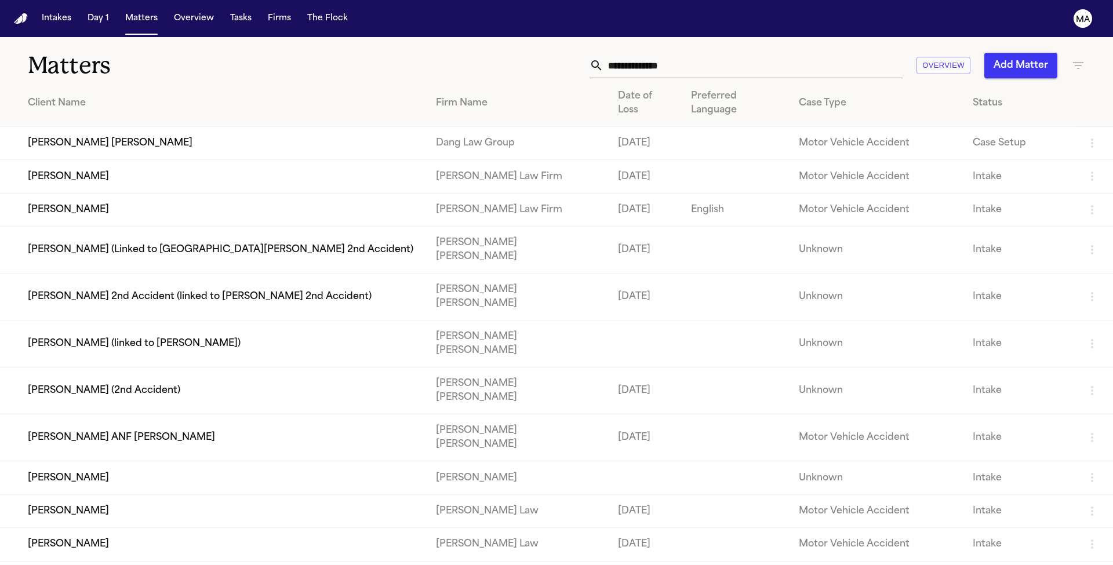
click at [1073, 62] on icon "button" at bounding box center [1078, 65] width 10 height 7
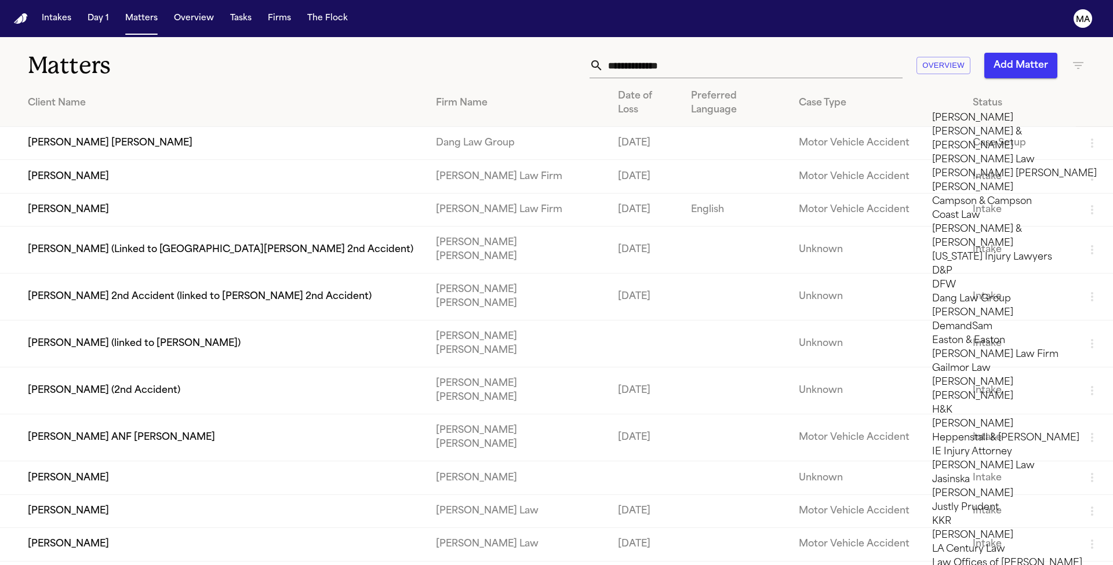
type input "*"
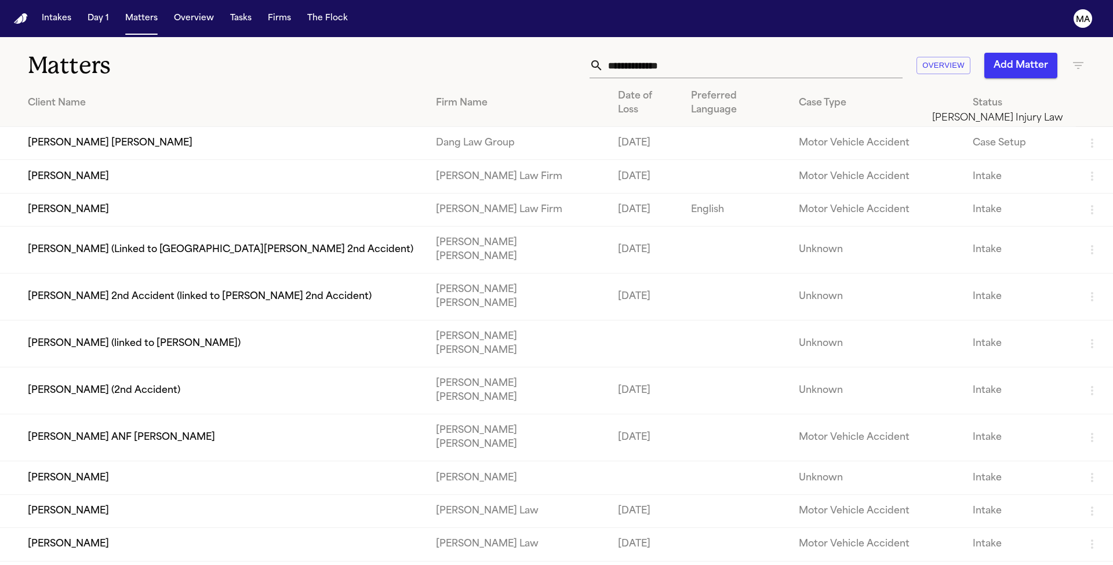
type input "*******"
click at [1001, 124] on li "[PERSON_NAME] Injury Law" at bounding box center [1014, 118] width 165 height 14
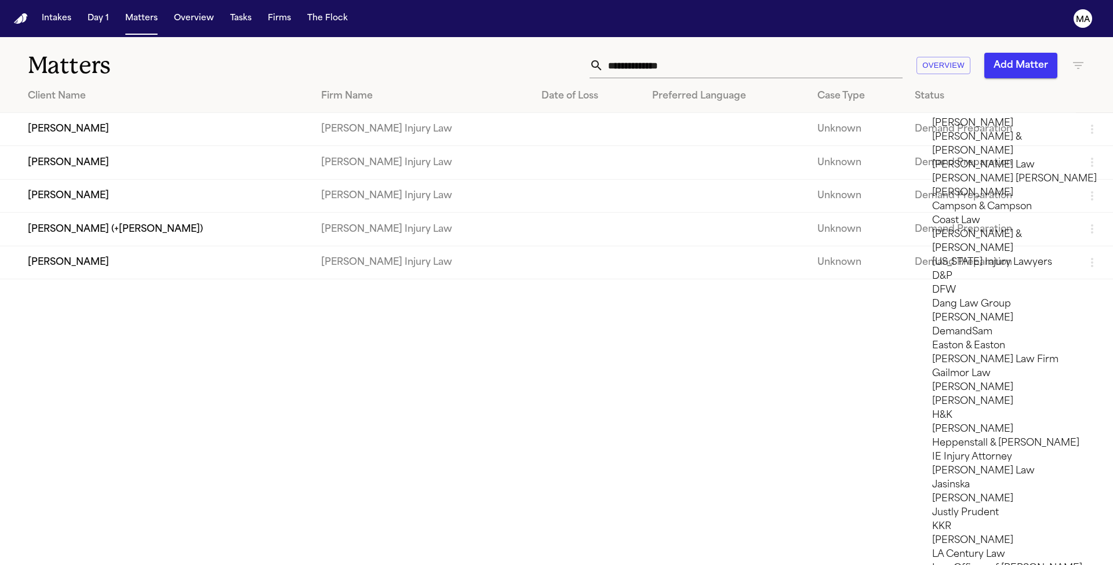
scroll to position [416, 0]
click at [672, 565] on div at bounding box center [556, 565] width 1113 height 0
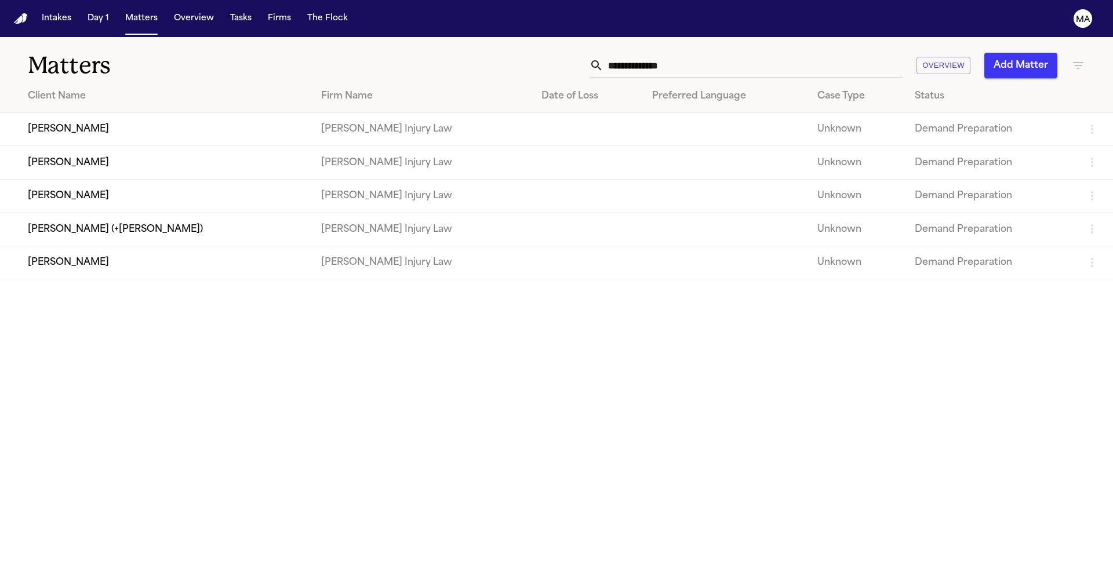
click at [93, 113] on td "[PERSON_NAME]" at bounding box center [156, 129] width 312 height 33
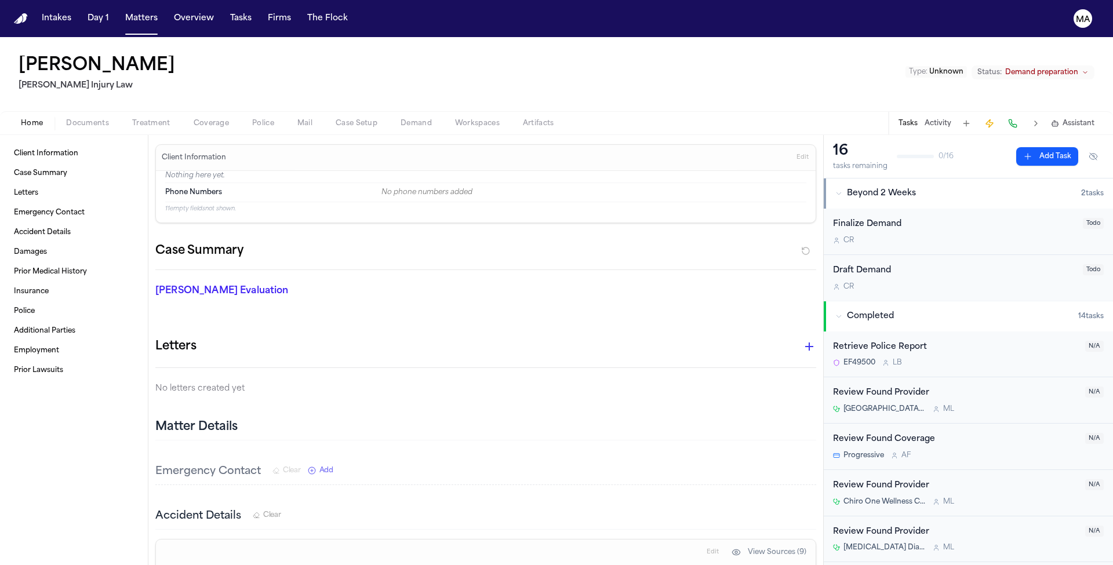
click at [1078, 68] on span "Demand preparation" at bounding box center [1041, 72] width 73 height 9
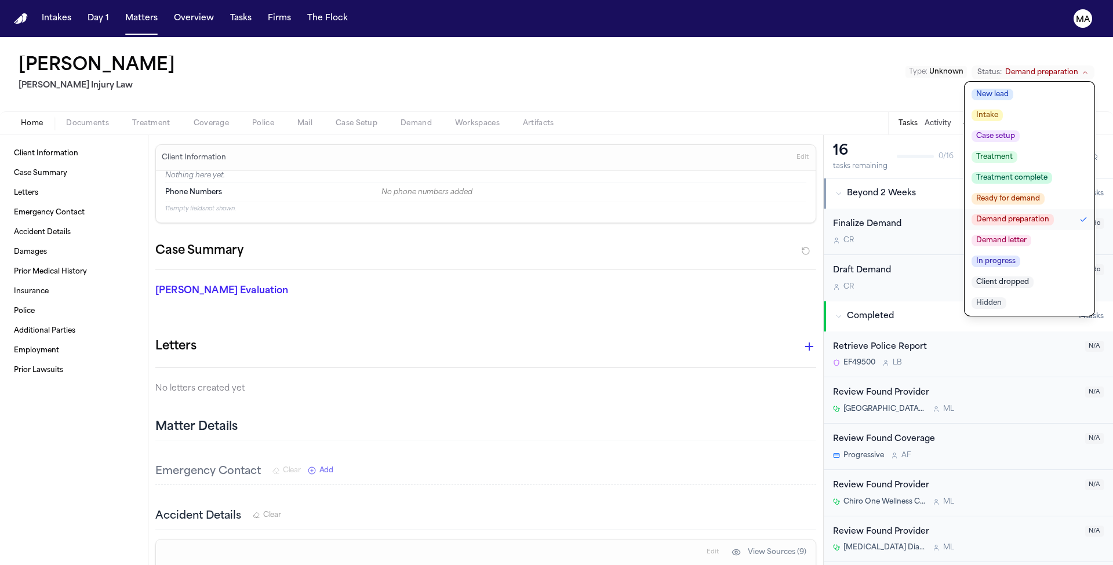
click at [1031, 235] on span "Demand letter" at bounding box center [1002, 241] width 60 height 12
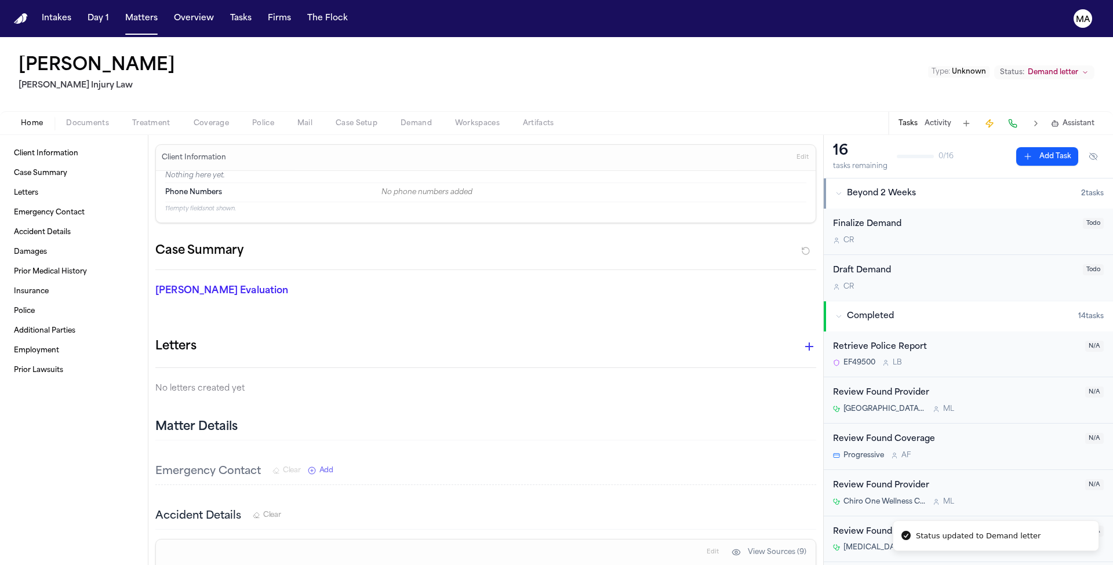
click at [807, 48] on div "Joachim Yelenge Spencer Injury Law Type : Unknown Status: Demand letter" at bounding box center [556, 74] width 1113 height 74
click at [121, 14] on button "Matters" at bounding box center [142, 18] width 42 height 21
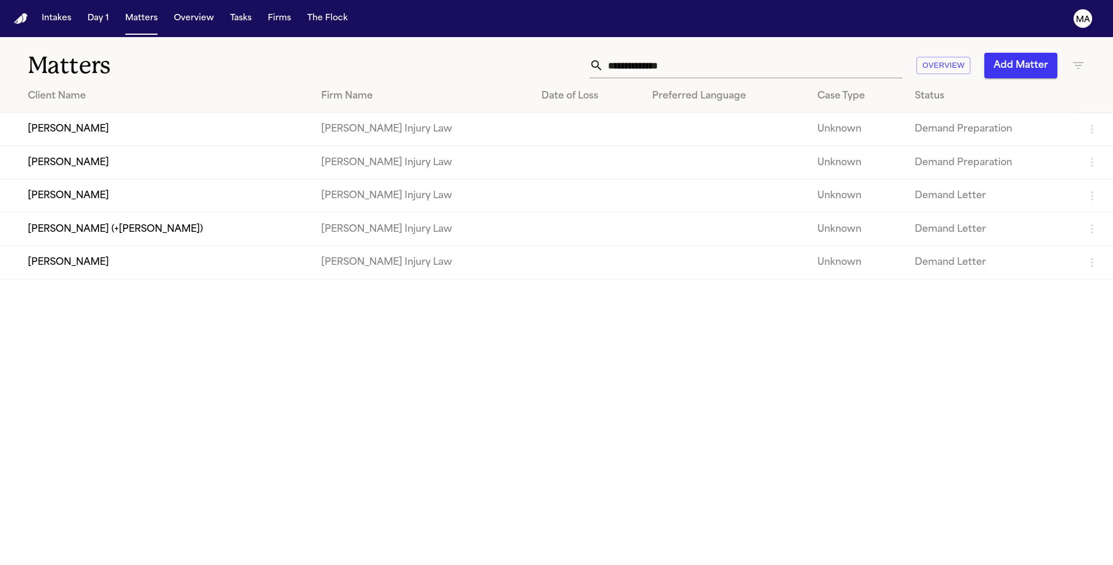
click at [313, 146] on td "[PERSON_NAME] Injury Law" at bounding box center [422, 162] width 220 height 33
click at [49, 146] on td "[PERSON_NAME]" at bounding box center [156, 162] width 312 height 33
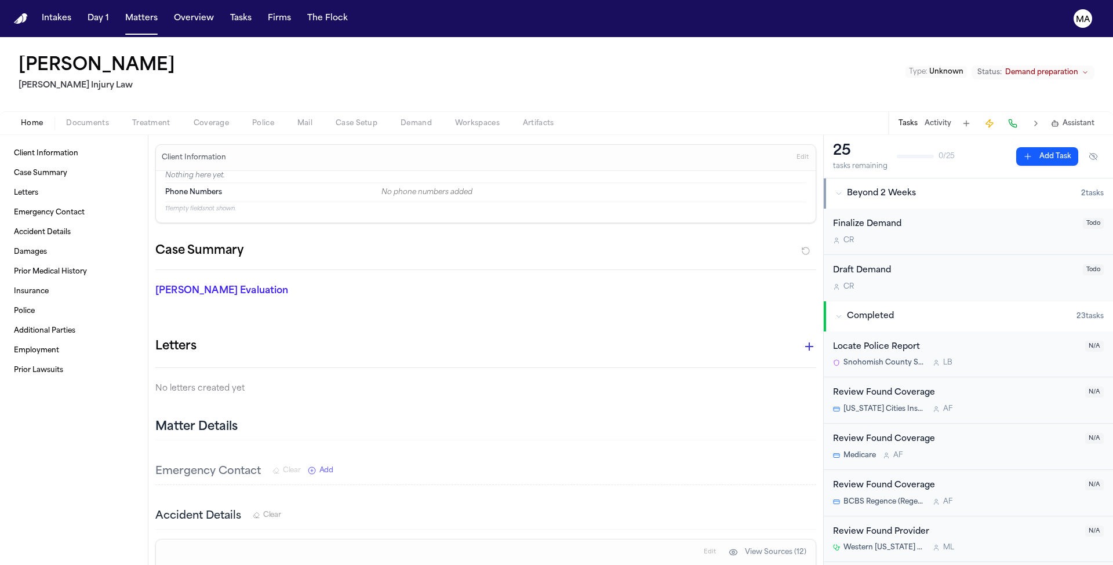
click at [1067, 68] on span "Demand preparation" at bounding box center [1041, 72] width 73 height 9
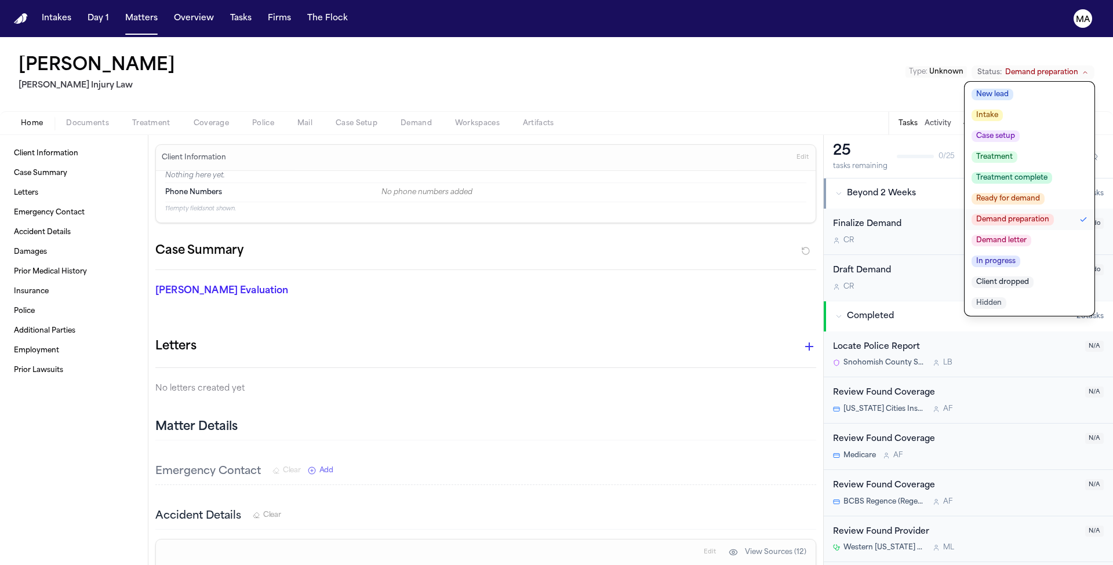
click at [1031, 235] on span "Demand letter" at bounding box center [1002, 241] width 60 height 12
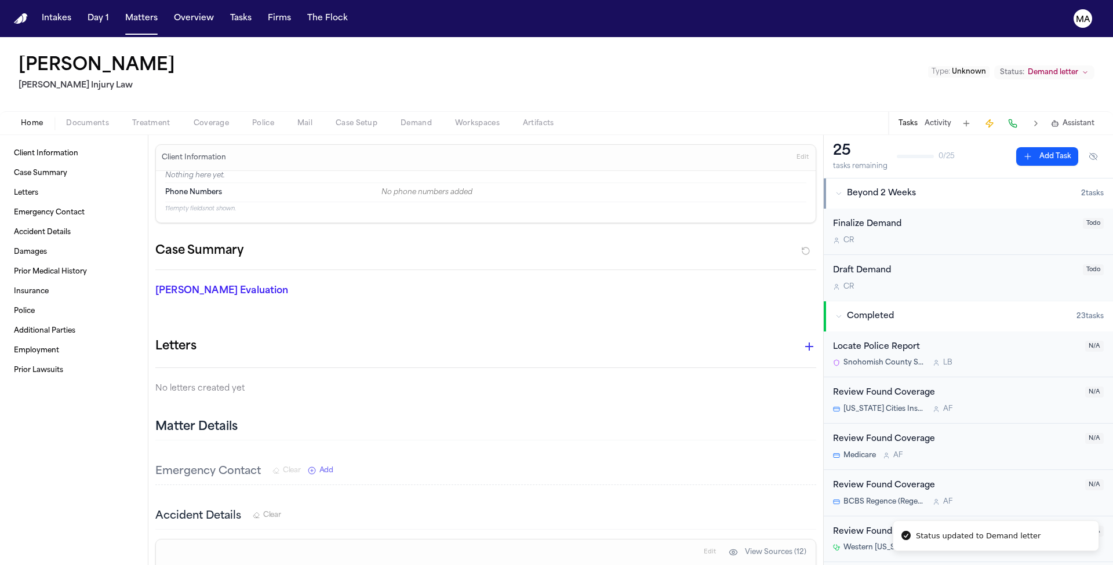
click at [782, 41] on div "Mary Worm Spencer Injury Law Type : Unknown Status: Demand letter" at bounding box center [556, 74] width 1113 height 74
click at [78, 10] on div "Intakes Day 1 Matters Overview Tasks Firms The Flock" at bounding box center [194, 18] width 315 height 21
click at [121, 11] on button "Matters" at bounding box center [142, 18] width 42 height 21
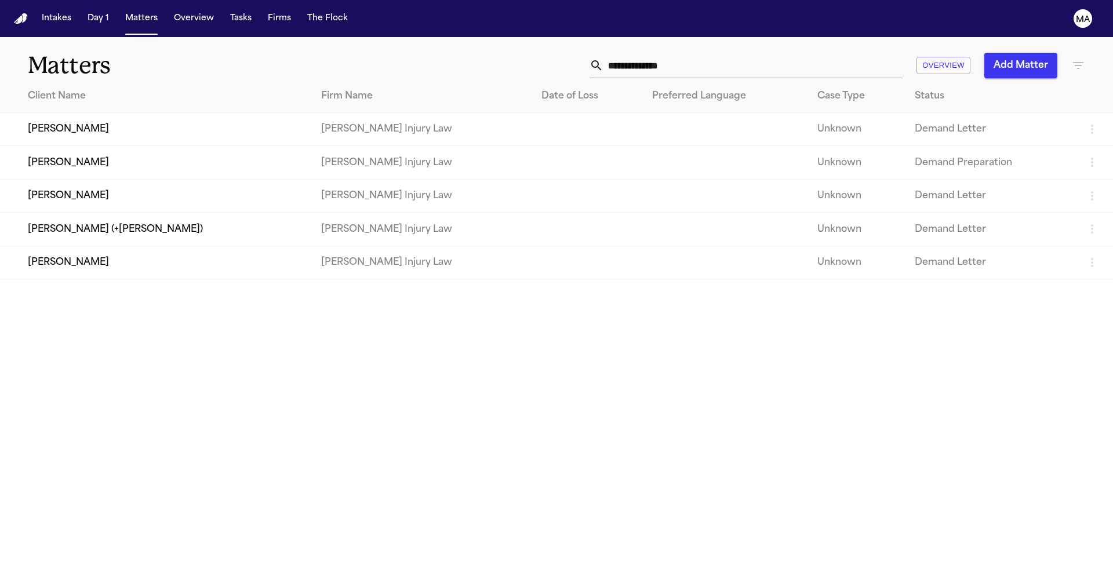
click at [50, 146] on td "[PERSON_NAME]" at bounding box center [156, 162] width 312 height 33
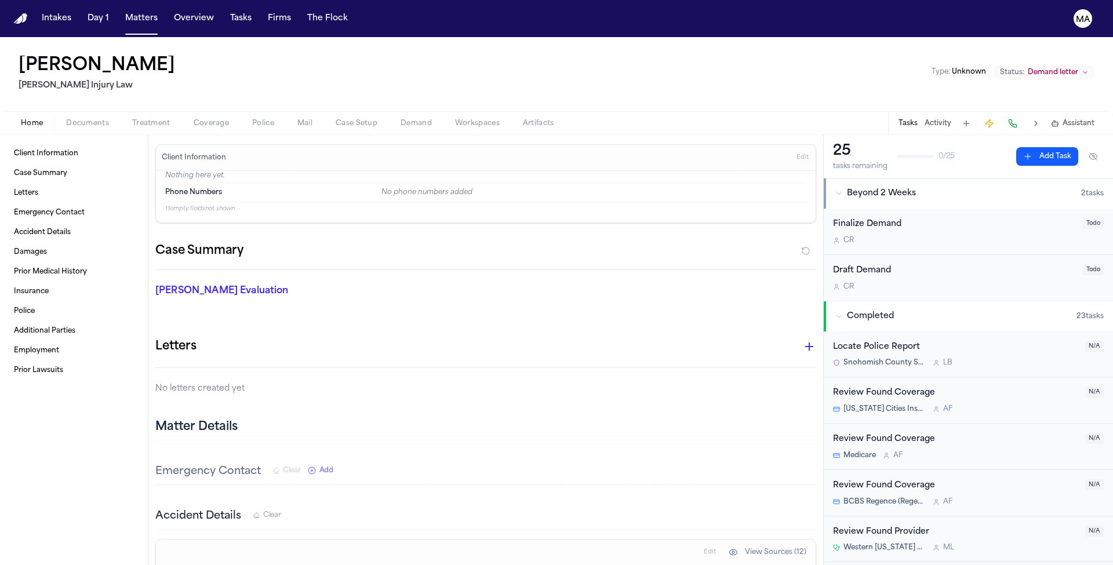
click at [1076, 65] on div "Type : Unknown Status: Demand letter" at bounding box center [1011, 74] width 166 height 19
click at [1078, 68] on span "Demand letter" at bounding box center [1053, 72] width 50 height 9
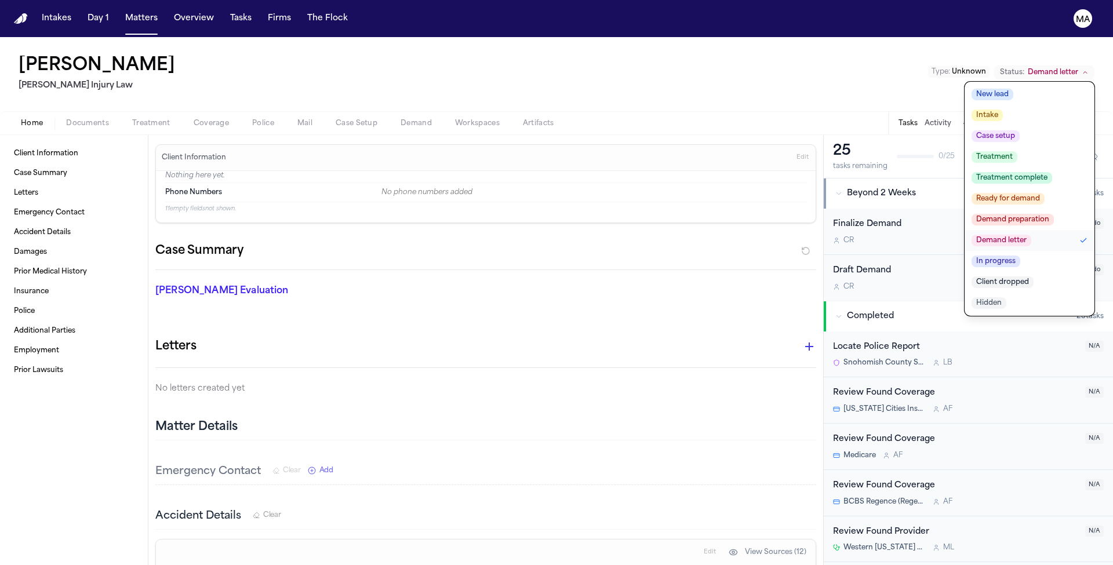
click at [737, 42] on div "Mary Worm Spencer Injury Law Type : Unknown Status: Demand letter New lead Inta…" at bounding box center [556, 74] width 1113 height 74
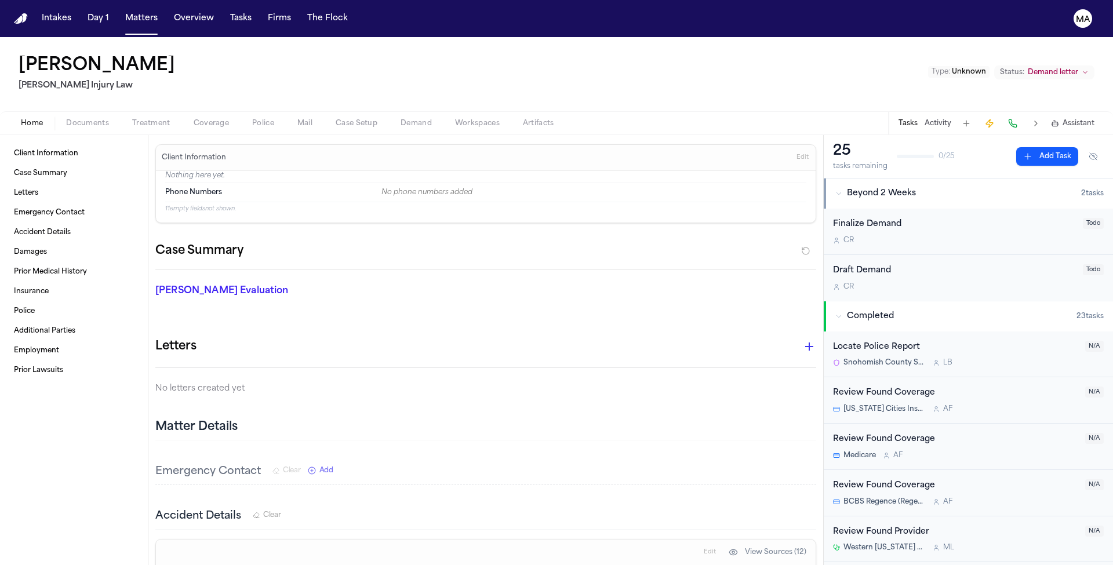
click at [121, 11] on button "Matters" at bounding box center [142, 18] width 42 height 21
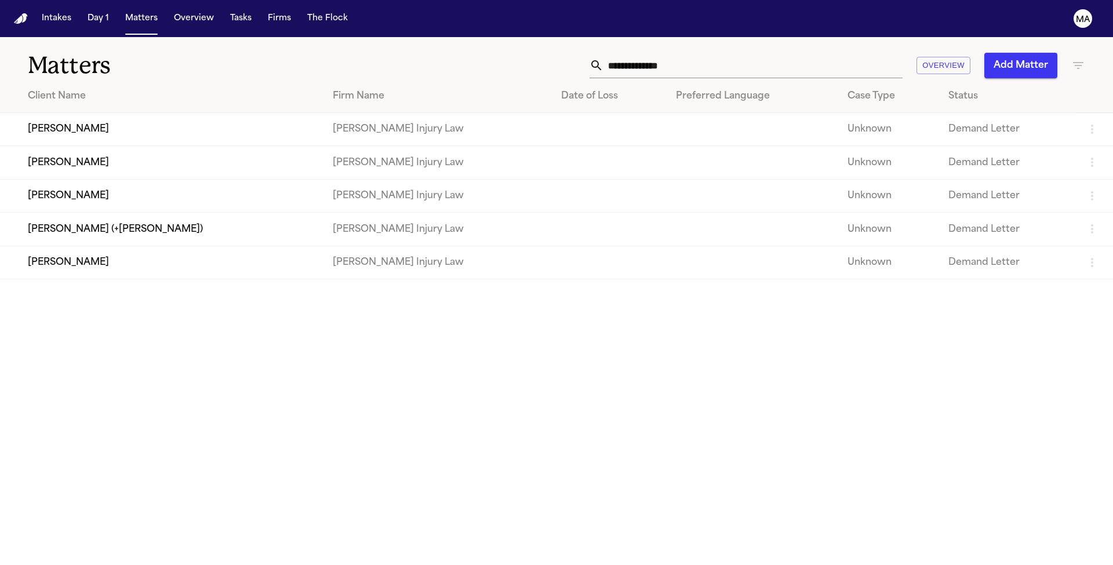
click at [463, 421] on main "Matters Overview Add Matter Client Name Firm Name Date of Loss Preferred Langua…" at bounding box center [556, 301] width 1113 height 528
click at [225, 9] on button "Tasks" at bounding box center [240, 18] width 31 height 21
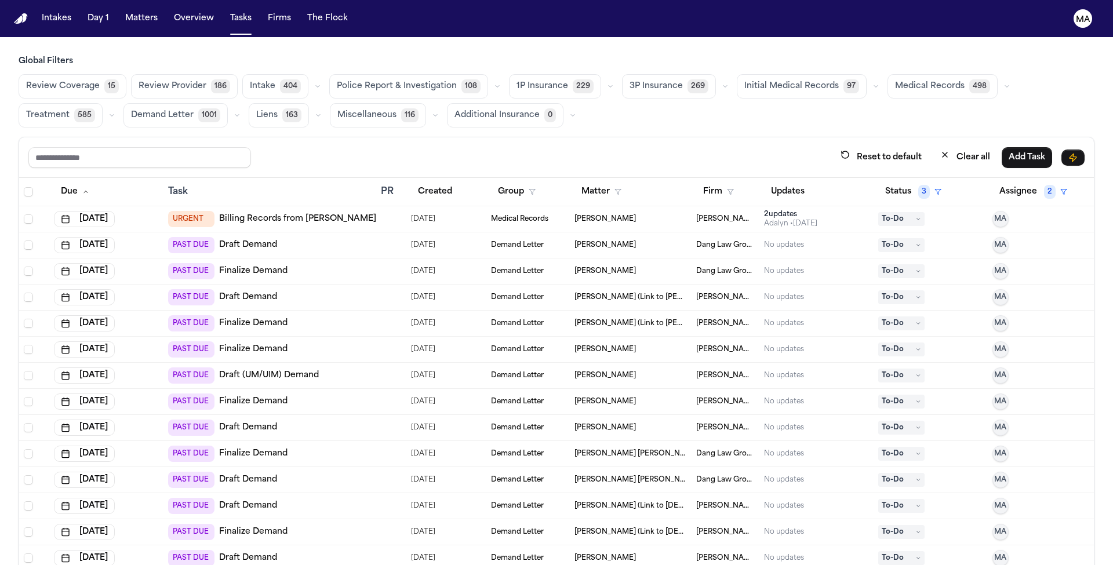
click at [194, 110] on span "Demand Letter" at bounding box center [162, 116] width 63 height 12
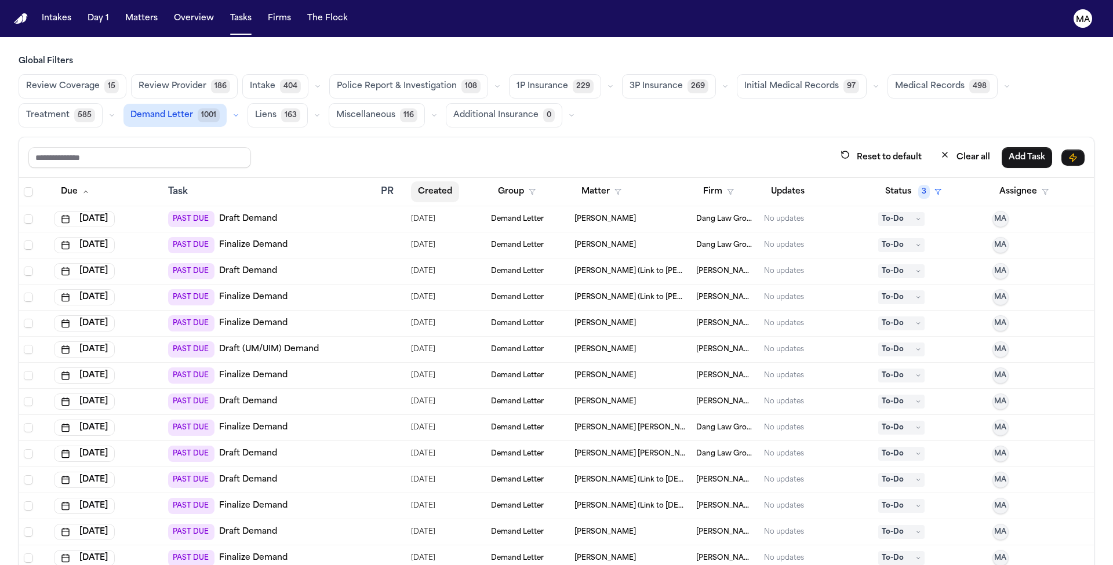
click at [423, 181] on button "Created" at bounding box center [435, 191] width 48 height 21
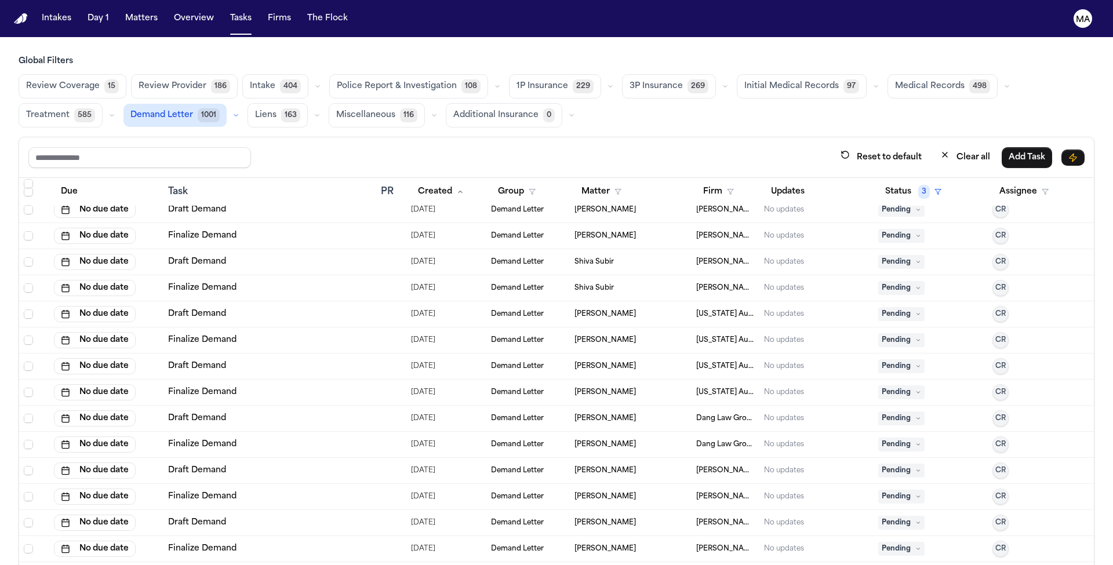
scroll to position [6976, 0]
click at [243, 108] on button "button" at bounding box center [236, 115] width 14 height 14
click at [663, 147] on div "Reset to default Clear all Add Task" at bounding box center [556, 157] width 1056 height 21
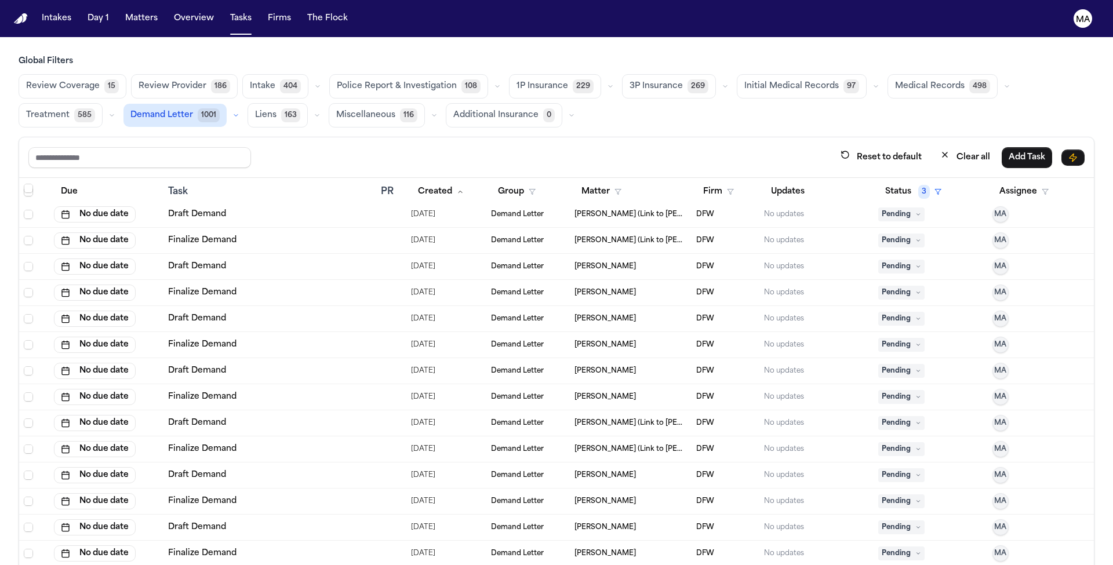
scroll to position [21465, 0]
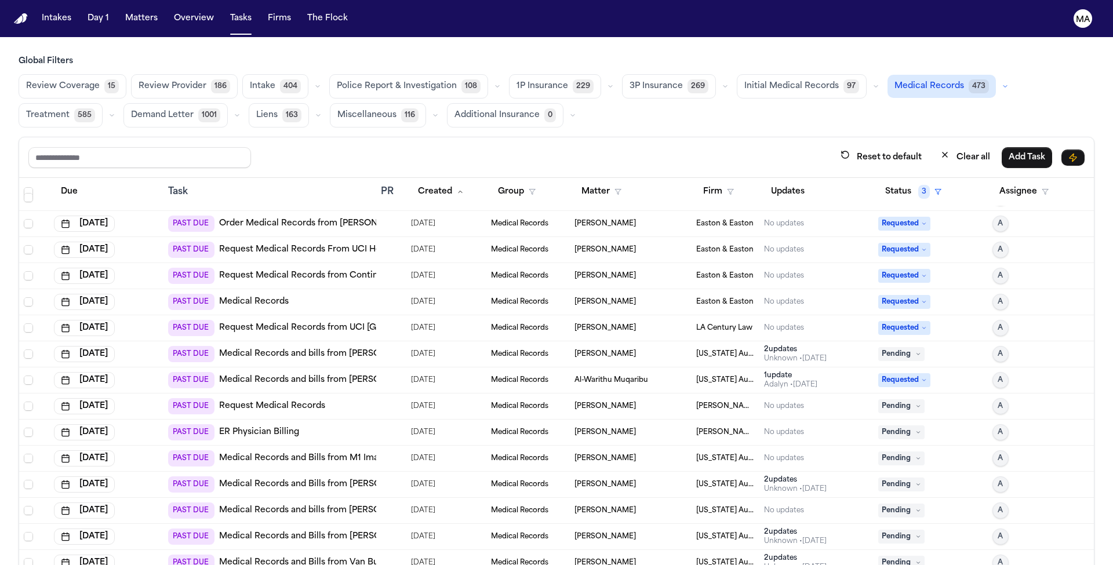
scroll to position [9339, 0]
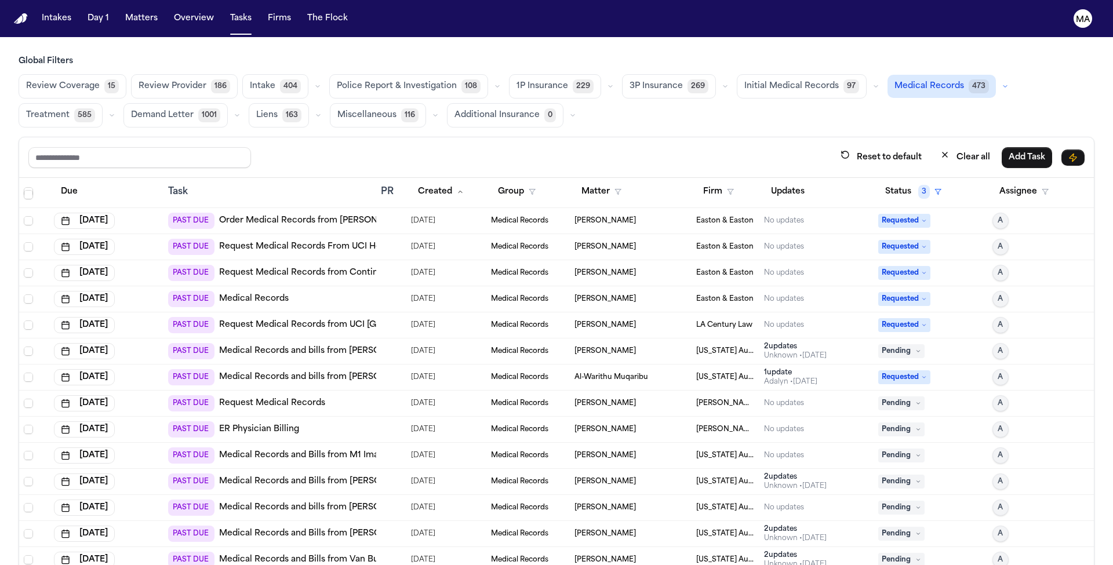
click at [768, 482] on div "Unknown • [DATE]" at bounding box center [795, 486] width 63 height 9
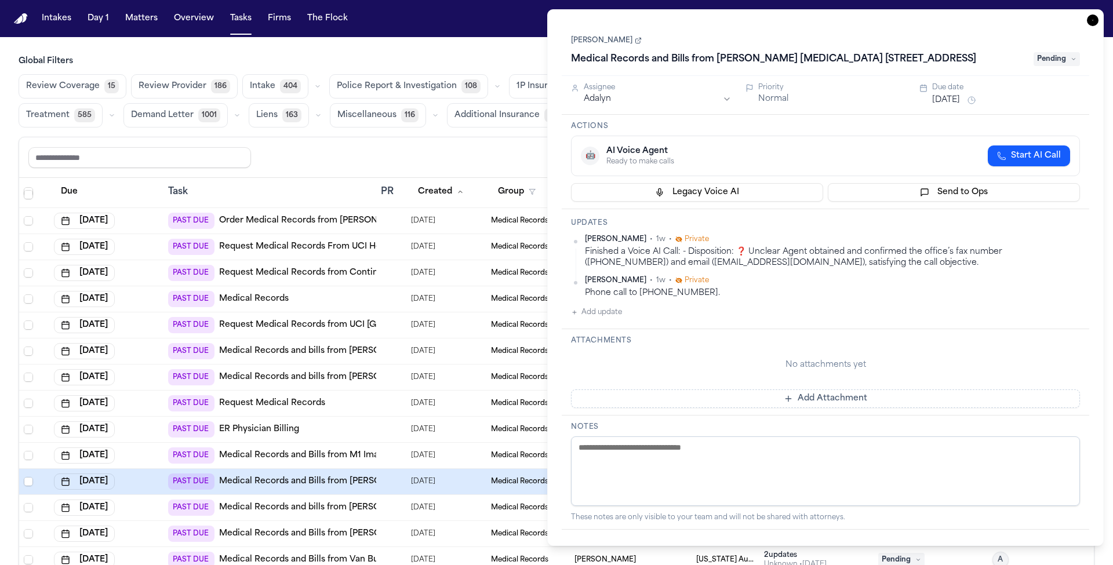
click at [1099, 14] on icon "button" at bounding box center [1093, 20] width 12 height 12
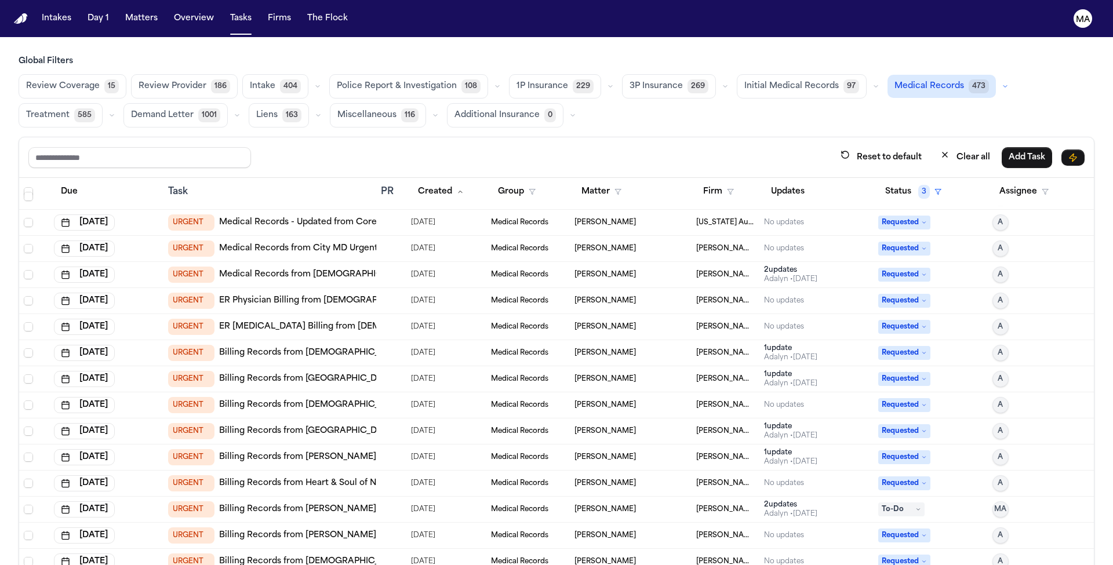
scroll to position [246, 0]
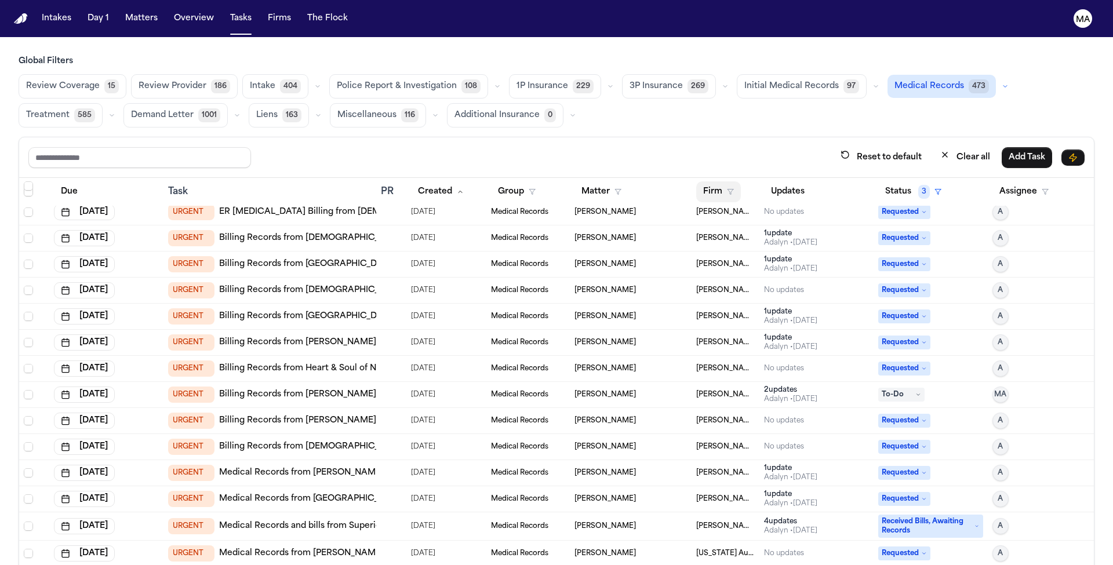
click at [708, 181] on button "Firm" at bounding box center [718, 191] width 45 height 21
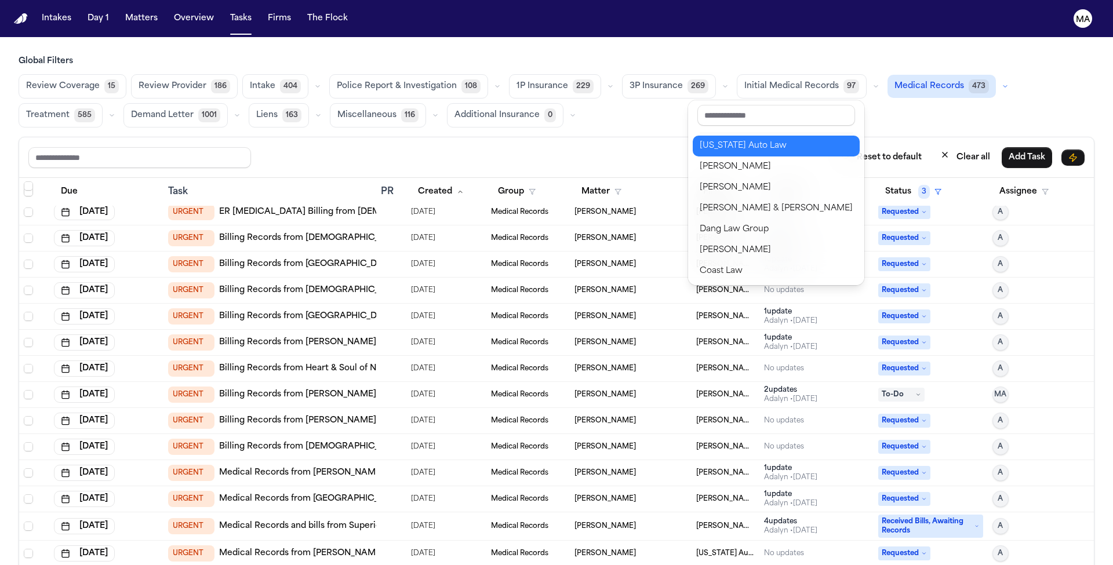
click at [725, 139] on div "[US_STATE] Auto Law" at bounding box center [776, 146] width 153 height 14
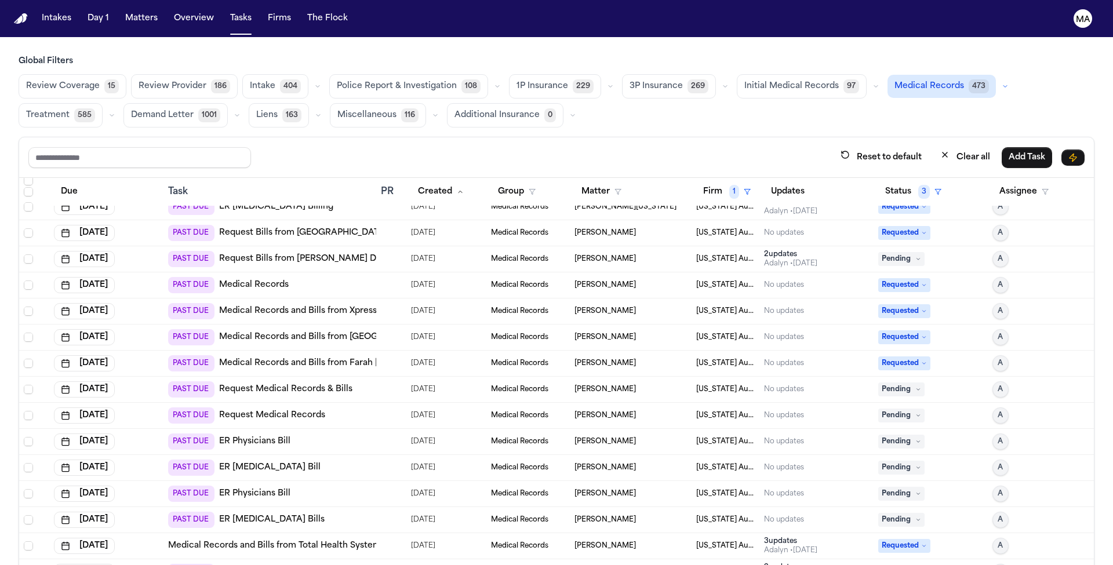
scroll to position [1219, 0]
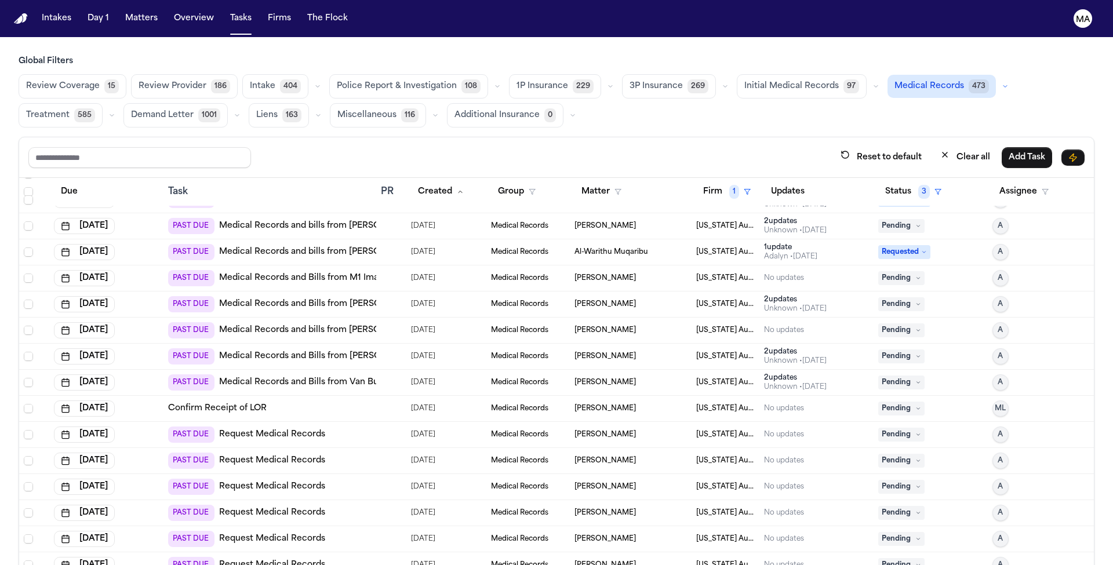
click at [319, 427] on div "PAST DUE Request Medical Records" at bounding box center [269, 435] width 203 height 16
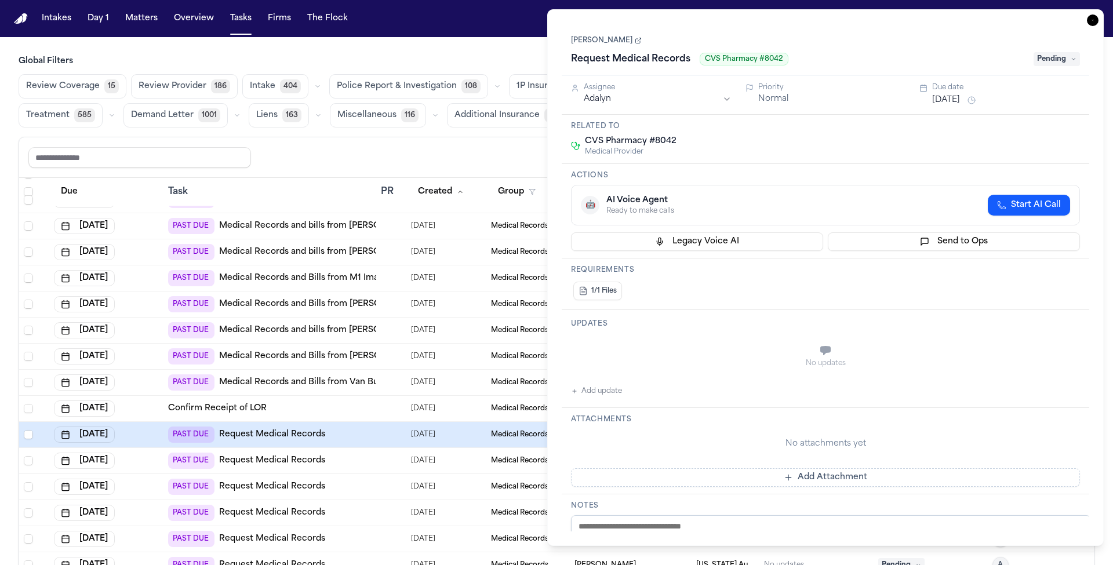
click at [1099, 14] on icon "button" at bounding box center [1093, 20] width 12 height 12
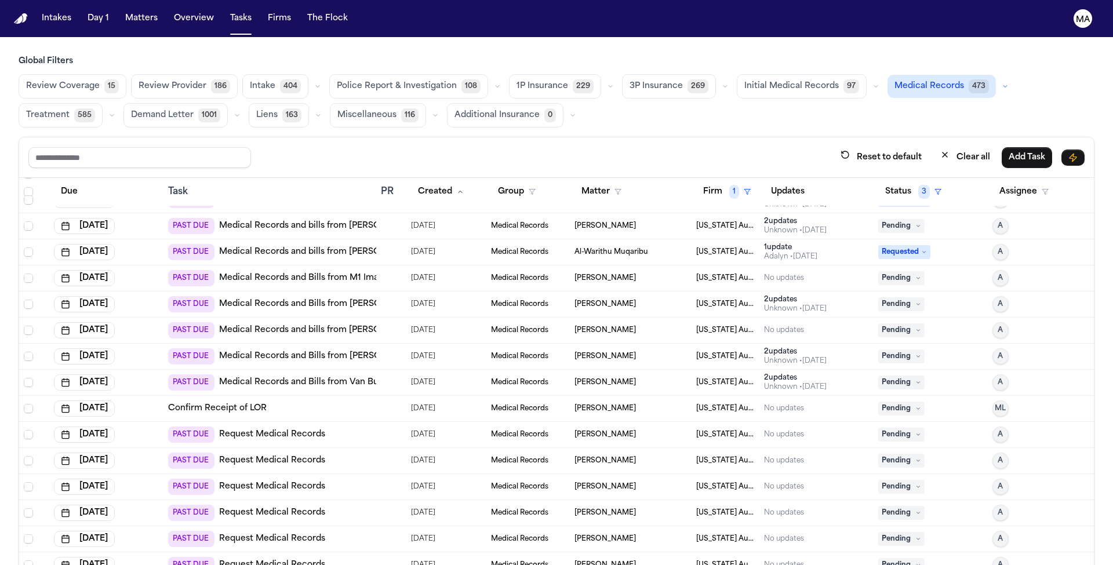
click at [326, 448] on td "PAST DUE Request Medical Records" at bounding box center [269, 461] width 213 height 26
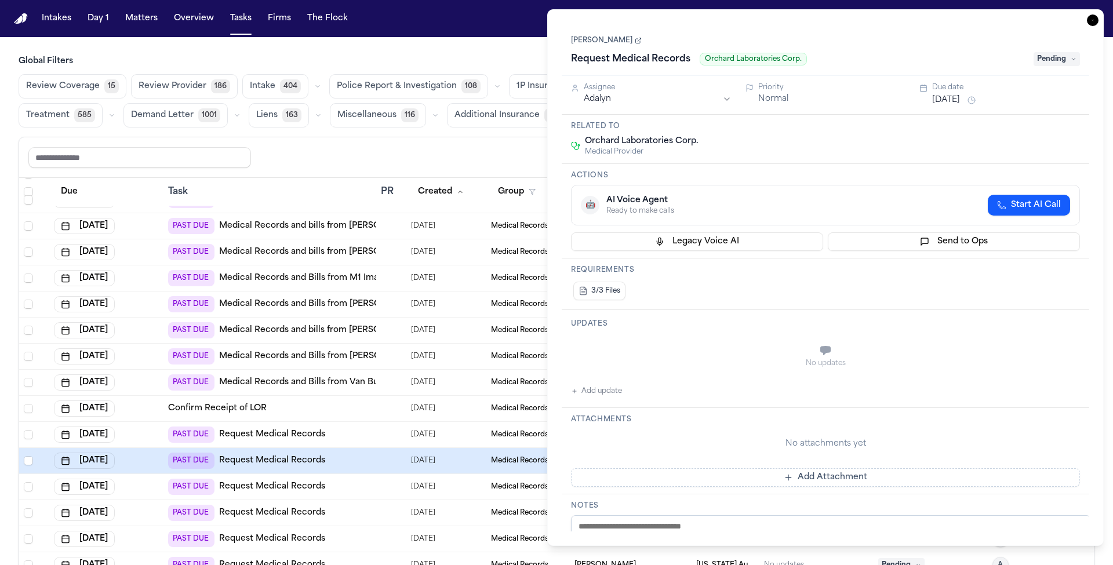
click at [1099, 14] on icon "button" at bounding box center [1093, 20] width 12 height 12
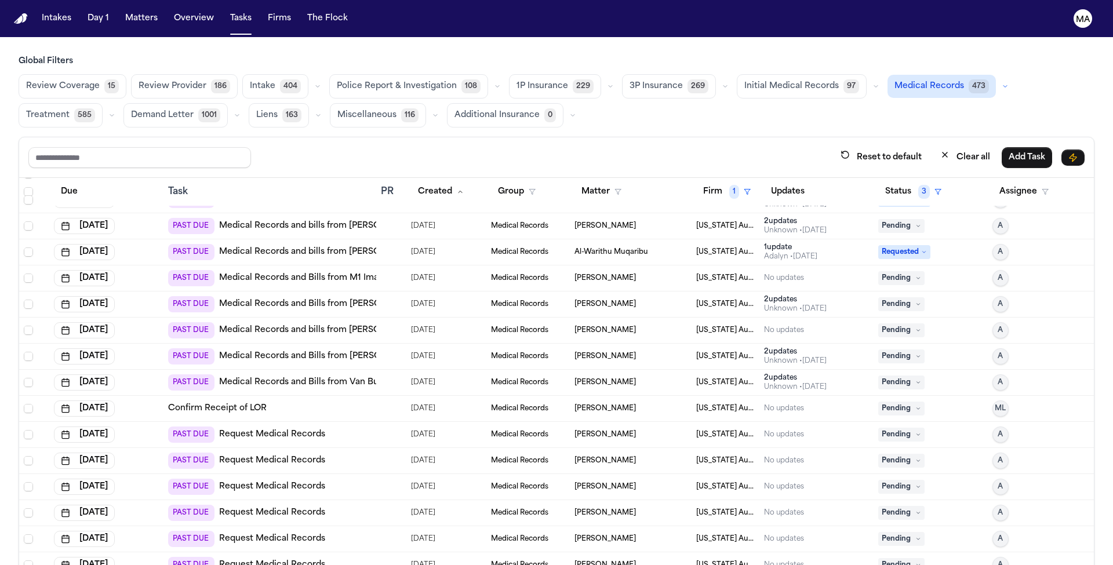
click at [337, 474] on td "PAST DUE Request Medical Records" at bounding box center [269, 487] width 213 height 26
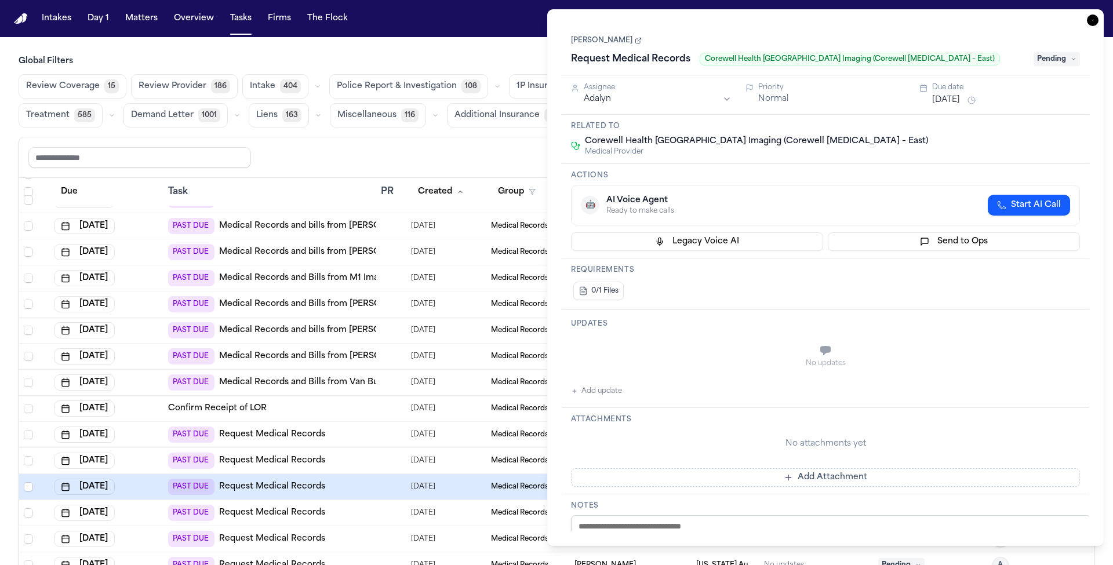
click at [1099, 14] on icon "button" at bounding box center [1093, 20] width 12 height 12
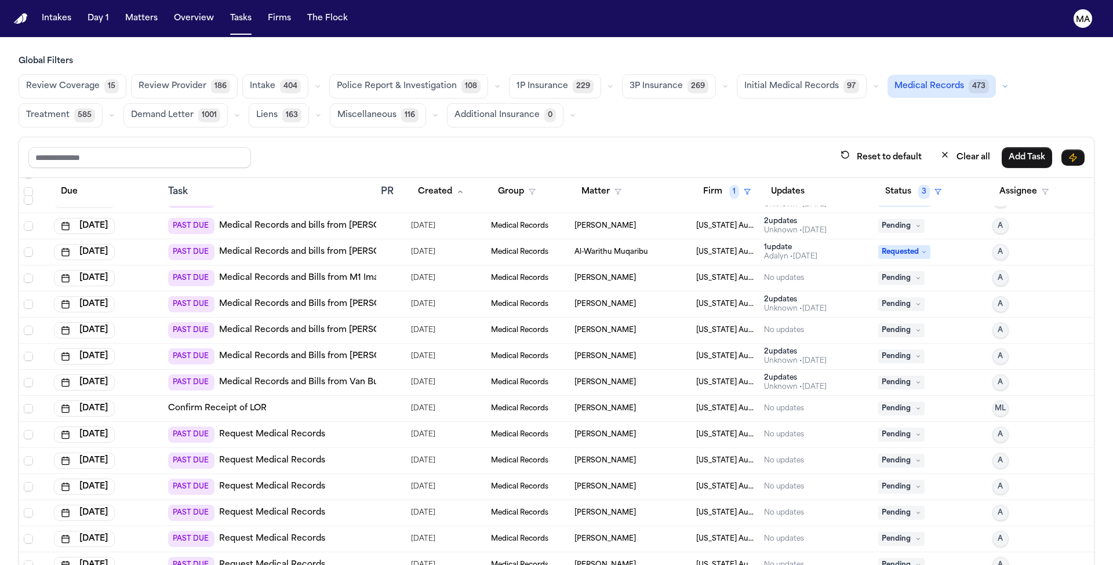
click at [325, 500] on td "PAST DUE Request Medical Records" at bounding box center [269, 513] width 213 height 26
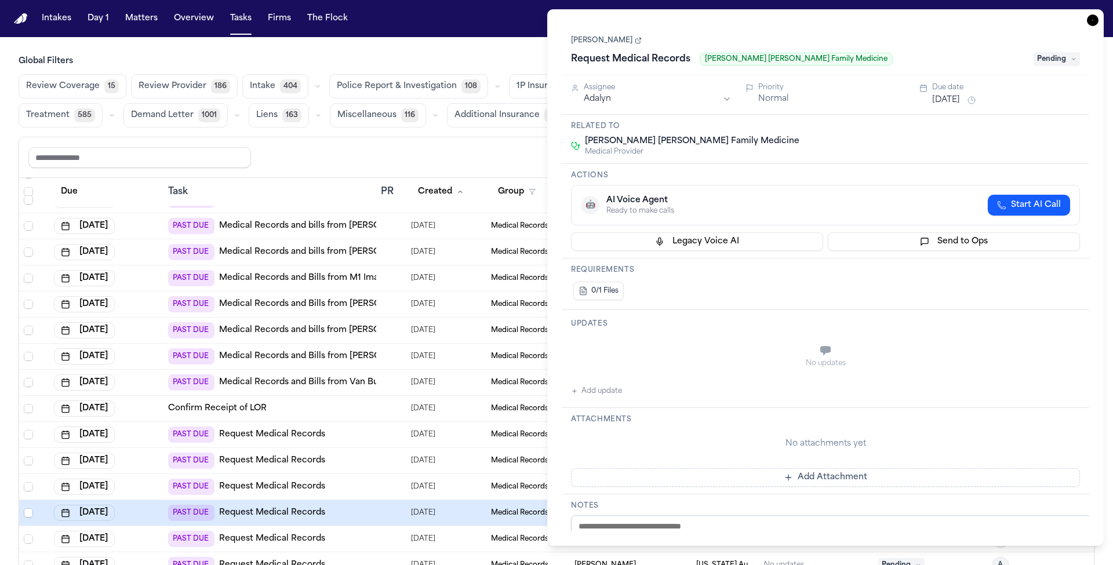
click at [1098, 14] on icon "button" at bounding box center [1093, 20] width 12 height 12
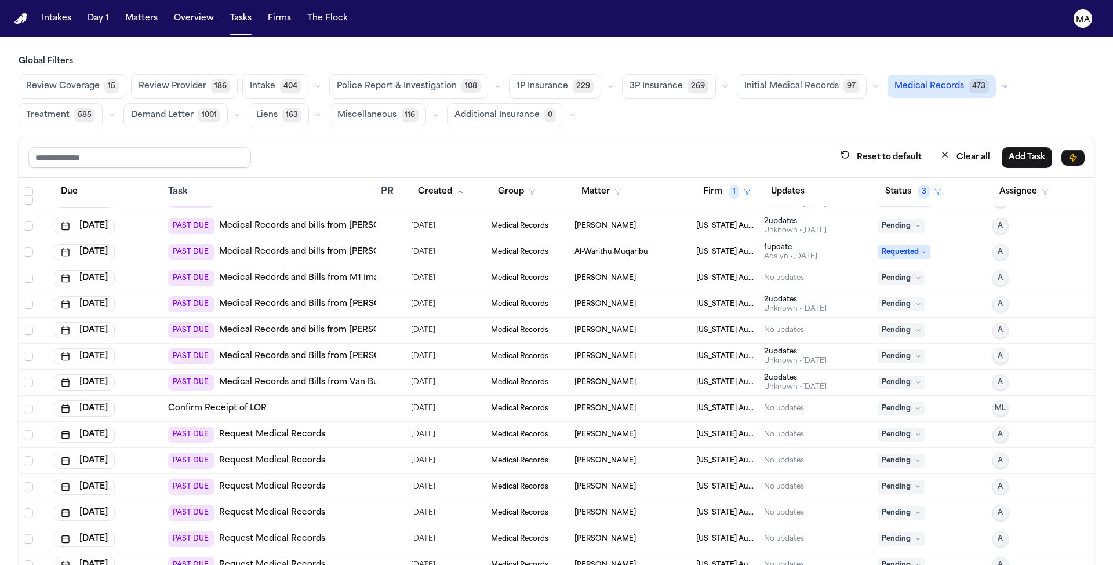
click at [290, 531] on div "PAST DUE Request Medical Records" at bounding box center [269, 539] width 203 height 16
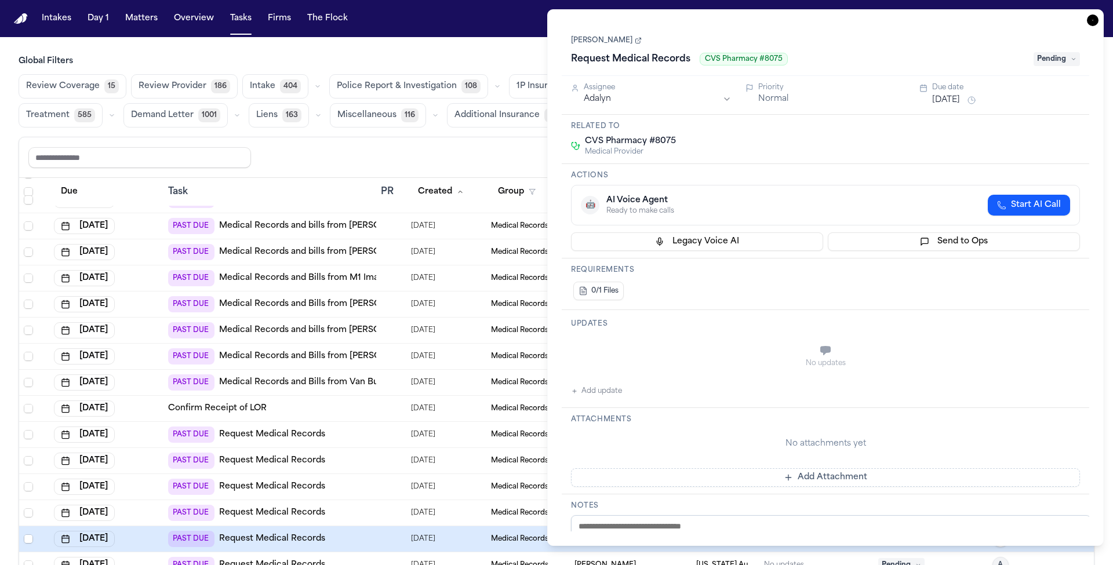
click at [1099, 14] on icon "button" at bounding box center [1093, 20] width 12 height 12
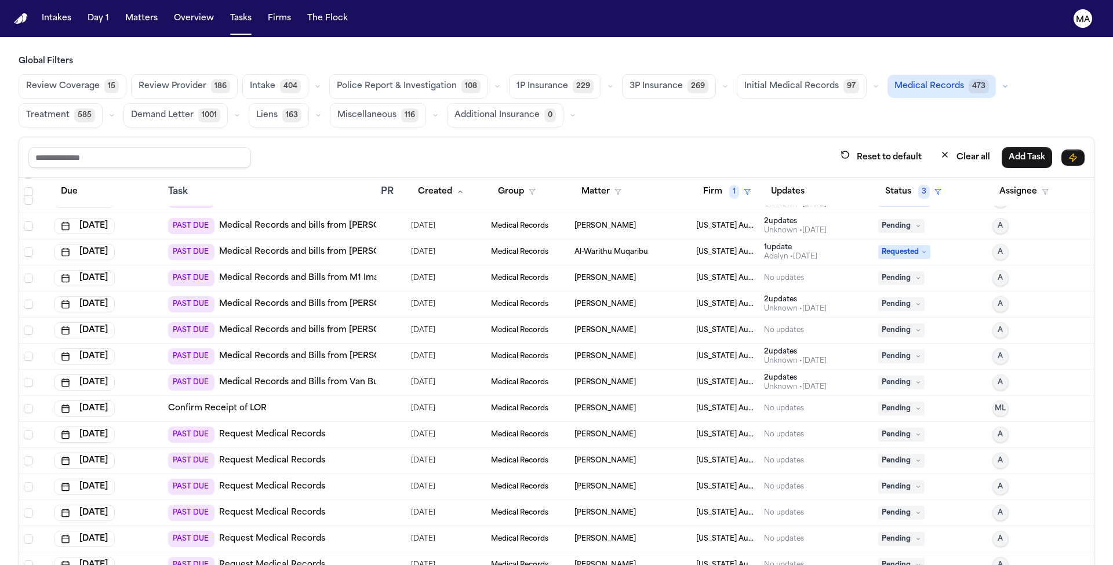
click at [328, 422] on td "PAST DUE Request Medical Records" at bounding box center [269, 435] width 213 height 26
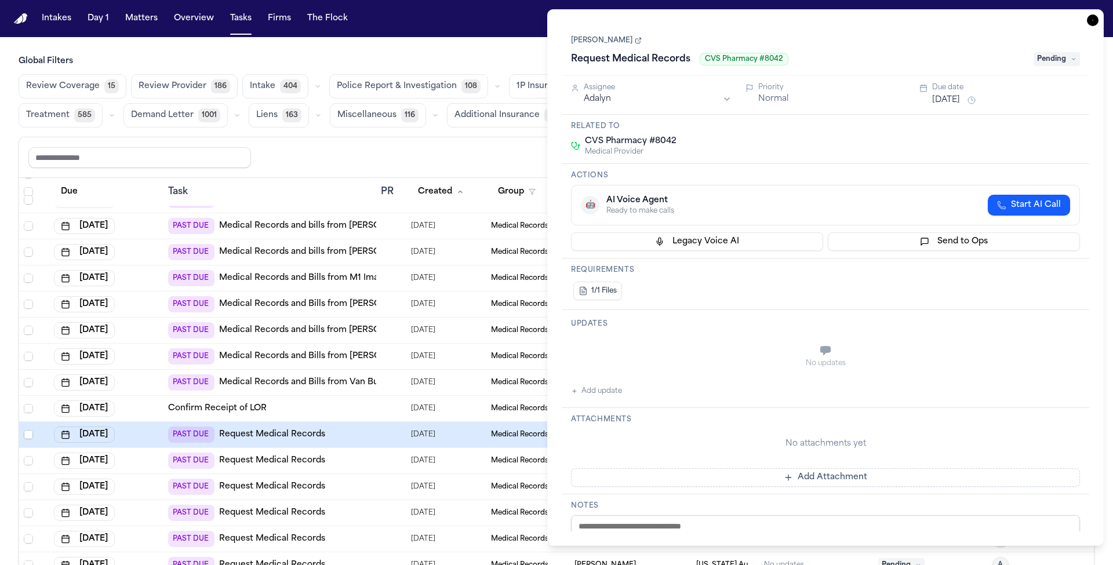
click at [1098, 14] on icon "button" at bounding box center [1093, 20] width 12 height 12
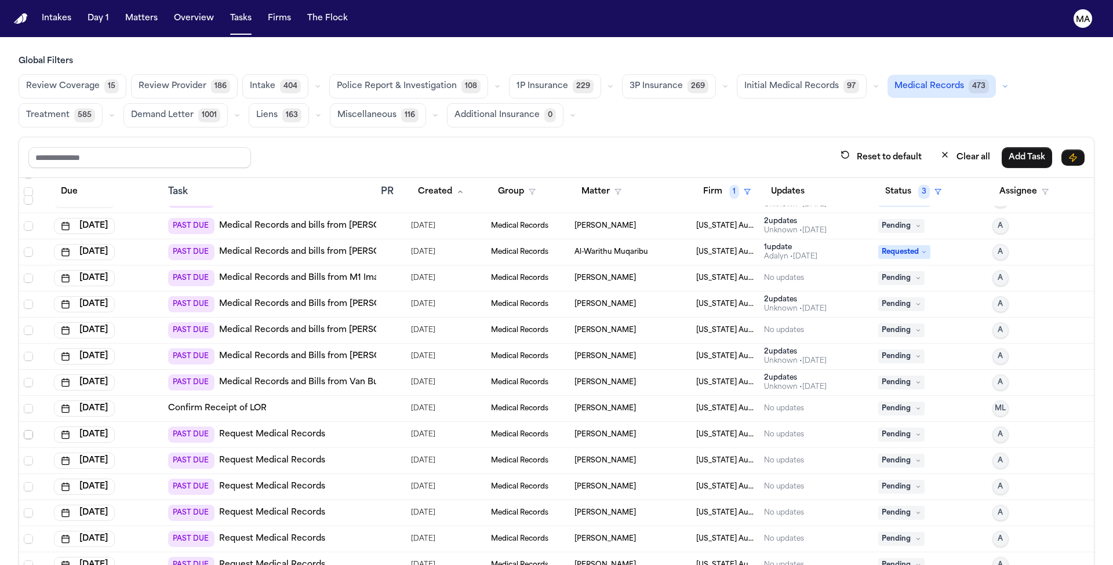
click at [24, 430] on span "Select row" at bounding box center [28, 434] width 9 height 9
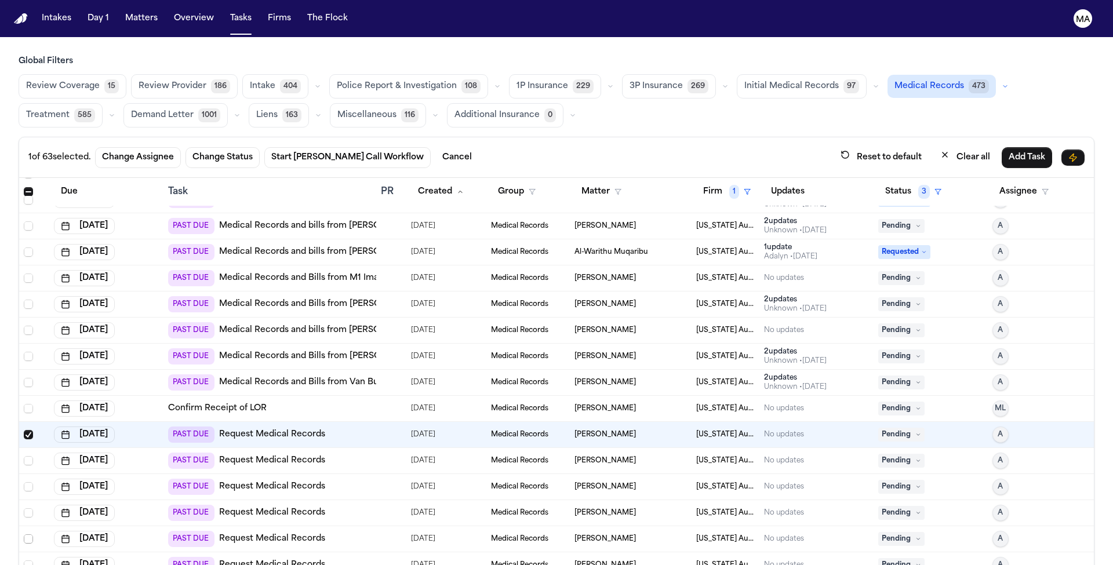
click at [24, 534] on span "Select row" at bounding box center [28, 538] width 9 height 9
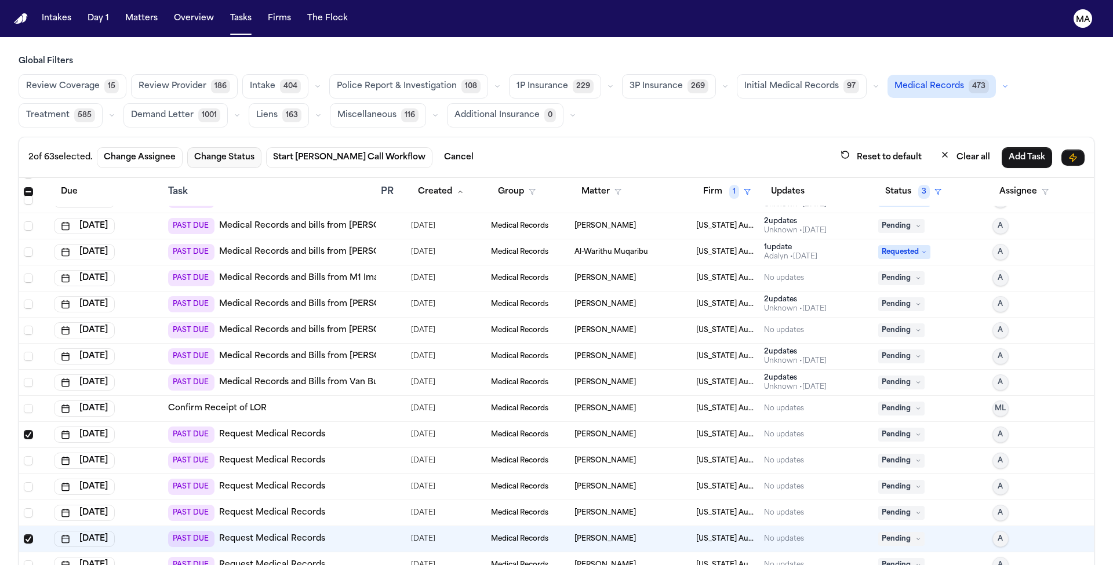
click at [187, 147] on button "Change Status" at bounding box center [224, 157] width 74 height 21
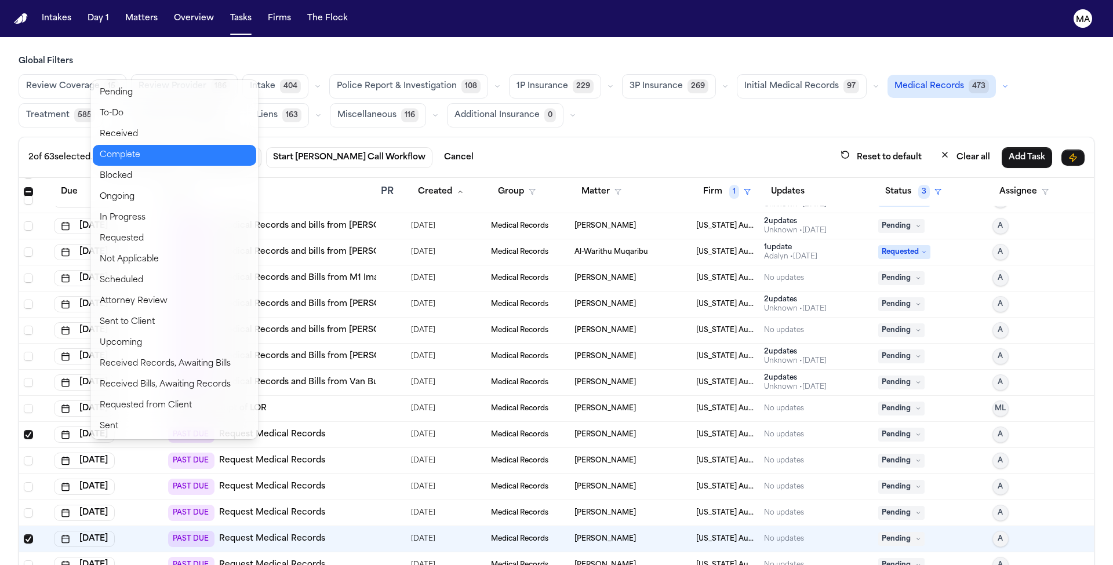
click at [132, 145] on button "Complete" at bounding box center [174, 155] width 163 height 21
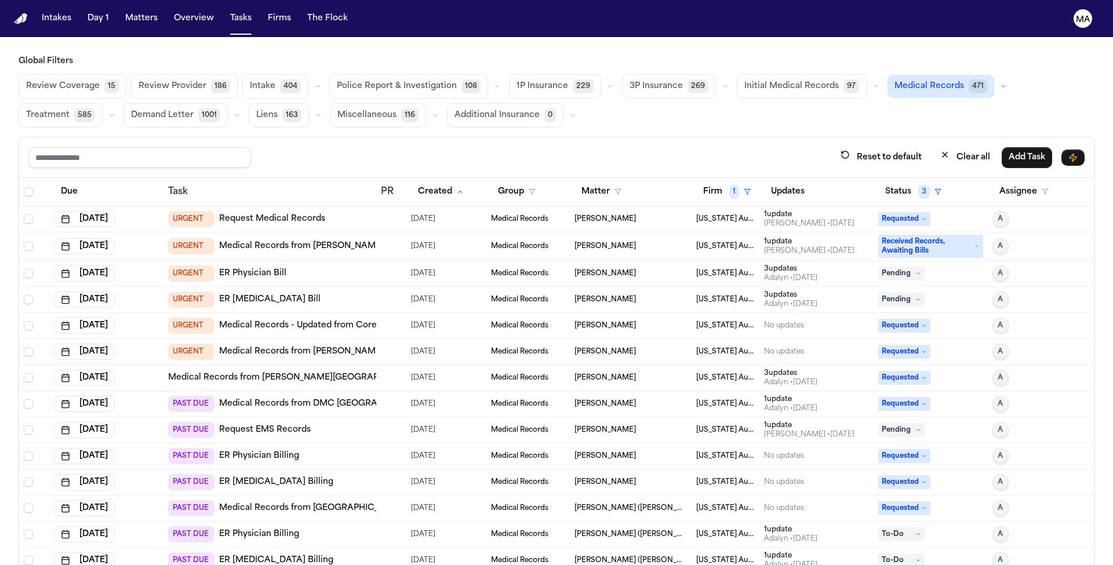
click at [773, 290] on div "3 update s" at bounding box center [790, 294] width 53 height 9
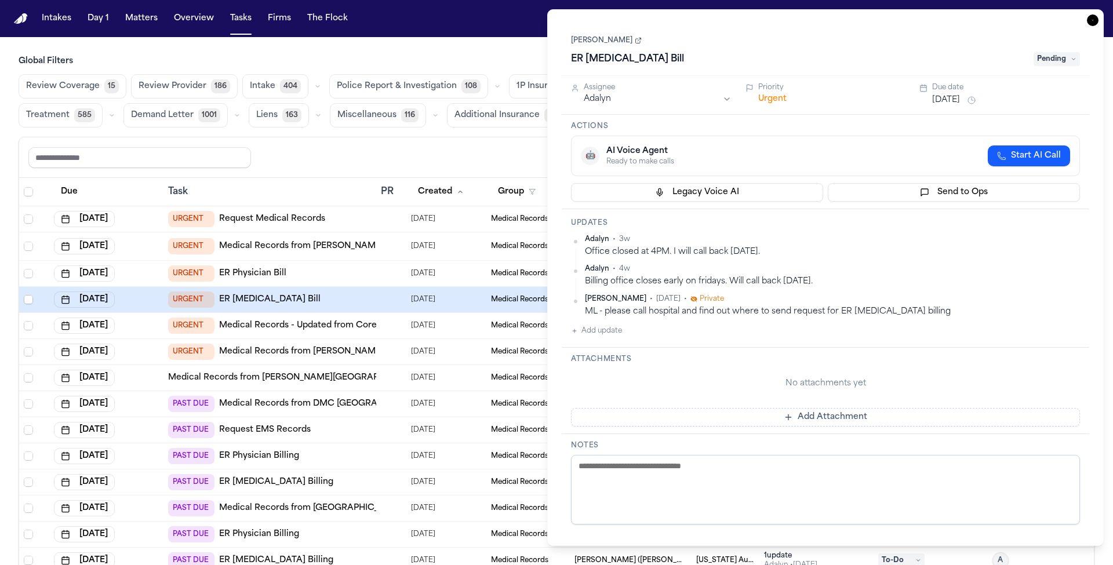
click at [634, 235] on div "Adalyn • 3w Office closed at 4PM. I will call back [DATE]. [GEOGRAPHIC_DATA] • …" at bounding box center [825, 286] width 509 height 103
click at [1099, 14] on icon "button" at bounding box center [1093, 20] width 12 height 12
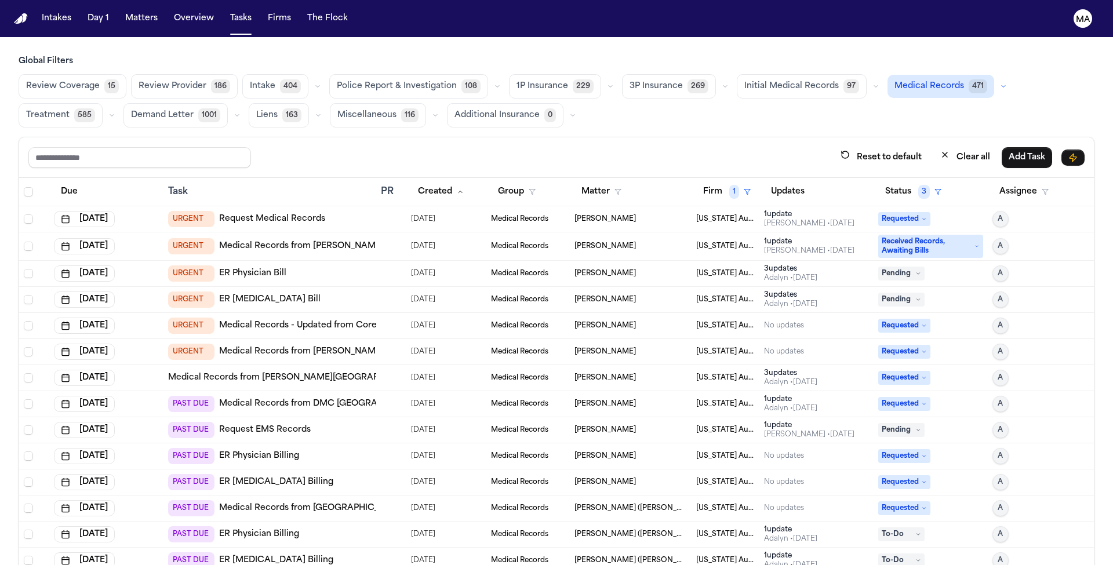
click at [729, 185] on span "1" at bounding box center [734, 192] width 10 height 14
click at [727, 168] on icon "button" at bounding box center [722, 172] width 9 height 9
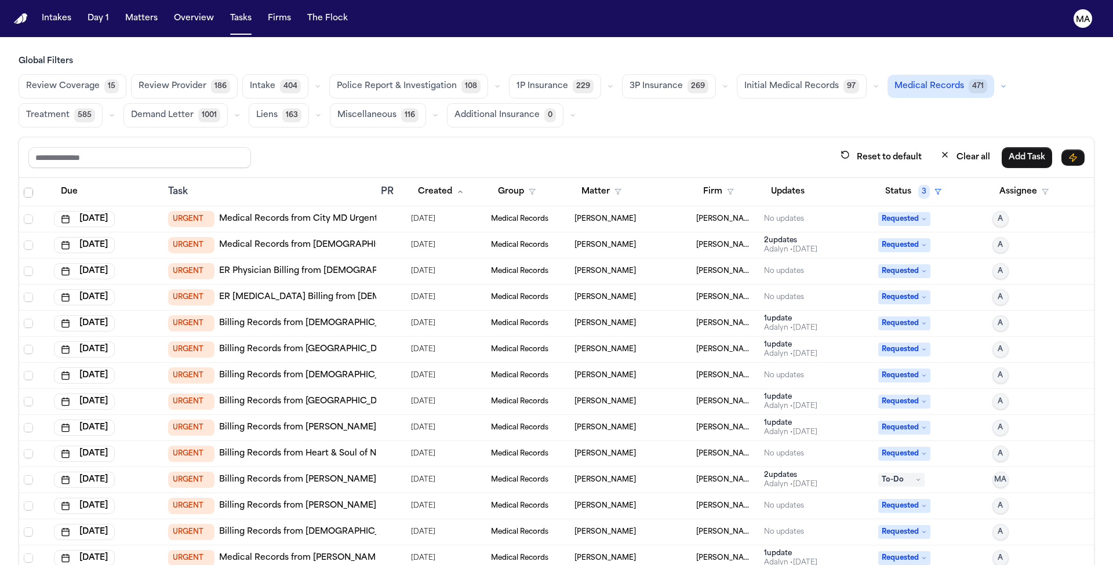
scroll to position [140, 0]
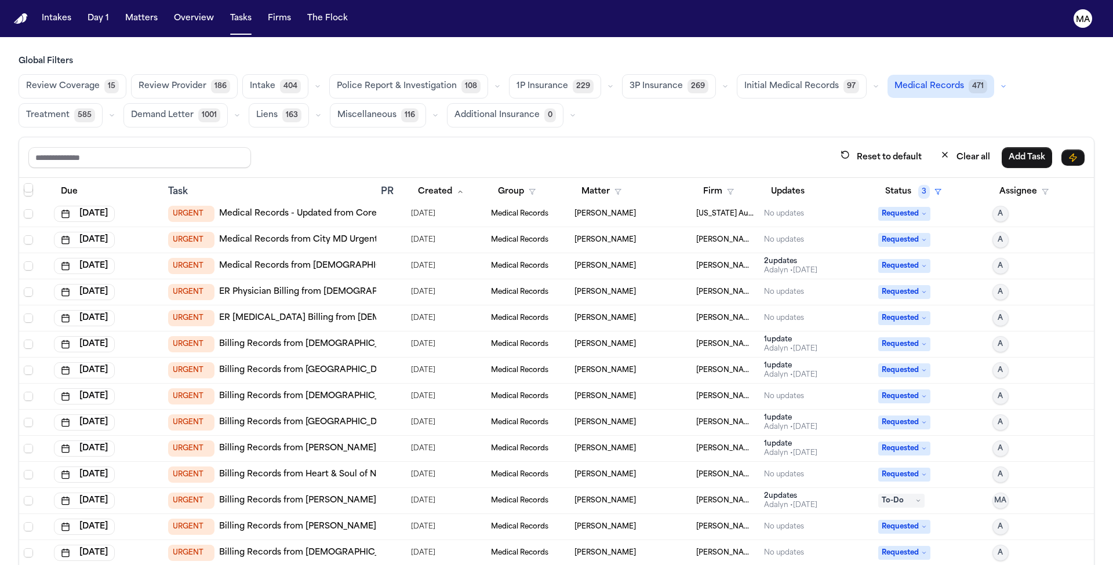
click at [768, 361] on div "1 update" at bounding box center [790, 365] width 53 height 9
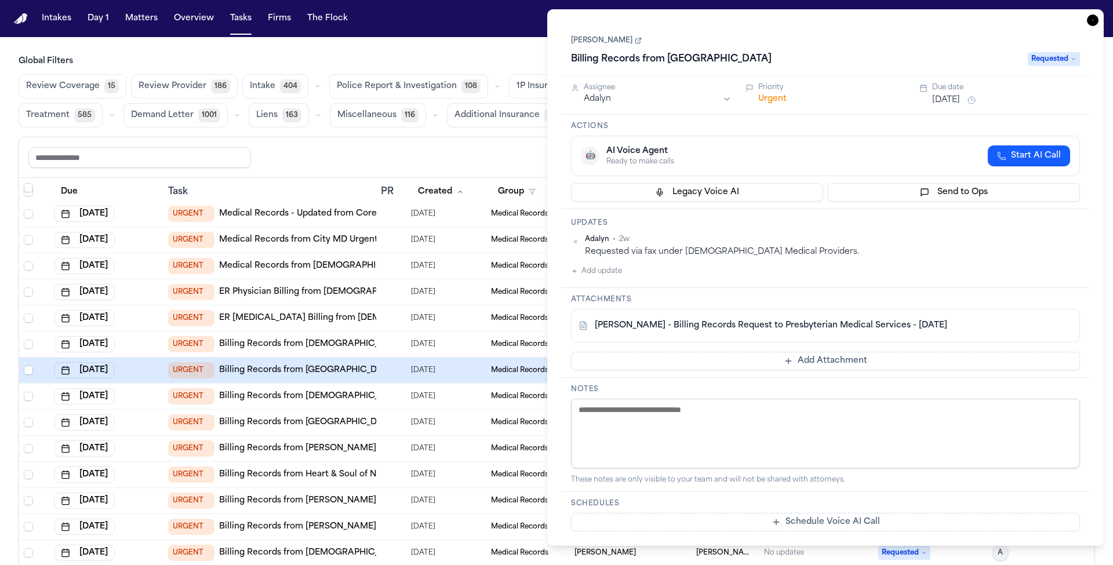
click at [1099, 14] on icon "button" at bounding box center [1093, 20] width 12 height 12
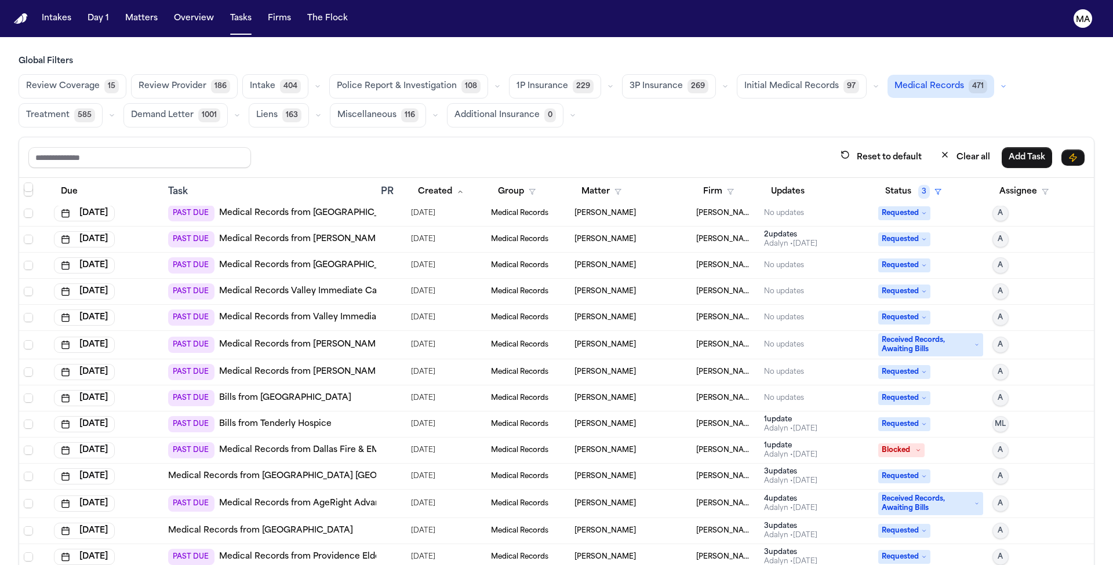
scroll to position [5146, 0]
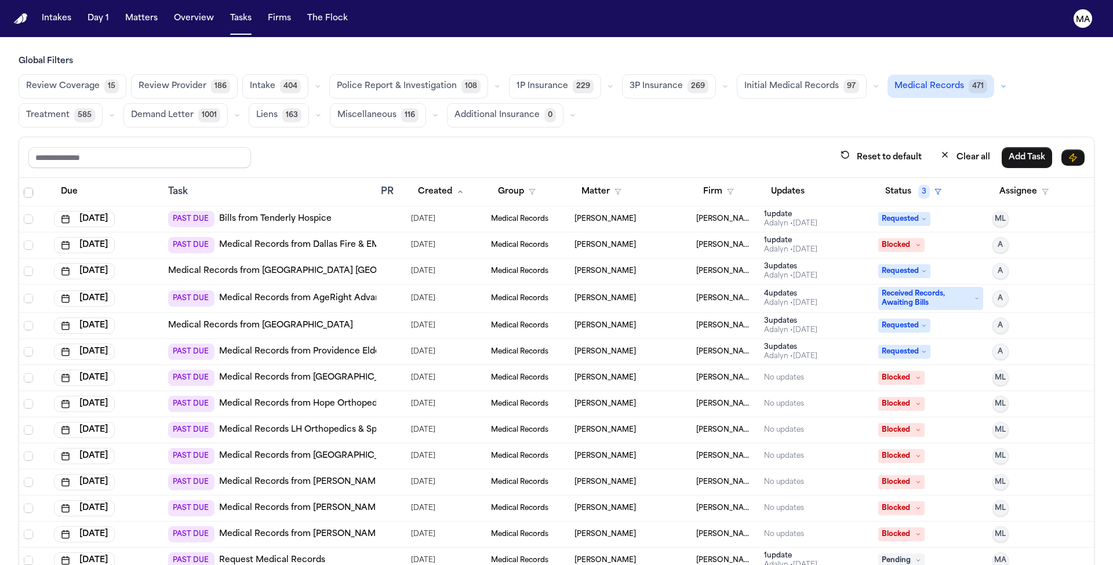
click at [801, 504] on div "No updates" at bounding box center [816, 508] width 105 height 9
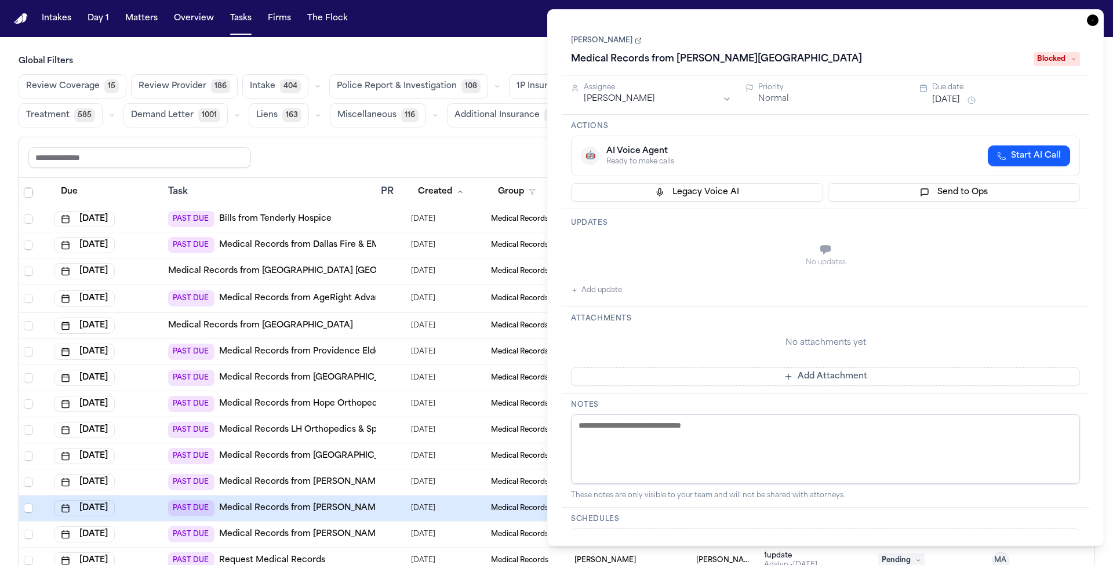
click at [1098, 14] on icon "button" at bounding box center [1093, 20] width 12 height 12
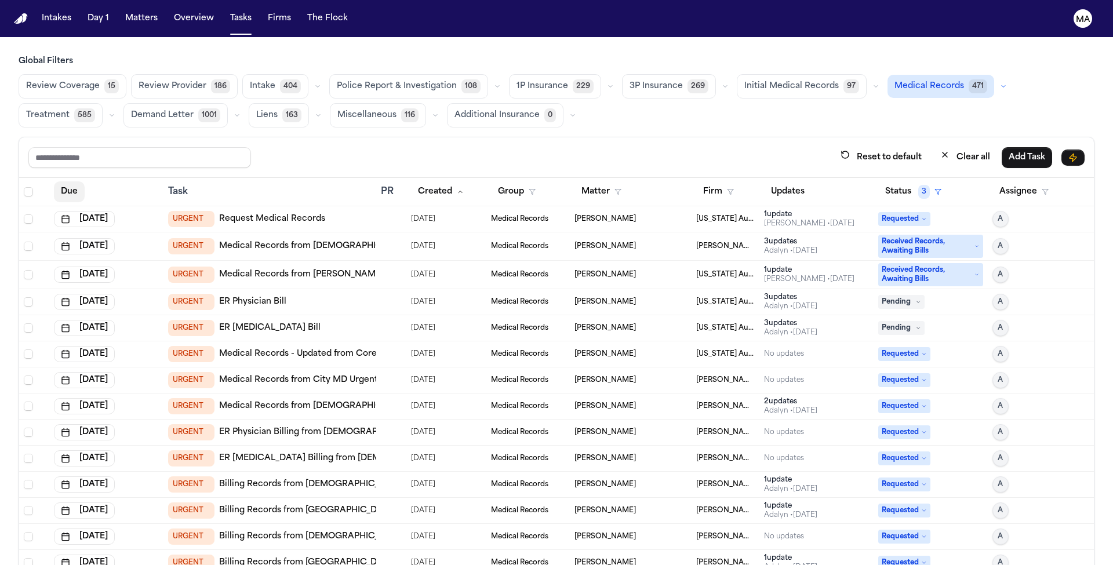
click at [61, 181] on button "Due" at bounding box center [69, 191] width 31 height 21
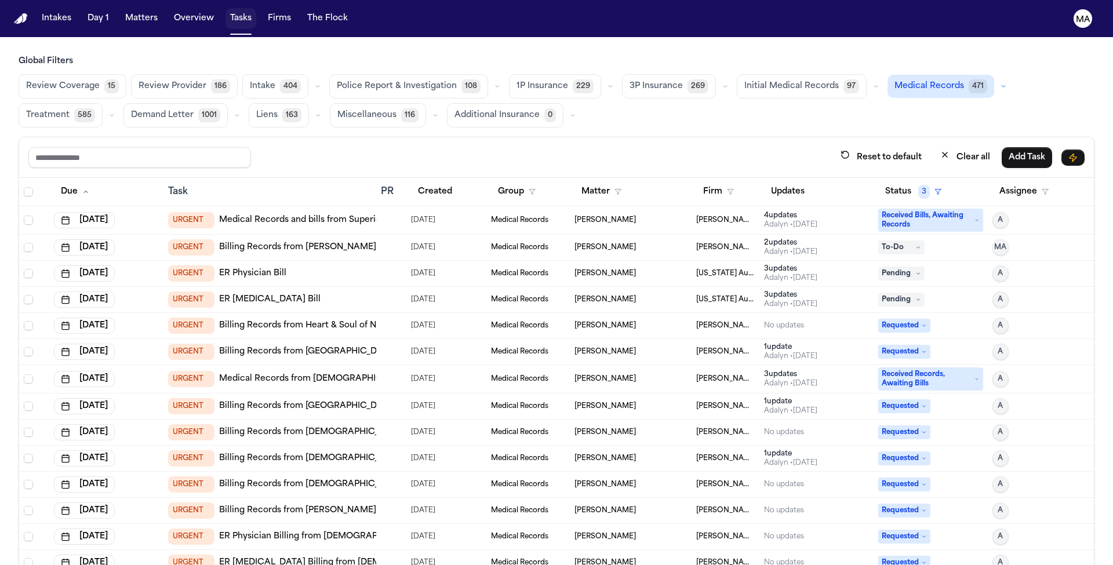
click at [225, 10] on button "Tasks" at bounding box center [240, 18] width 31 height 21
click at [169, 10] on button "Overview" at bounding box center [193, 18] width 49 height 21
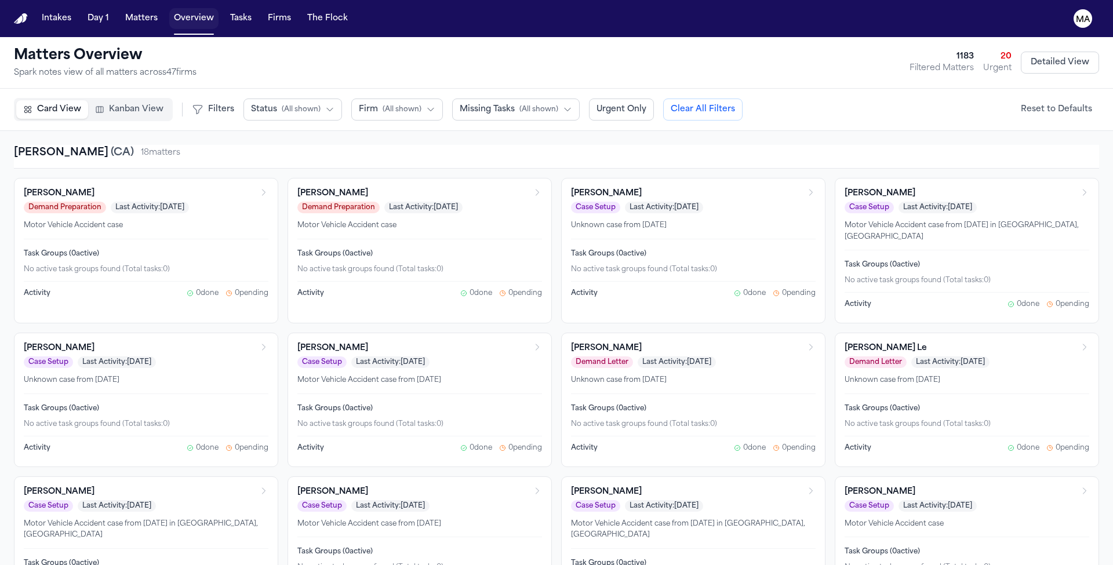
click at [169, 15] on button "Overview" at bounding box center [193, 18] width 49 height 21
click at [169, 12] on button "Overview" at bounding box center [193, 18] width 49 height 21
click at [121, 12] on button "Matters" at bounding box center [142, 18] width 42 height 21
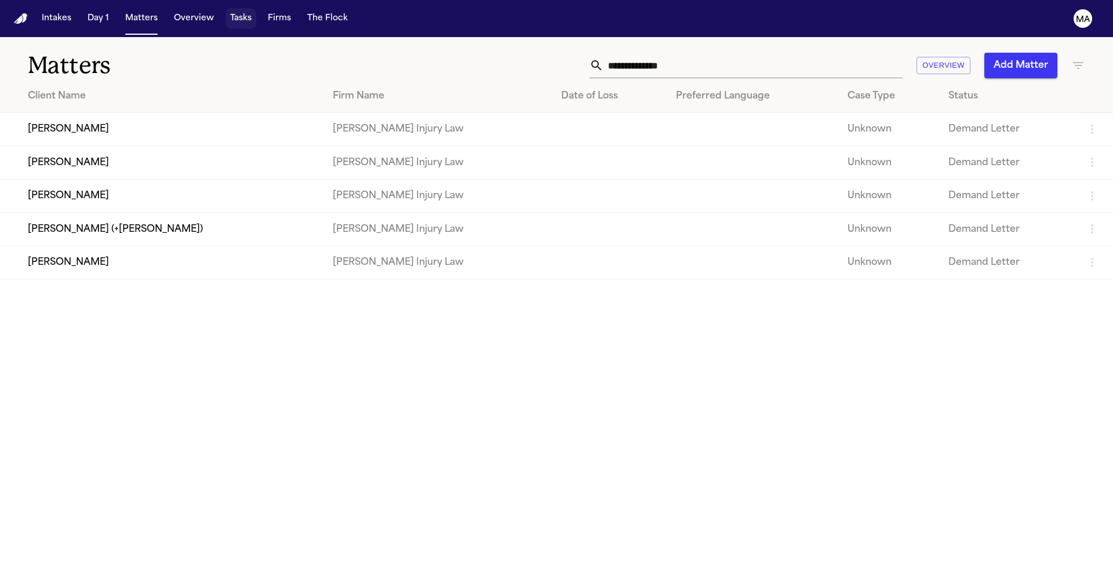
click at [225, 13] on button "Tasks" at bounding box center [240, 18] width 31 height 21
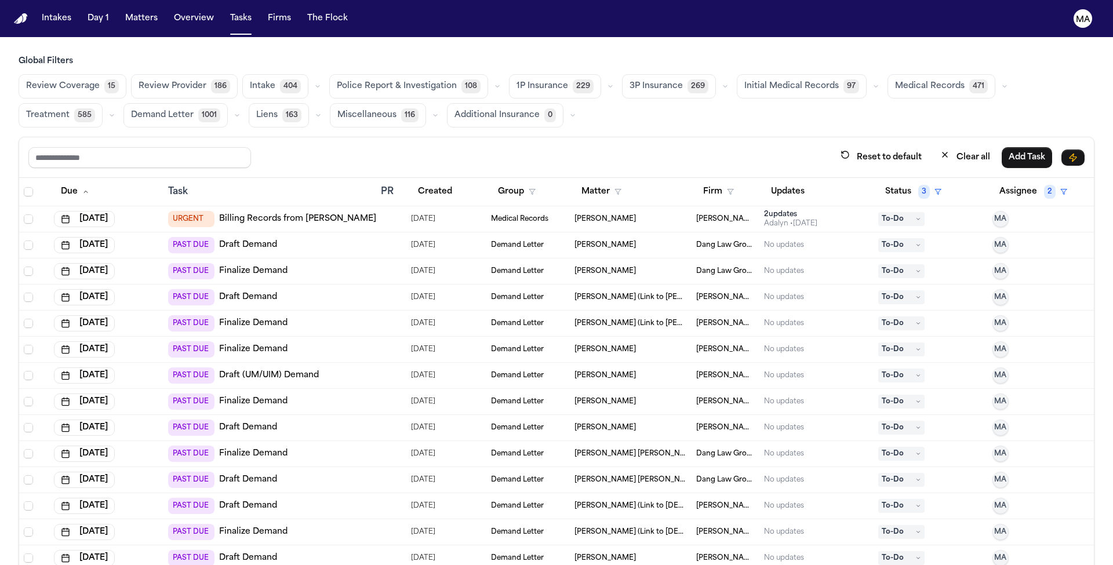
click at [895, 81] on span "Medical Records" at bounding box center [930, 87] width 70 height 12
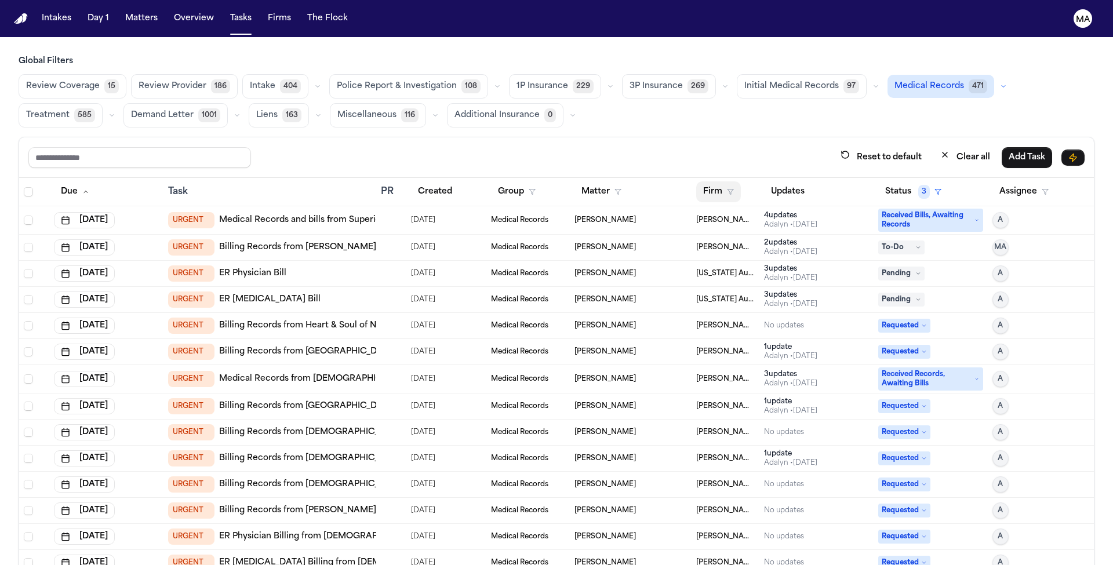
click at [727, 188] on icon "button" at bounding box center [730, 191] width 7 height 7
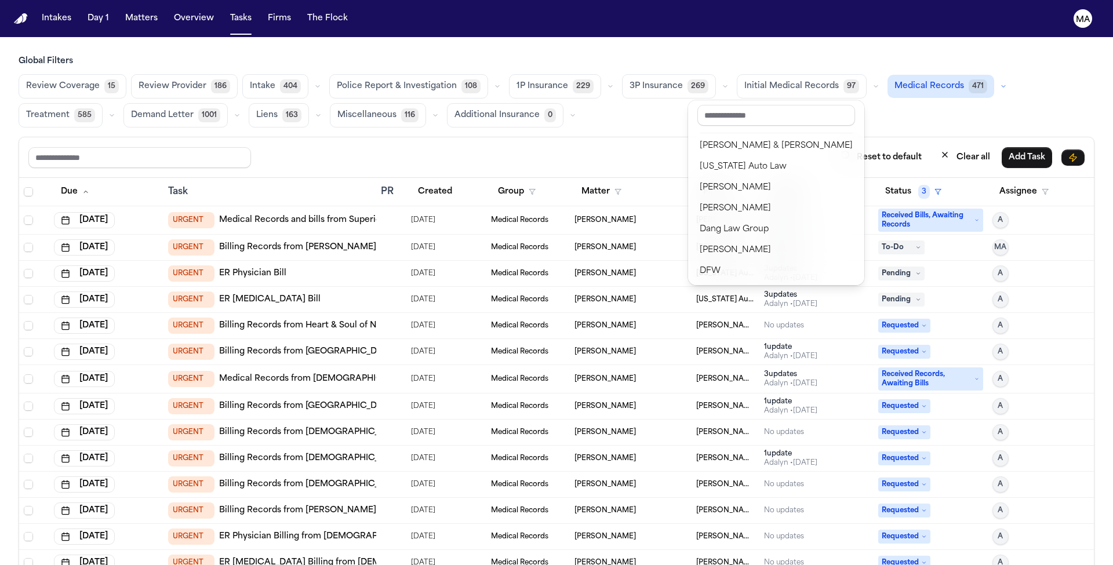
click at [748, 327] on div "[PERSON_NAME] Law Firm" at bounding box center [776, 334] width 153 height 14
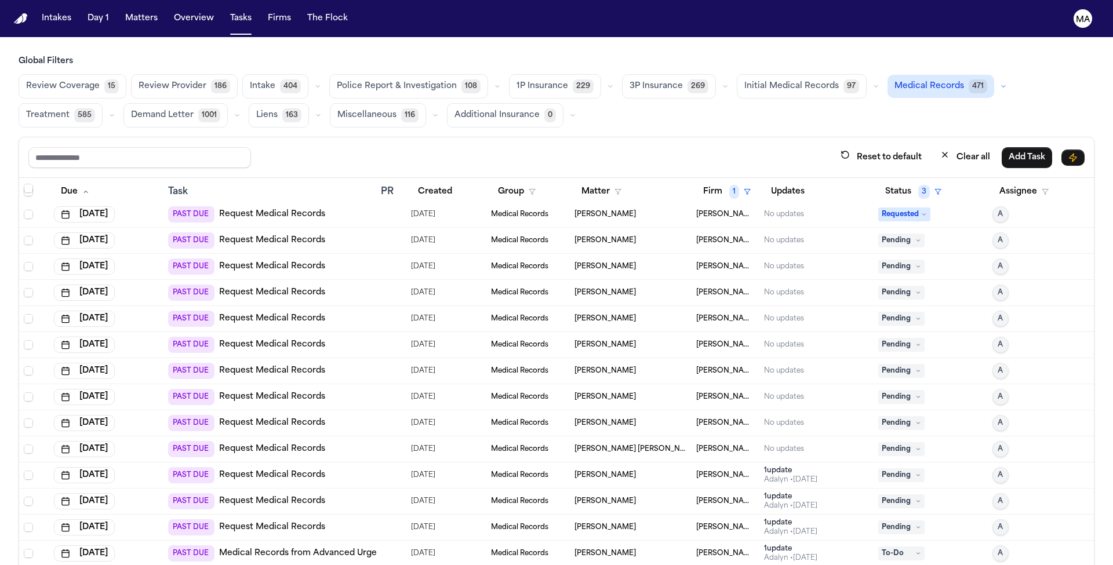
scroll to position [437, 0]
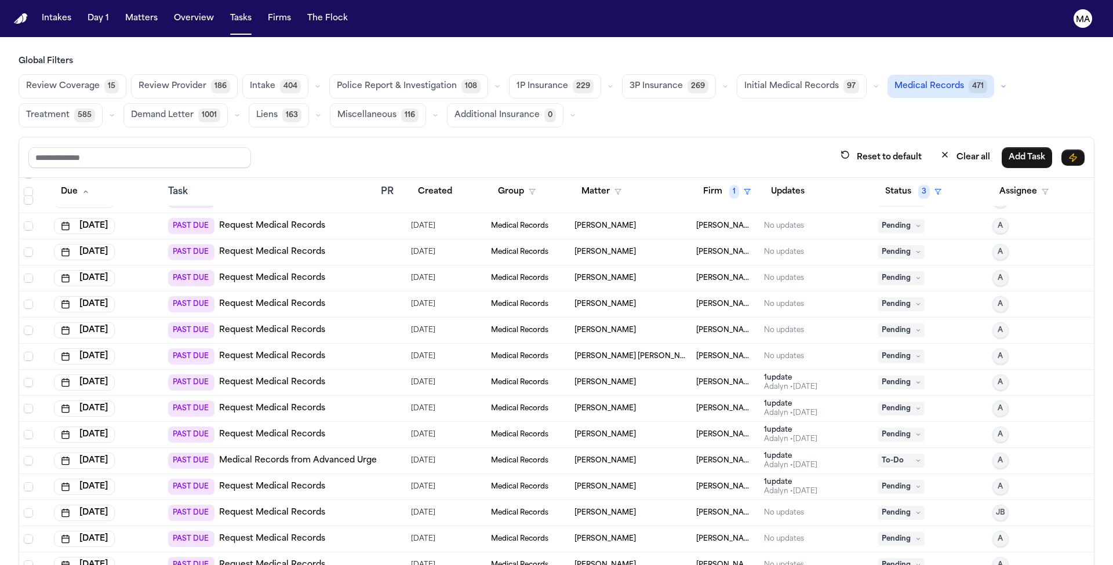
click at [777, 461] on div "Adalyn • [DATE]" at bounding box center [790, 465] width 53 height 9
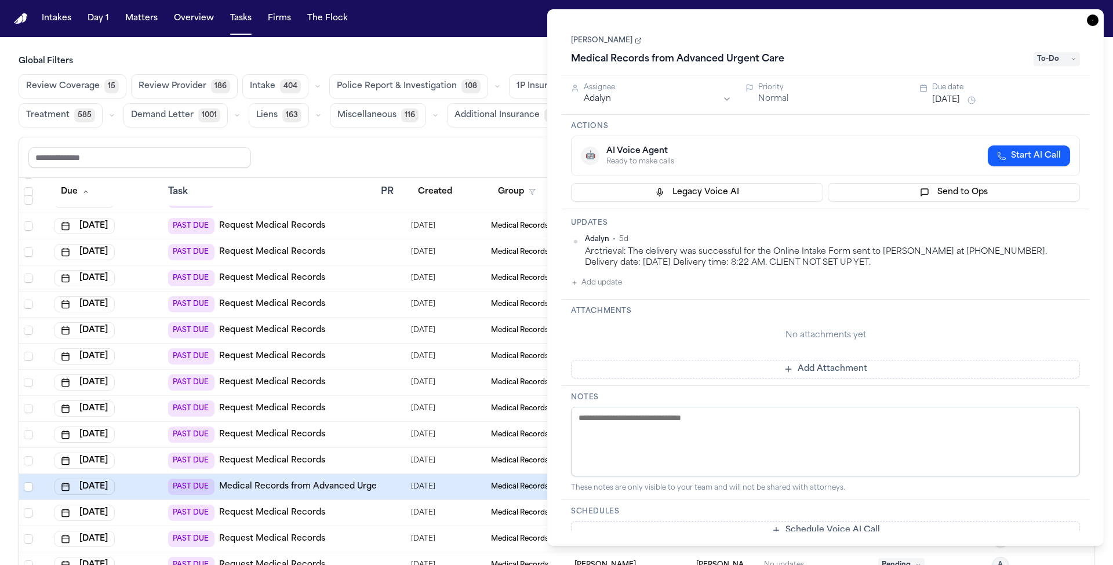
click at [1099, 14] on icon "button" at bounding box center [1093, 20] width 12 height 12
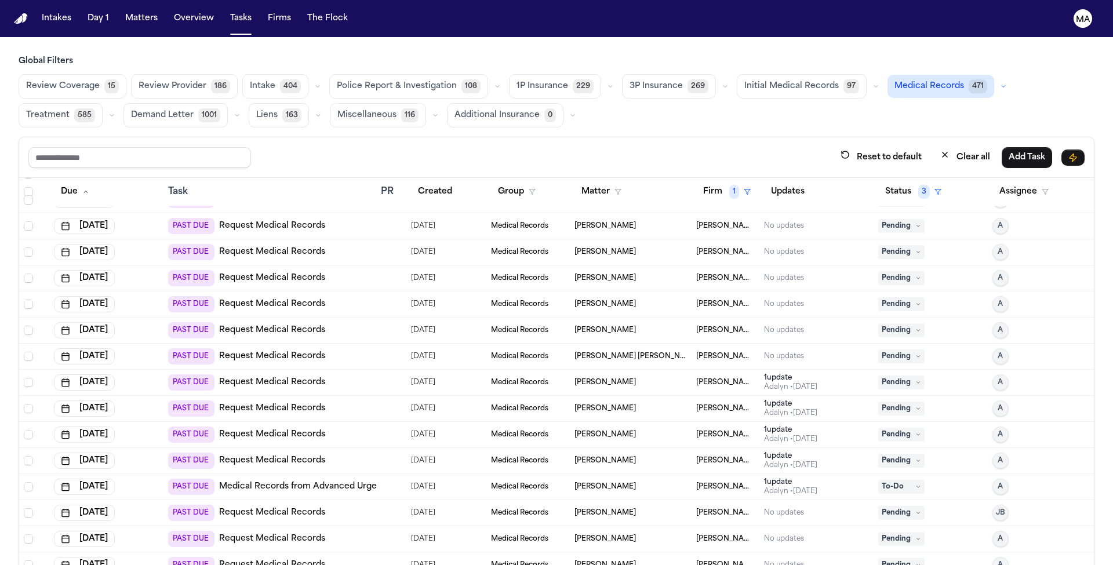
click at [774, 425] on div "1 update" at bounding box center [790, 429] width 53 height 9
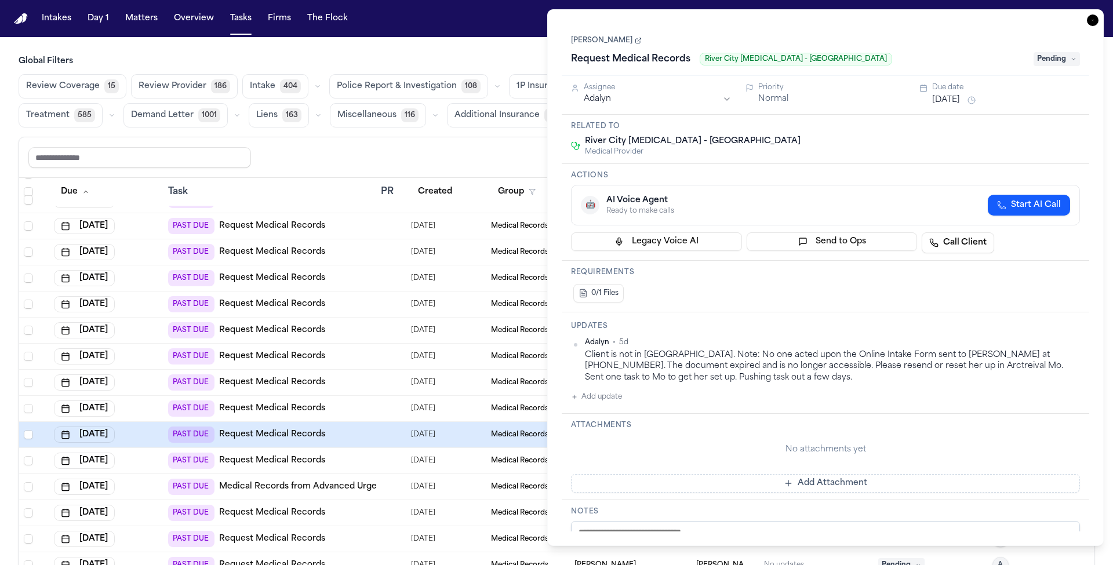
click at [1099, 14] on icon "button" at bounding box center [1093, 20] width 12 height 12
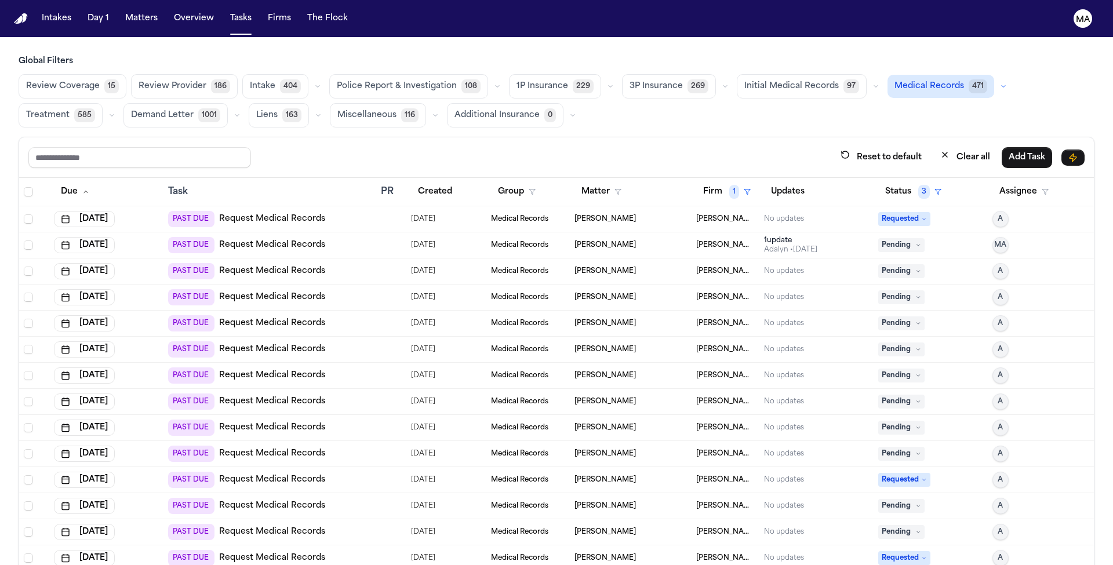
click at [612, 449] on div "[PERSON_NAME]" at bounding box center [630, 453] width 112 height 9
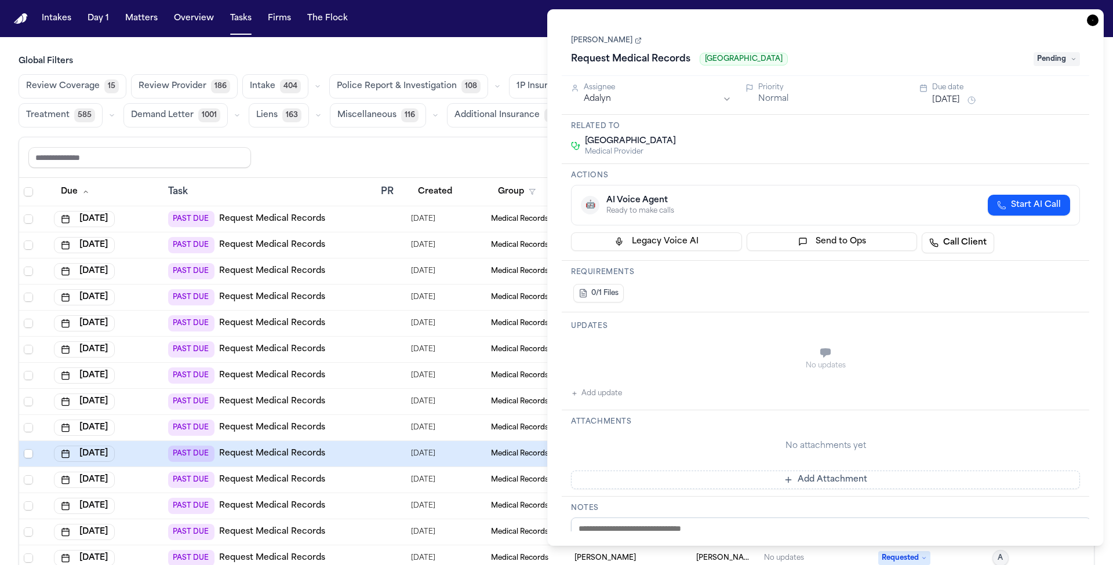
click at [1099, 14] on icon "button" at bounding box center [1093, 20] width 12 height 12
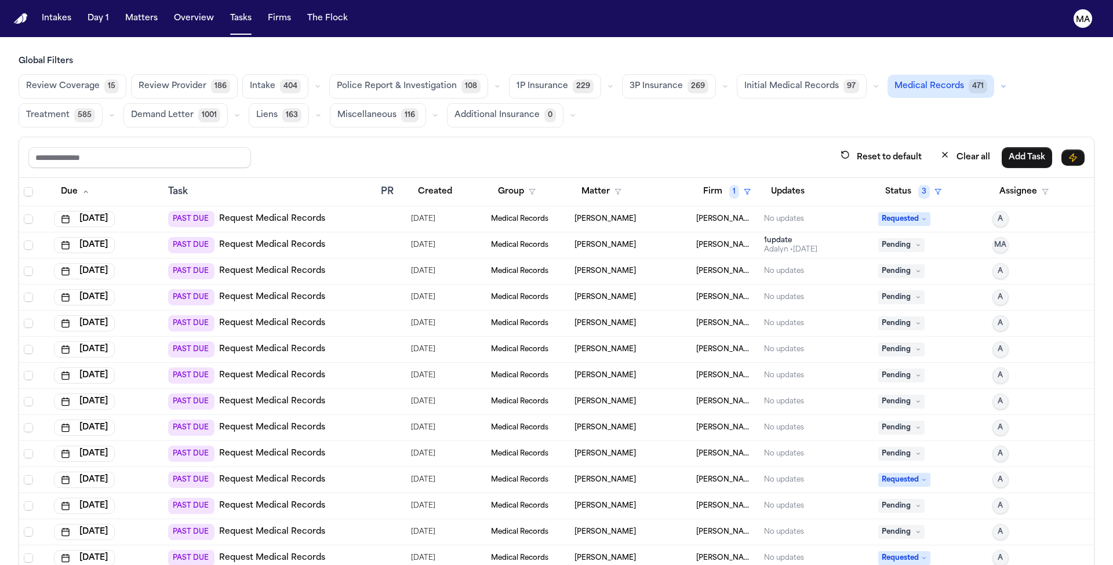
scroll to position [437, 0]
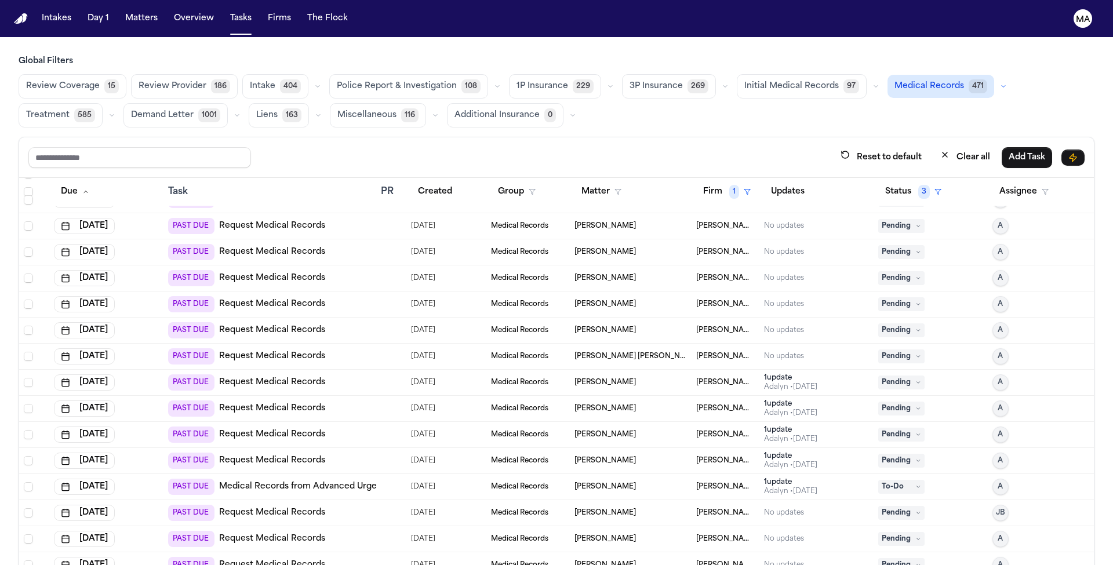
click at [270, 481] on link "Medical Records from Advanced Urgent Care" at bounding box center [313, 487] width 189 height 12
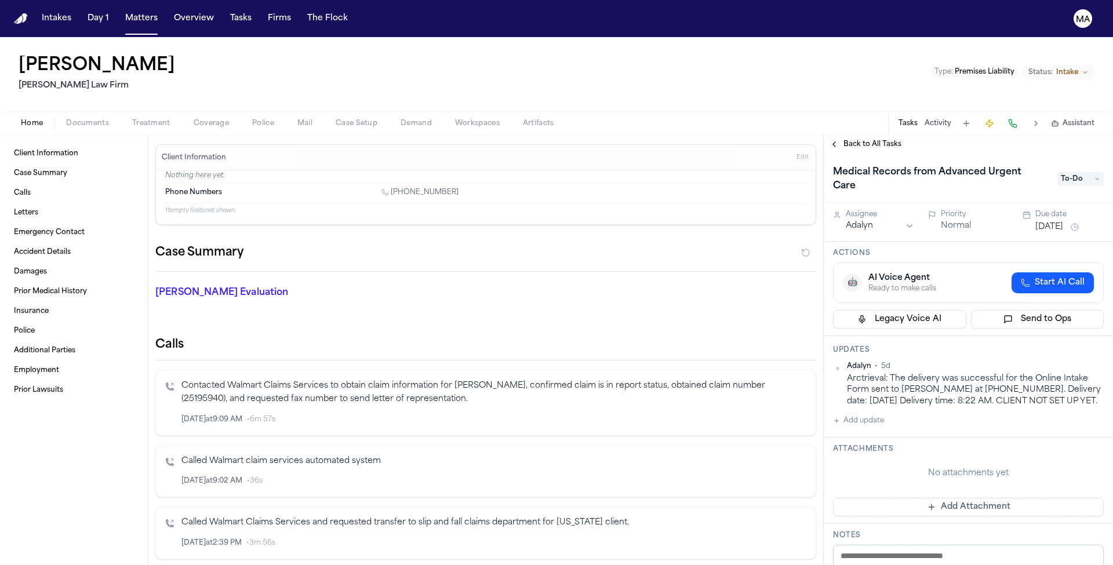
click at [861, 111] on div "Home Documents Treatment Coverage Police Mail Case Setup Demand Workspaces Arti…" at bounding box center [556, 122] width 1113 height 23
click at [861, 140] on span "Back to All Tasks" at bounding box center [872, 144] width 58 height 9
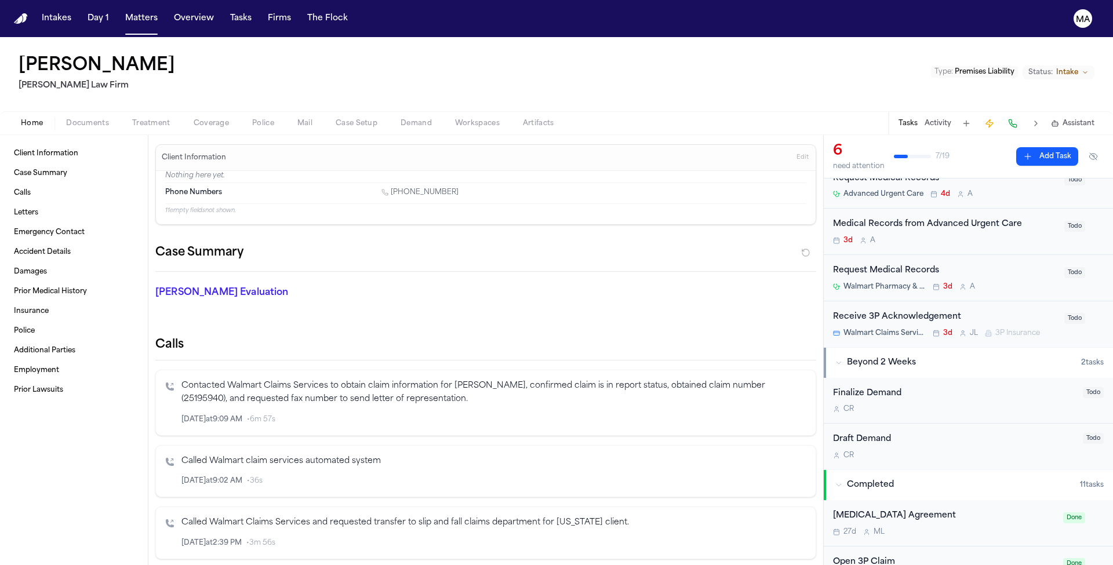
scroll to position [121, 0]
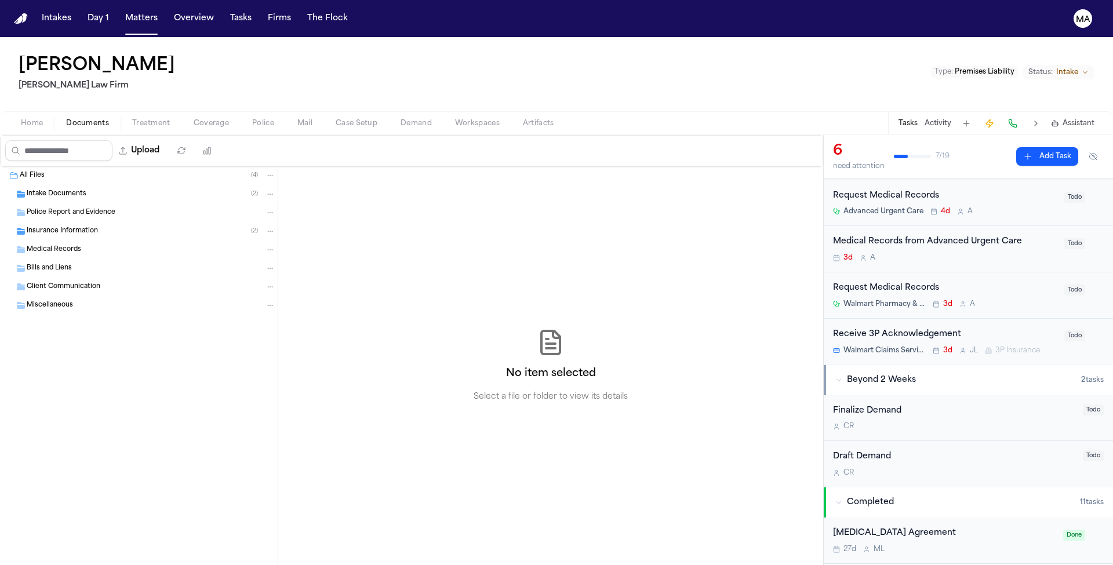
click at [66, 119] on span "Documents" at bounding box center [87, 123] width 43 height 9
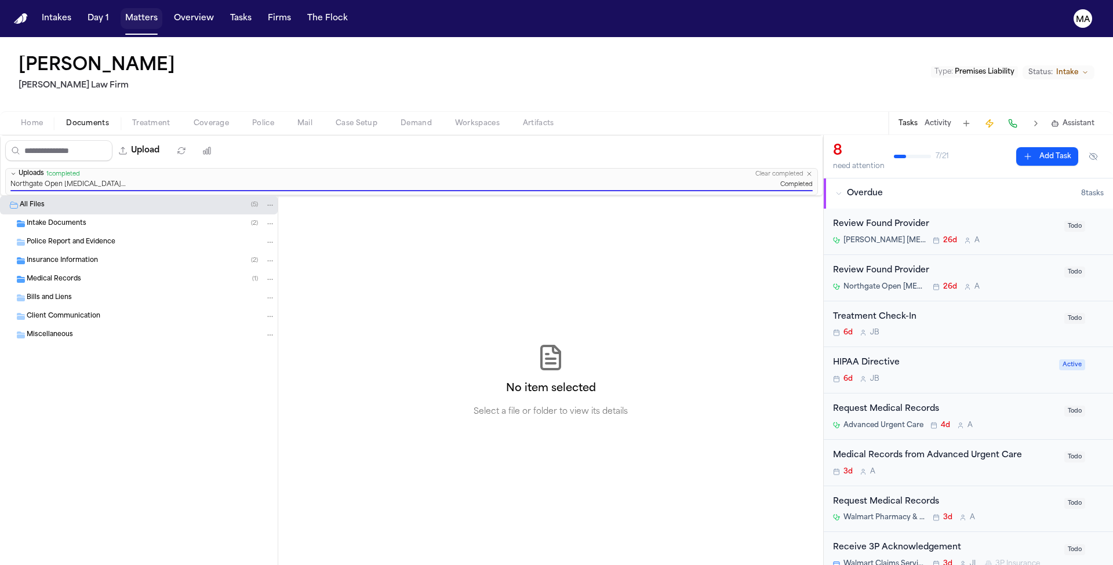
click at [121, 12] on button "Matters" at bounding box center [142, 18] width 42 height 21
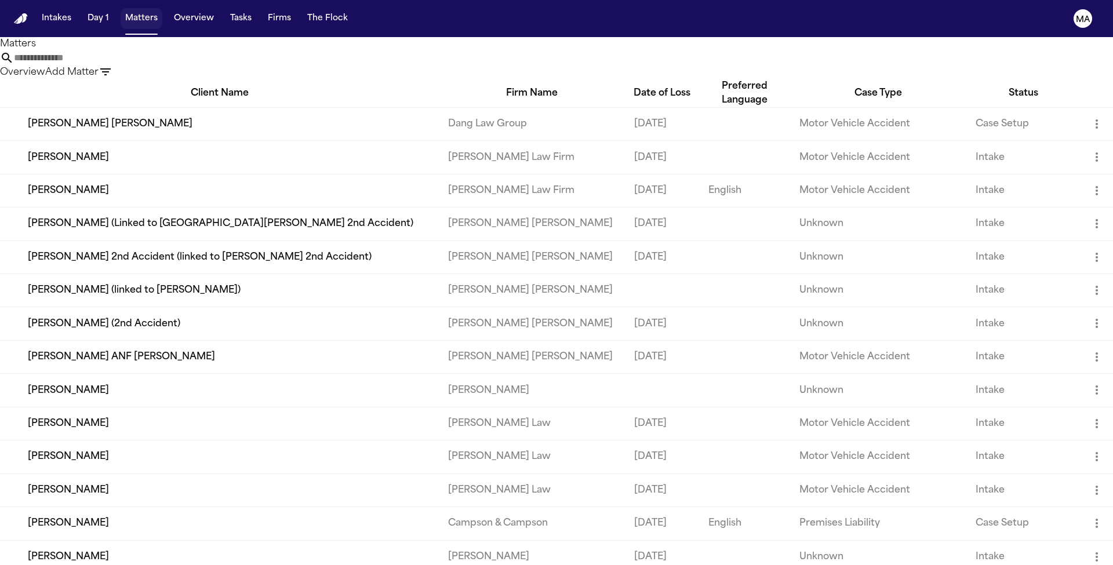
click at [121, 13] on button "Matters" at bounding box center [142, 18] width 42 height 21
click at [107, 55] on input "text" at bounding box center [60, 58] width 93 height 14
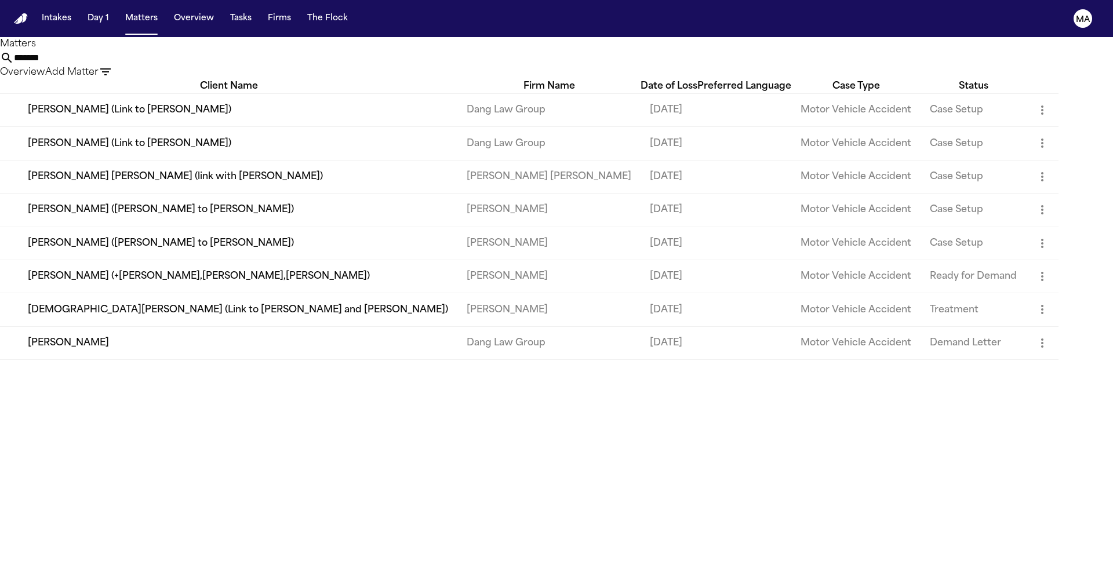
type input "*******"
click at [114, 332] on td "[PERSON_NAME]" at bounding box center [228, 342] width 457 height 33
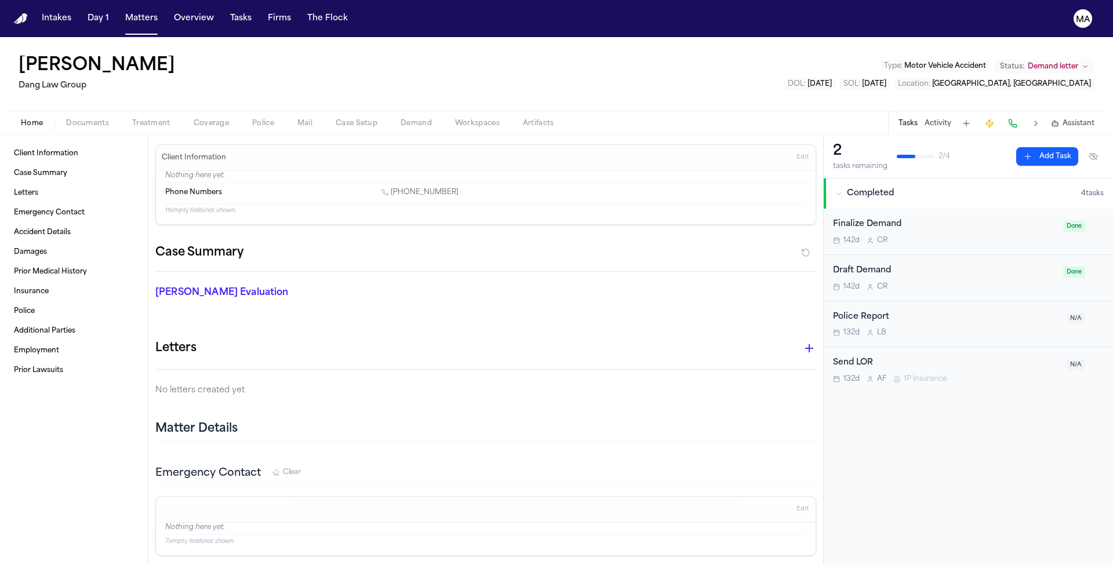
click at [59, 129] on span "button" at bounding box center [87, 129] width 57 height 1
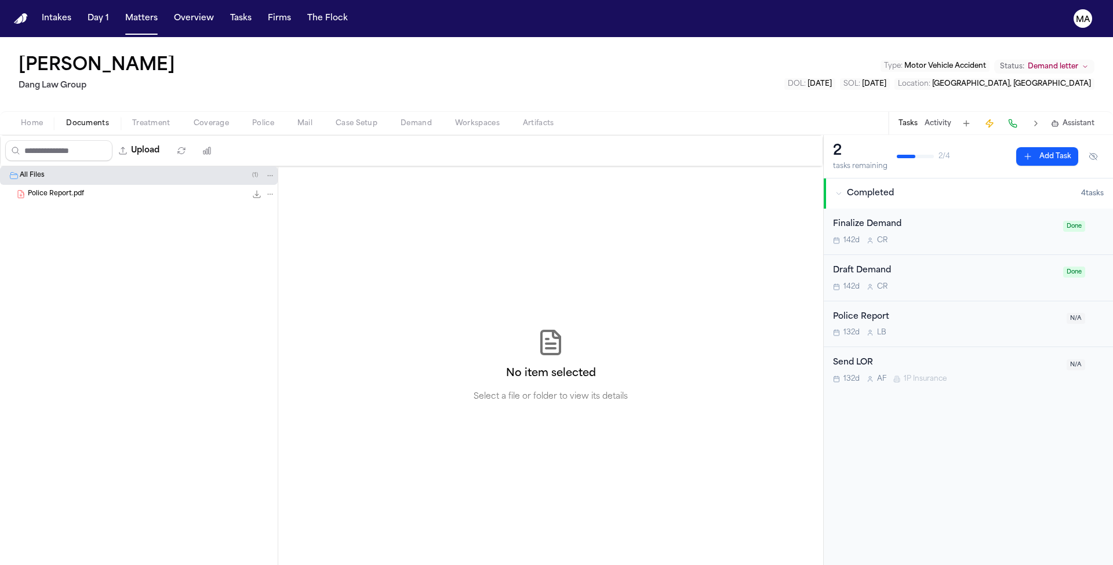
click at [73, 188] on div "Police Report.pdf 165.3 KB • PDF" at bounding box center [152, 194] width 248 height 12
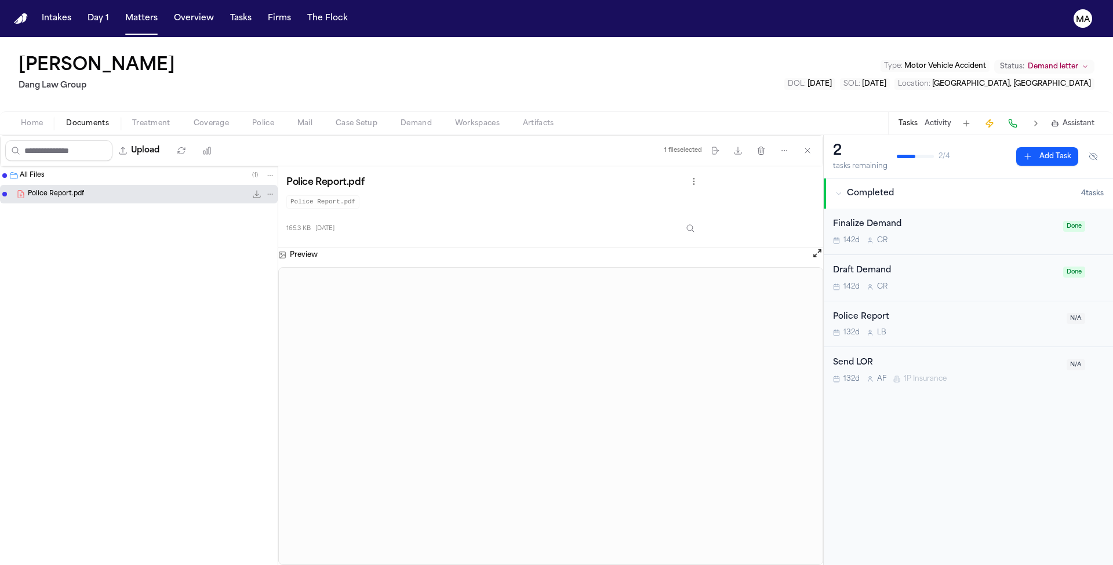
click at [930, 311] on div "Police Report 132d L B" at bounding box center [946, 324] width 227 height 27
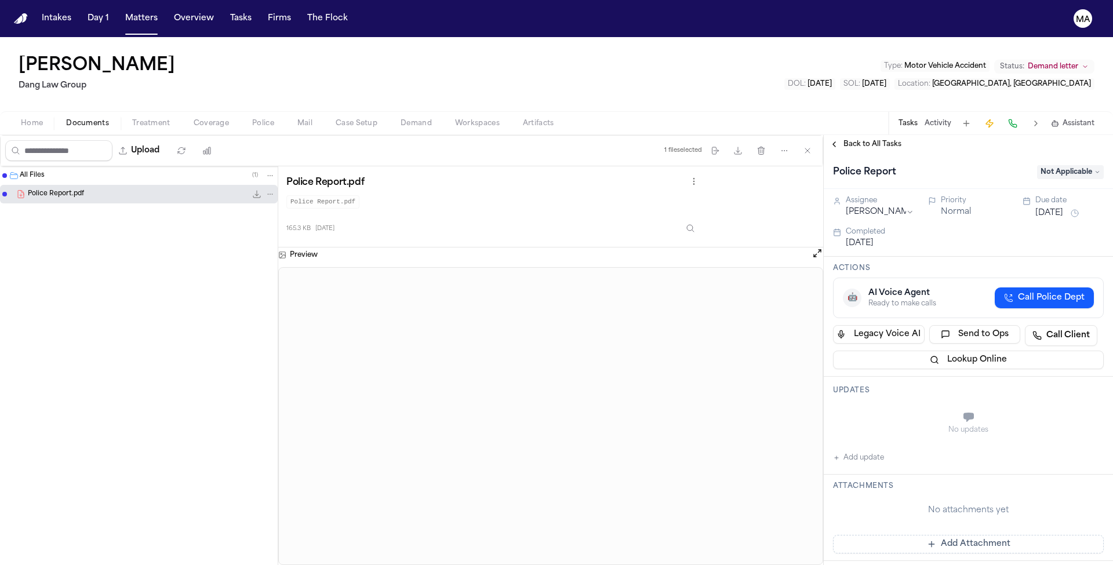
click at [1085, 165] on span "Not Applicable" at bounding box center [1070, 172] width 67 height 14
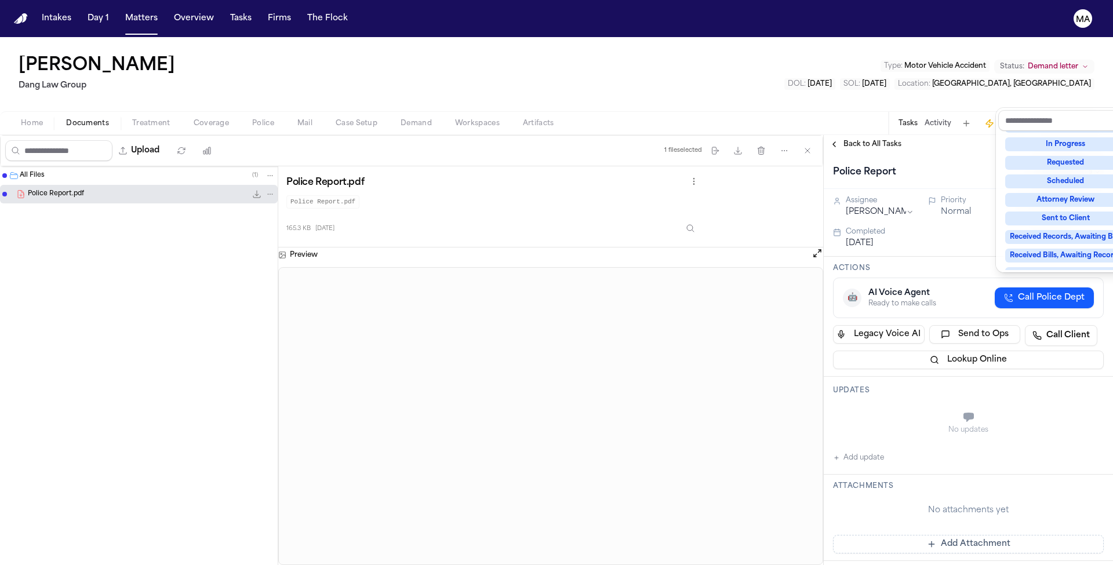
click at [1060, 323] on div "Complete" at bounding box center [1065, 330] width 121 height 14
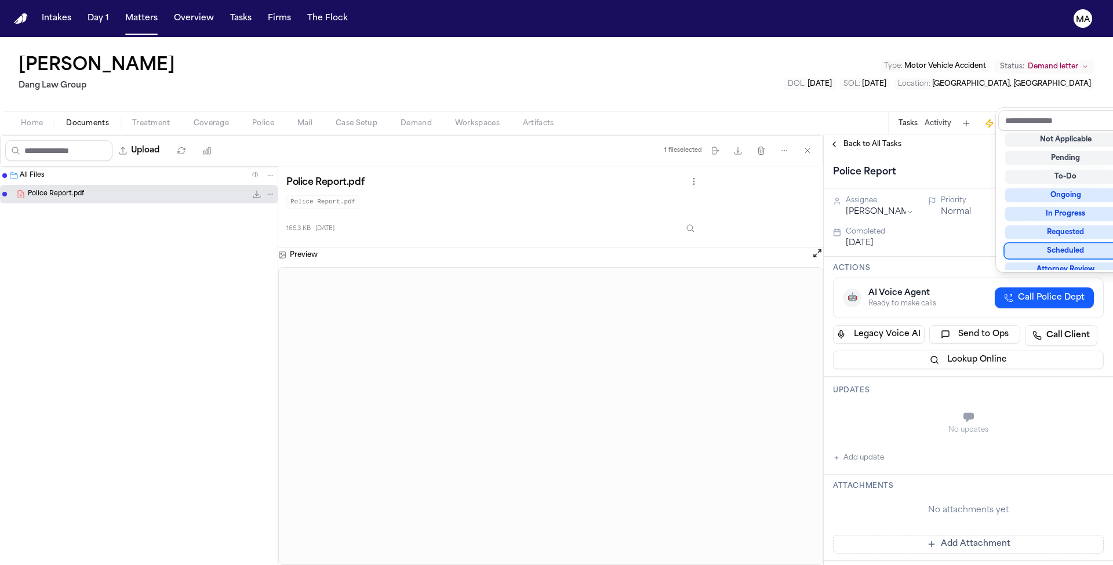
click at [951, 75] on div "Roberto Centeno Jasso Dang Law Group Type : Motor Vehicle Accident Status: Dema…" at bounding box center [556, 301] width 1113 height 528
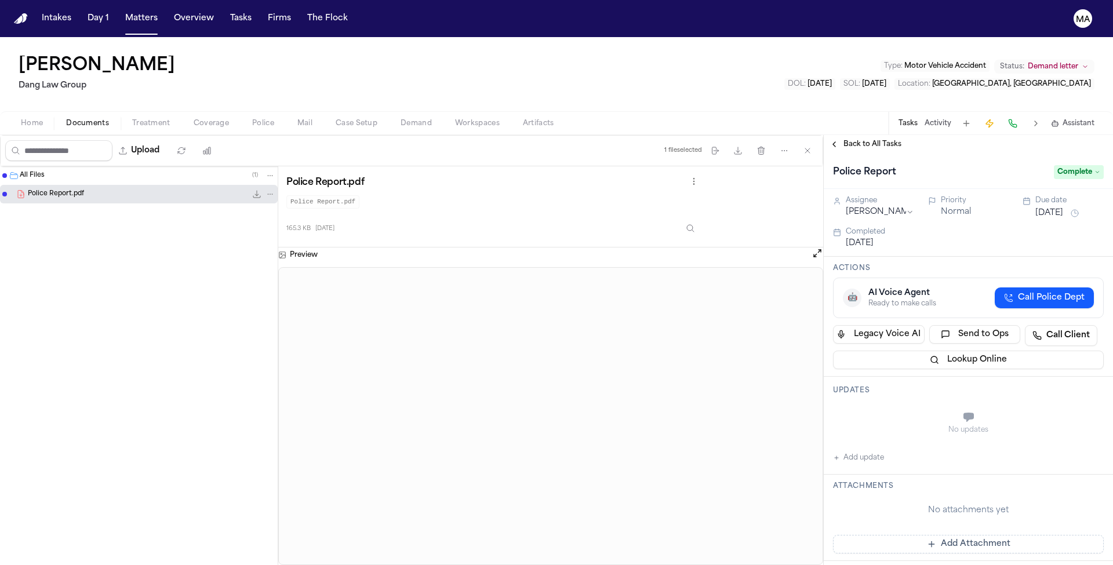
click at [872, 140] on span "Back to All Tasks" at bounding box center [872, 144] width 58 height 9
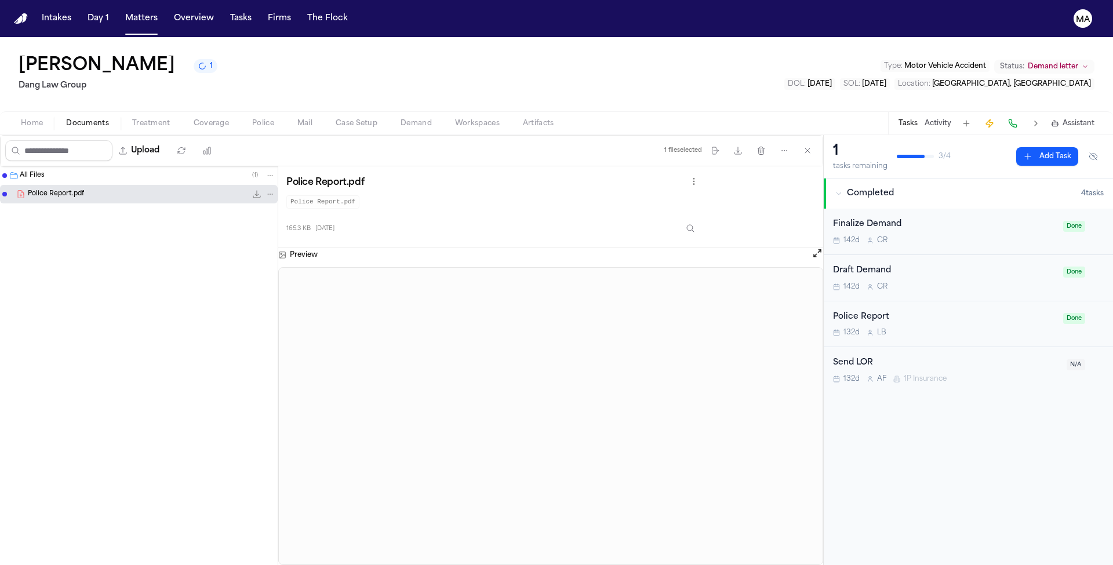
click at [100, 16] on nav "Intakes Day 1 Matters Overview Tasks Firms The Flock MA" at bounding box center [556, 18] width 1113 height 37
click at [121, 13] on button "Matters" at bounding box center [142, 18] width 42 height 21
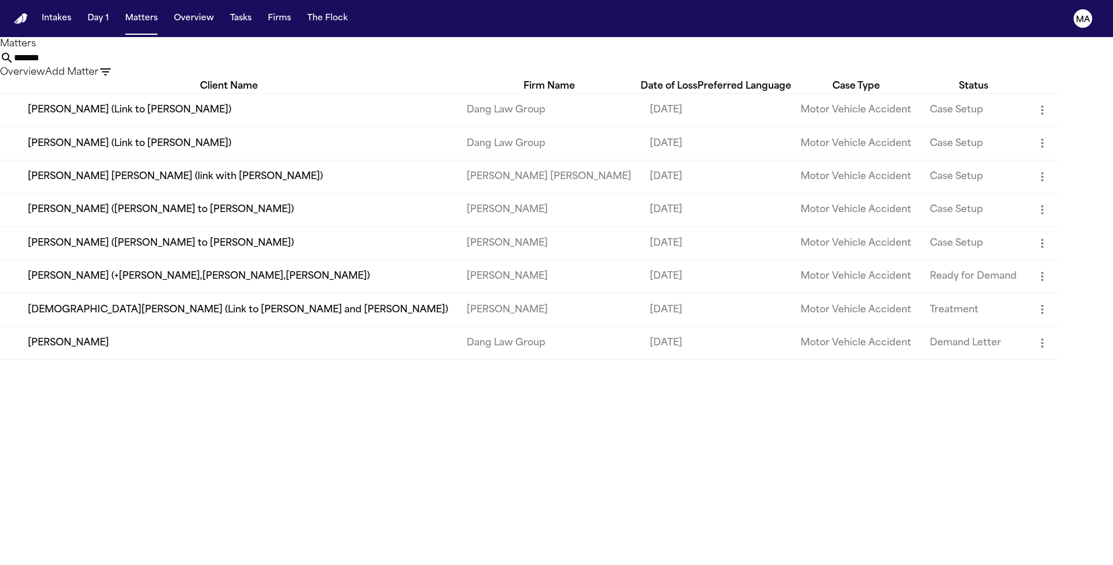
drag, startPoint x: 815, startPoint y: 51, endPoint x: 600, endPoint y: 35, distance: 215.7
click at [601, 37] on div "Matters ******* Overview Add Matter" at bounding box center [556, 58] width 1113 height 42
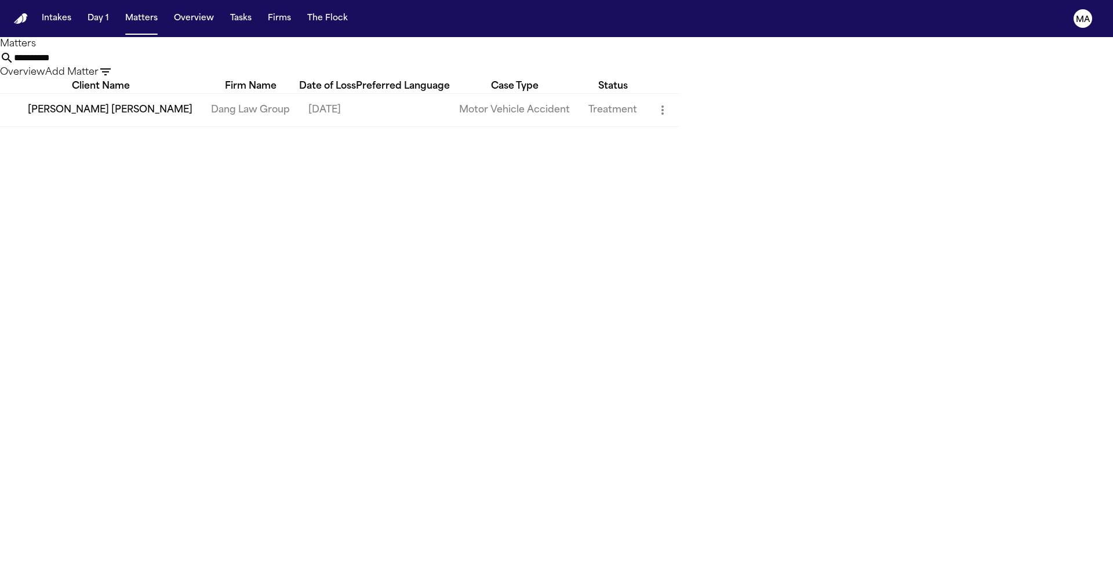
type input "**********"
click at [48, 105] on td "[PERSON_NAME] [PERSON_NAME]" at bounding box center [101, 109] width 202 height 33
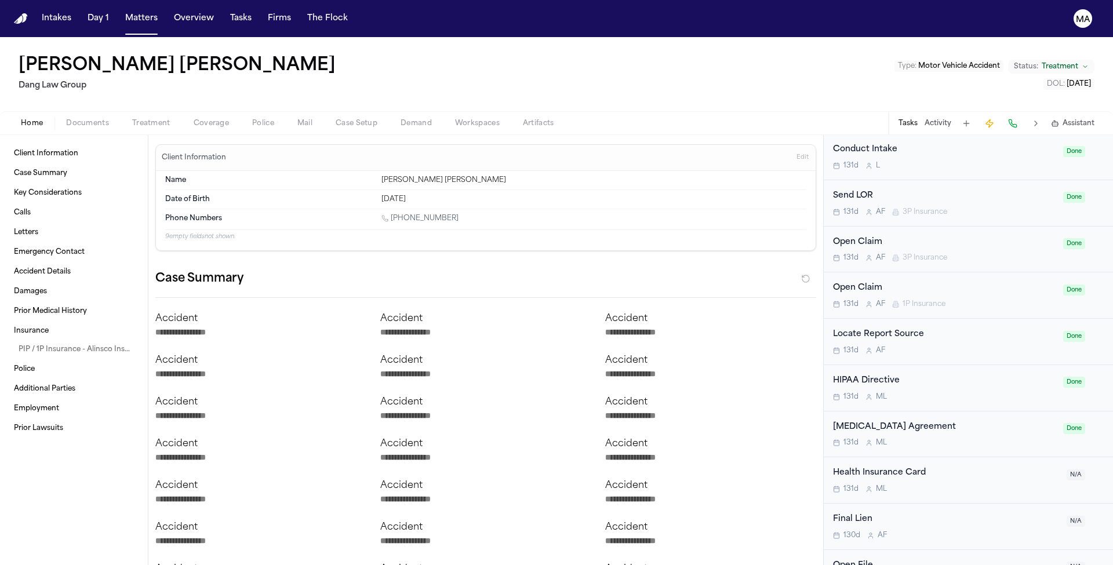
scroll to position [450, 0]
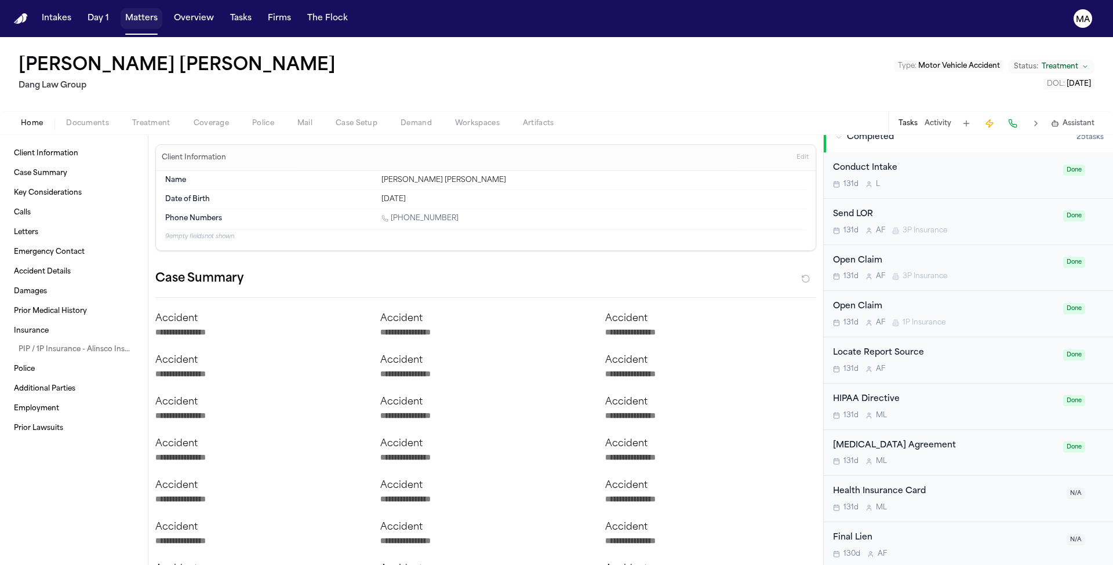
click at [121, 10] on button "Matters" at bounding box center [142, 18] width 42 height 21
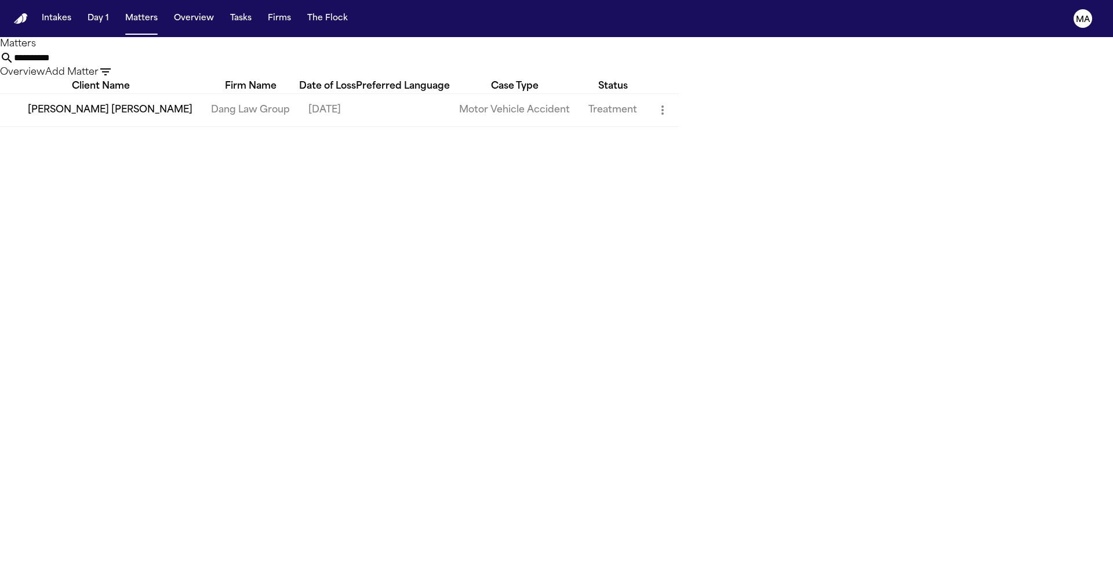
drag, startPoint x: 831, startPoint y: 47, endPoint x: 729, endPoint y: 50, distance: 102.6
click at [729, 51] on div "**********" at bounding box center [556, 65] width 1113 height 28
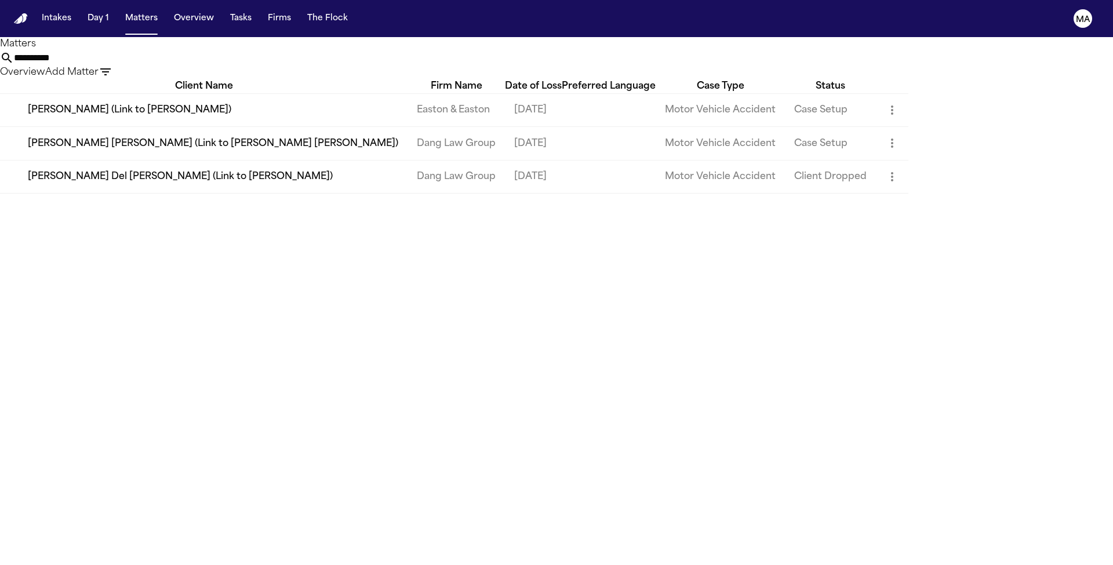
type input "**********"
drag, startPoint x: 728, startPoint y: 49, endPoint x: 115, endPoint y: 105, distance: 615.3
click at [115, 105] on td "[PERSON_NAME] (Link to [PERSON_NAME])" at bounding box center [204, 109] width 408 height 33
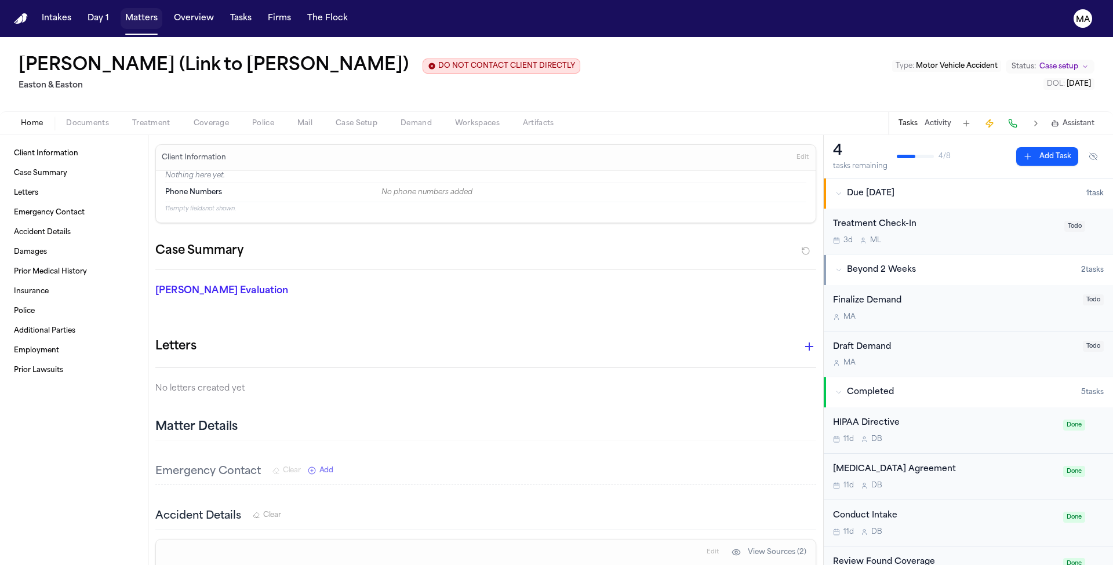
click at [121, 14] on button "Matters" at bounding box center [142, 18] width 42 height 21
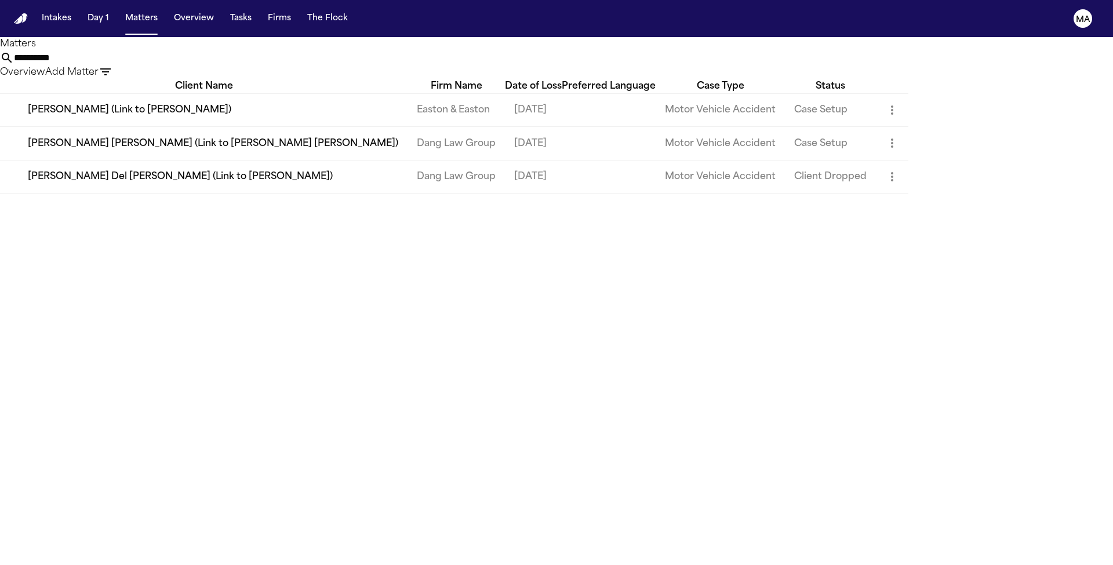
click at [107, 56] on input "**********" at bounding box center [60, 58] width 93 height 14
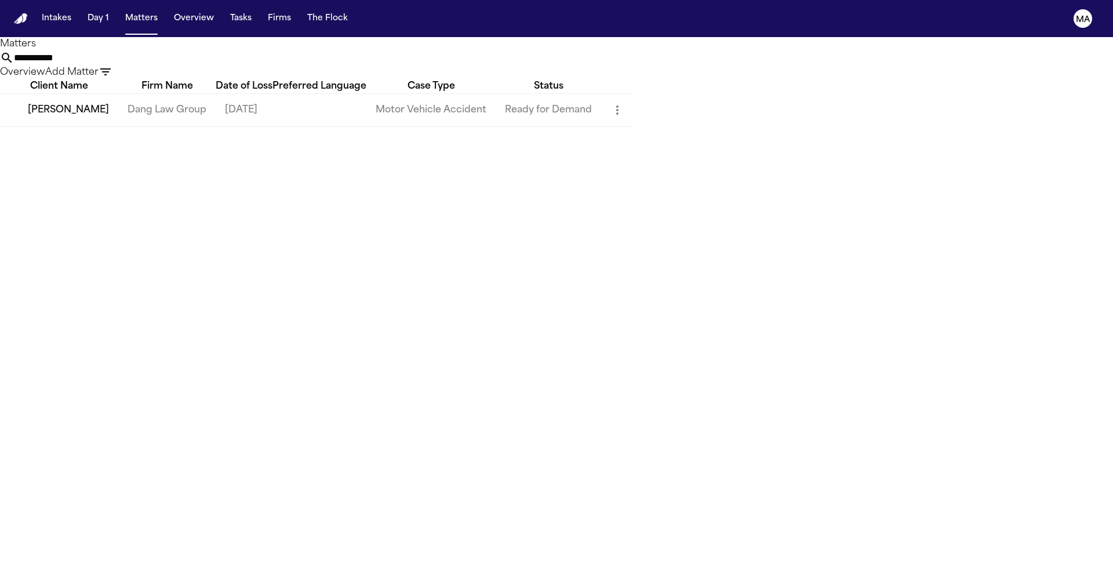
type input "**********"
click at [77, 101] on td "[PERSON_NAME]" at bounding box center [59, 109] width 118 height 33
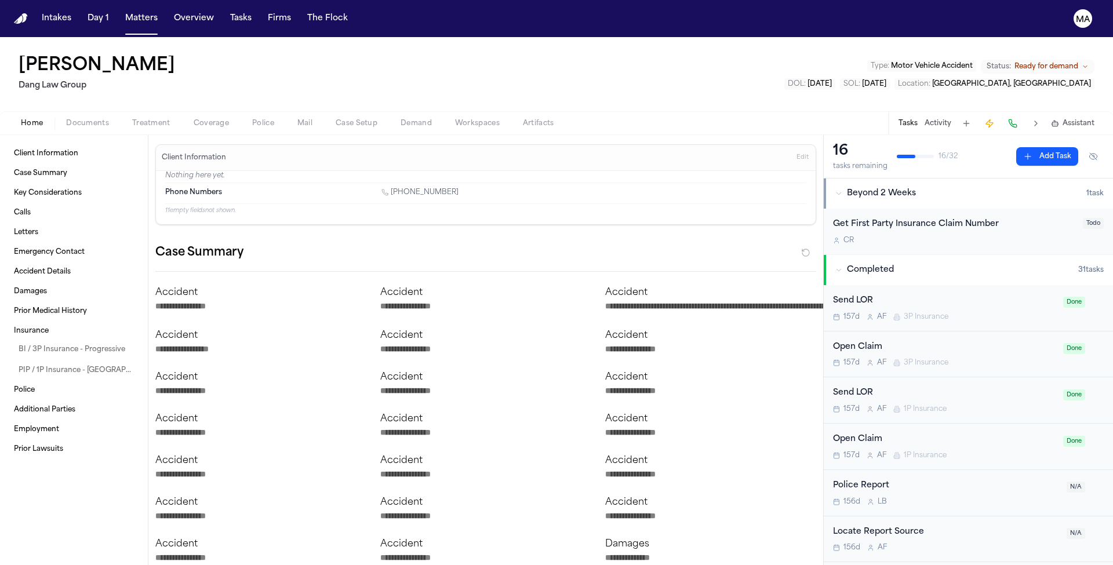
click at [66, 119] on span "Documents" at bounding box center [87, 123] width 43 height 9
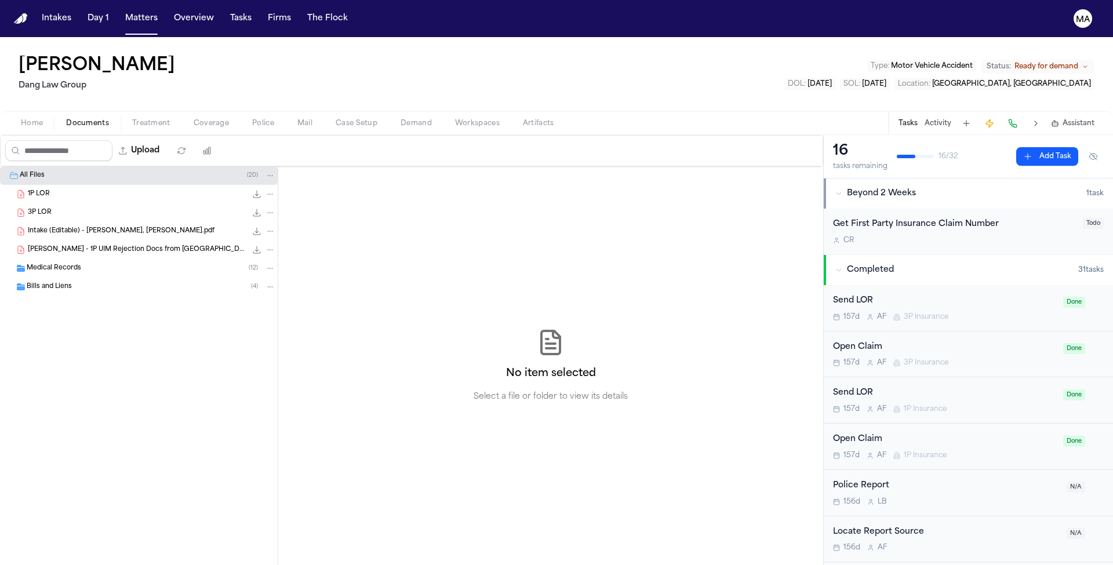
click at [76, 259] on div "Medical Records ( 12 )" at bounding box center [139, 268] width 278 height 19
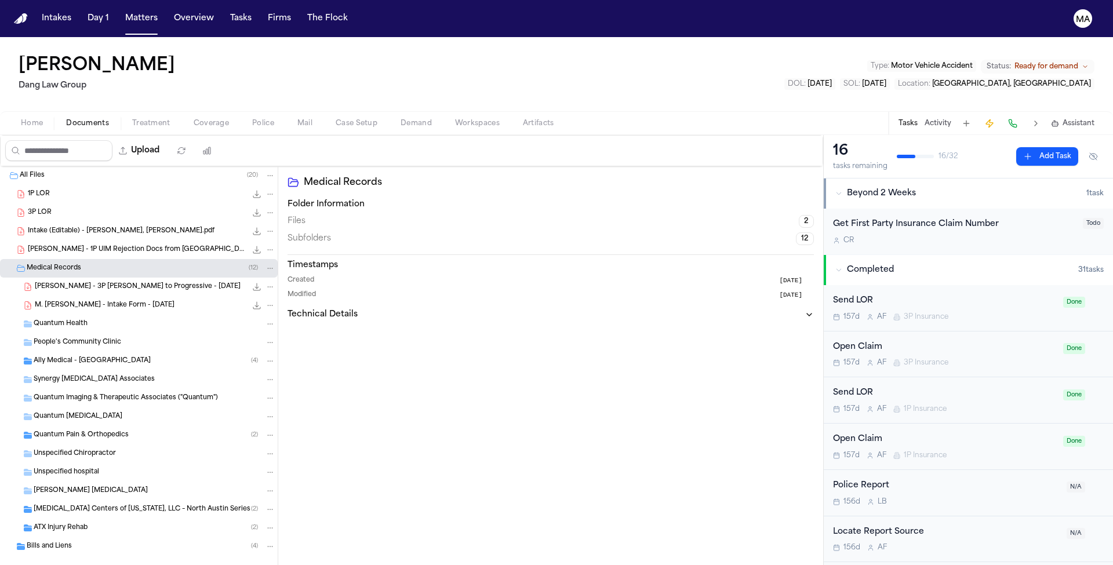
click at [80, 301] on span "M. Reyna Arteaga - Intake Form - 2.23.25" at bounding box center [105, 306] width 140 height 10
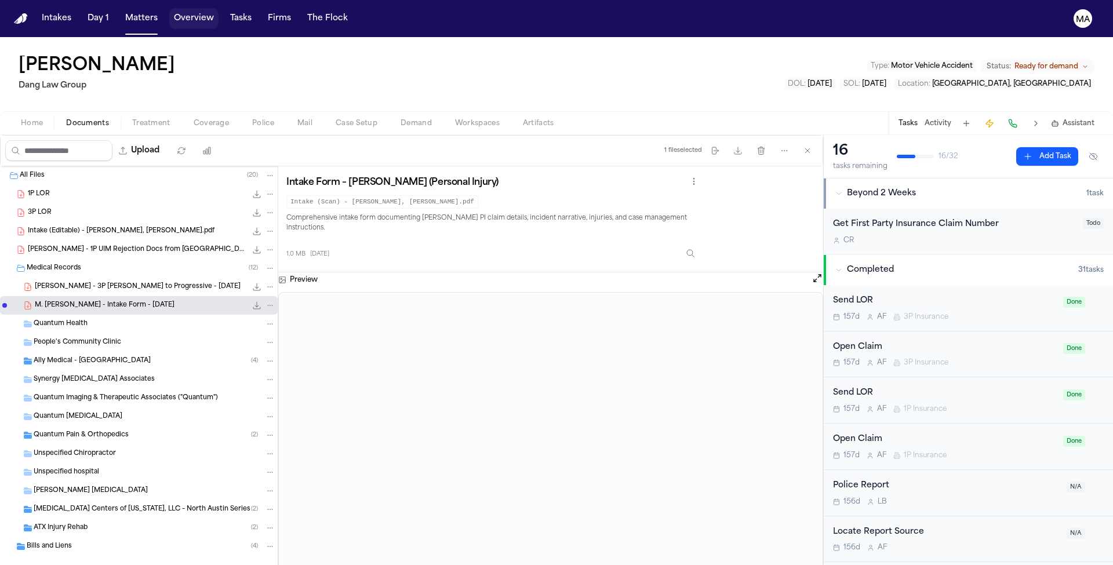
click at [169, 12] on button "Overview" at bounding box center [193, 18] width 49 height 21
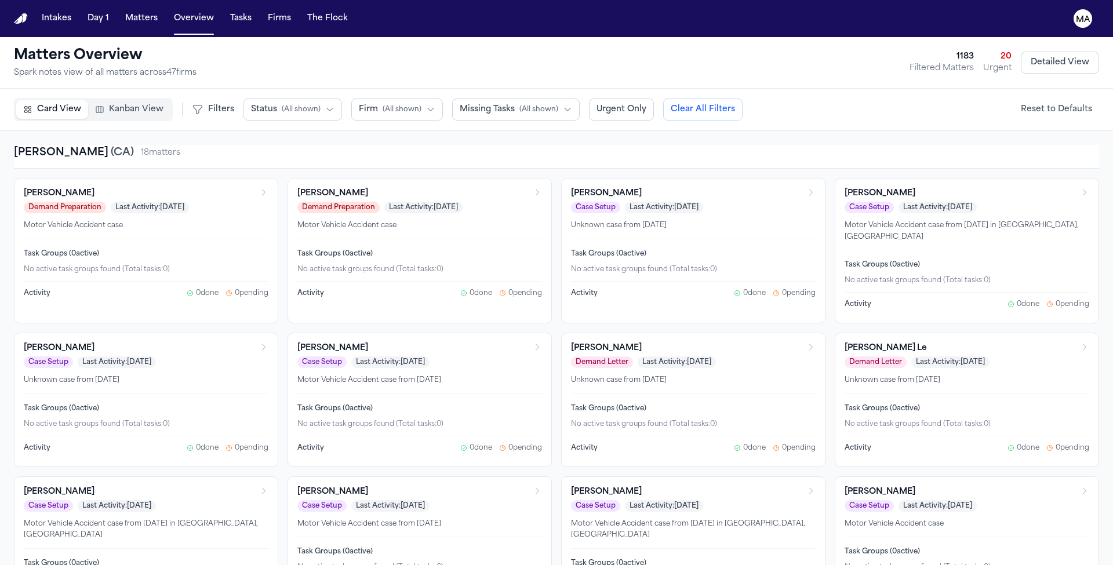
click at [121, 13] on button "Matters" at bounding box center [142, 18] width 42 height 21
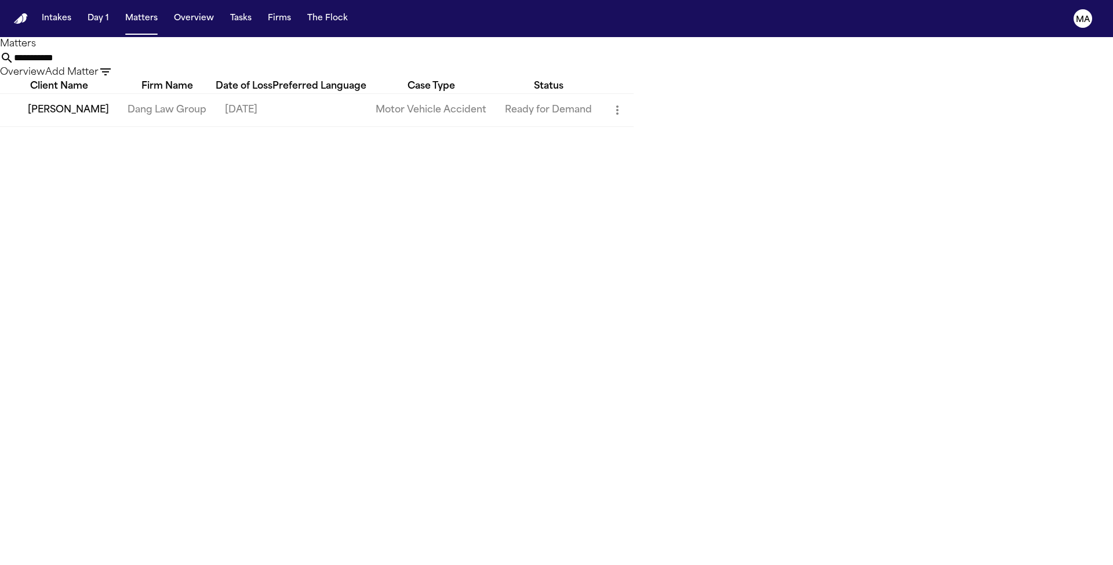
click at [107, 51] on input "**********" at bounding box center [60, 58] width 93 height 14
drag, startPoint x: 843, startPoint y: 49, endPoint x: 683, endPoint y: 53, distance: 160.1
click at [683, 53] on div "**********" at bounding box center [556, 65] width 1113 height 28
drag, startPoint x: 853, startPoint y: 50, endPoint x: 775, endPoint y: 52, distance: 78.3
click at [107, 52] on input "**********" at bounding box center [60, 58] width 93 height 14
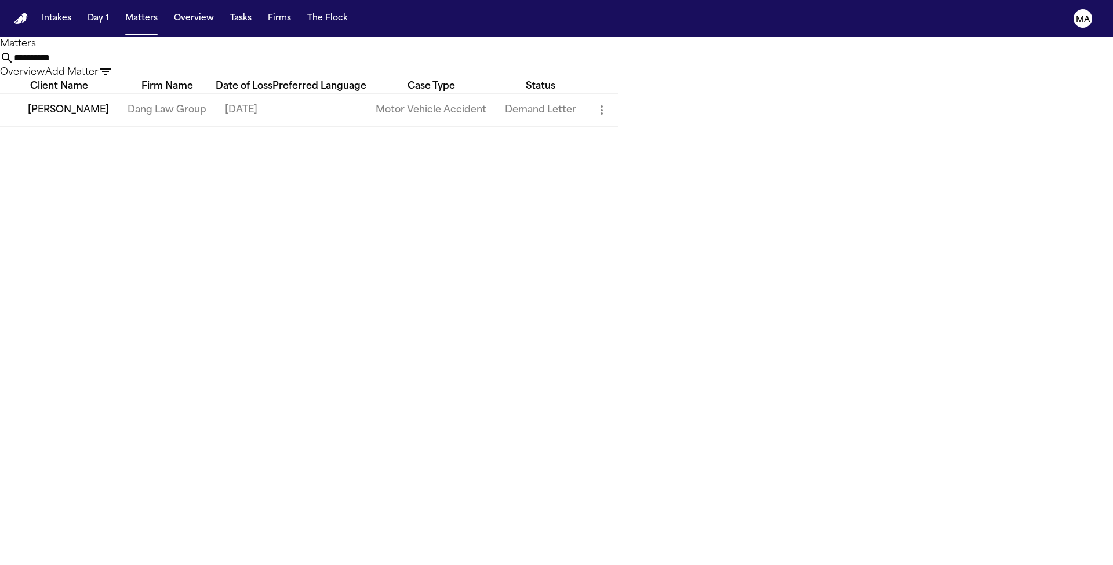
type input "**********"
click at [75, 110] on td "[PERSON_NAME]" at bounding box center [59, 109] width 118 height 33
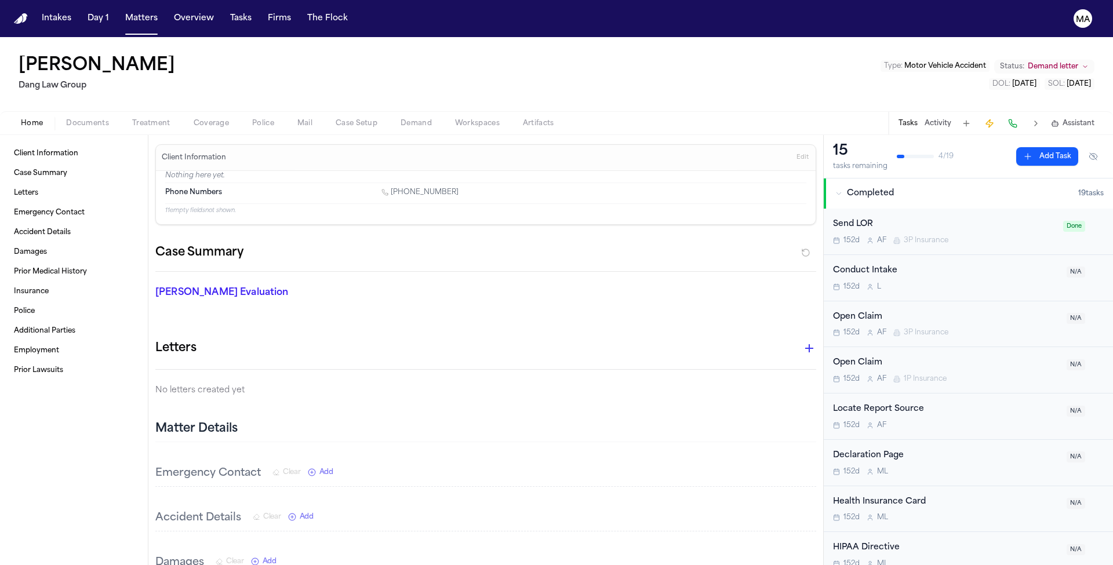
click at [64, 111] on div "Home Documents Treatment Coverage Police Mail Case Setup Demand Workspaces Arti…" at bounding box center [556, 122] width 1113 height 23
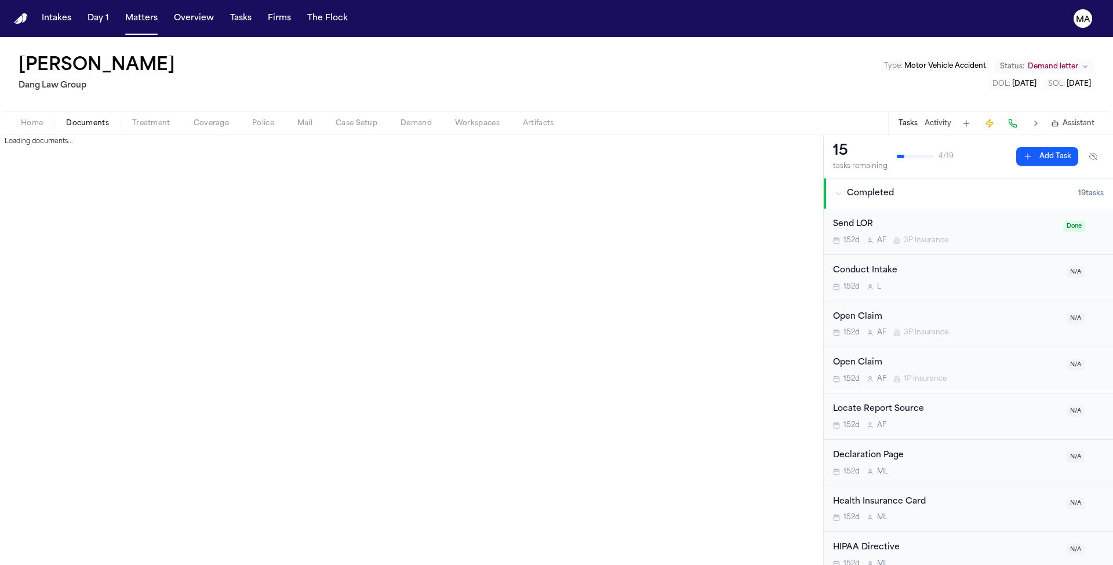
click at [66, 119] on span "Documents" at bounding box center [87, 123] width 43 height 9
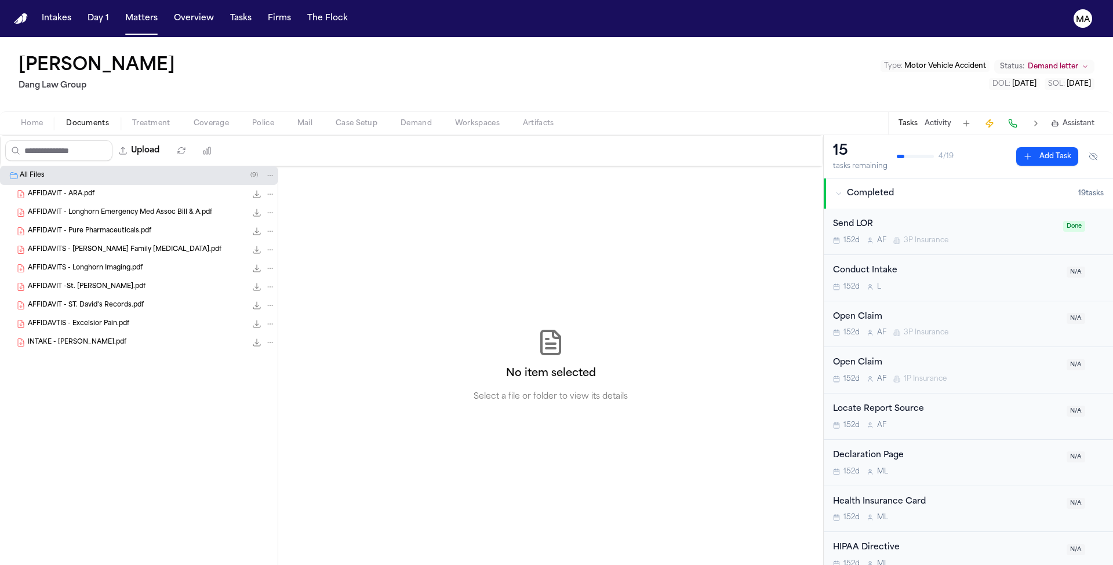
click at [63, 338] on span "INTAKE - ONTIVEROS, Alex Rene.pdf" at bounding box center [77, 343] width 99 height 10
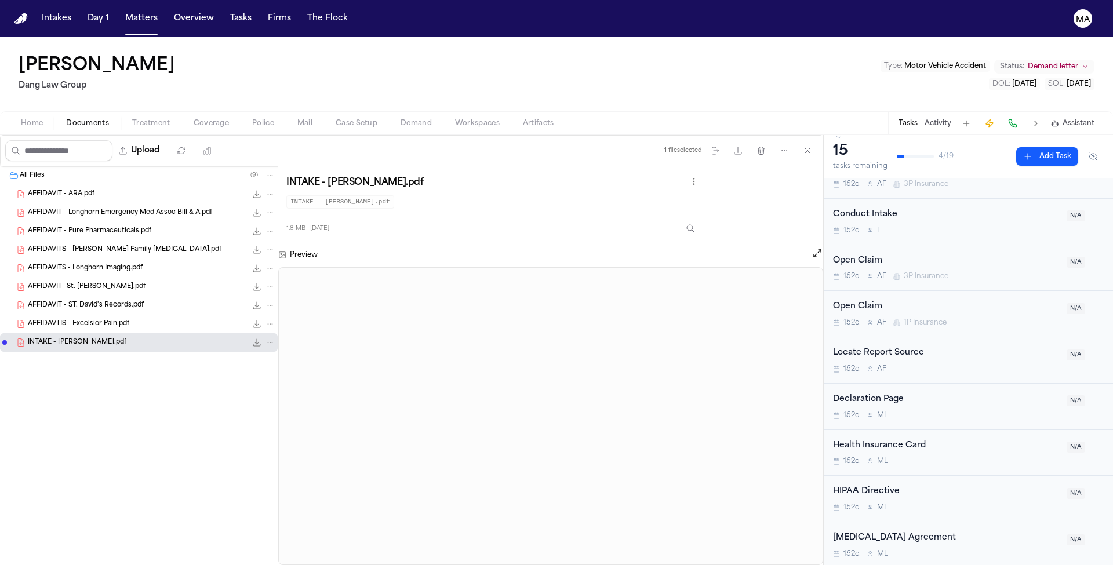
scroll to position [64, 0]
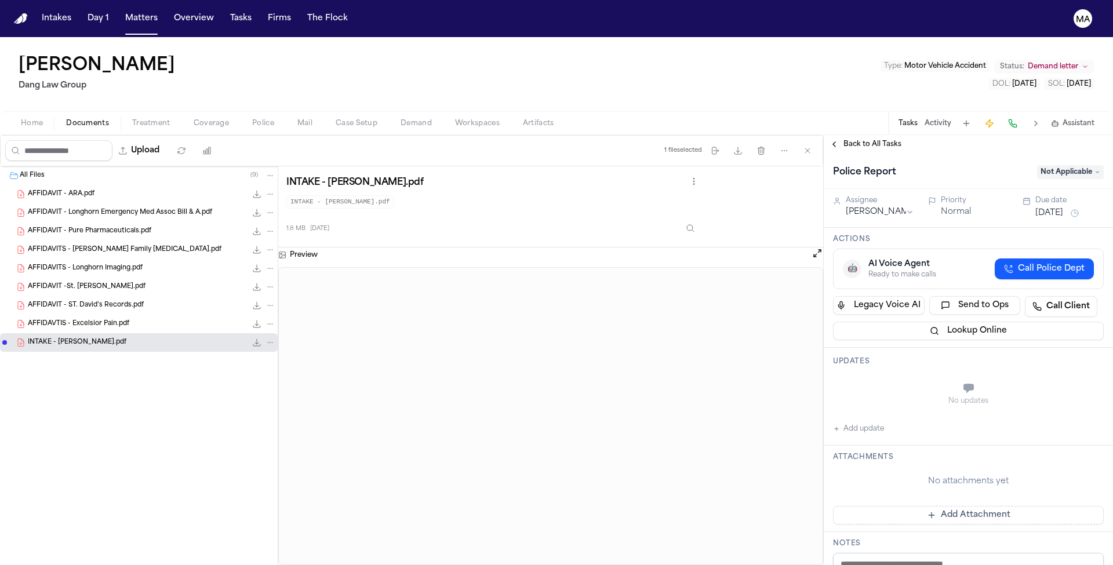
click at [849, 140] on span "Back to All Tasks" at bounding box center [872, 144] width 58 height 9
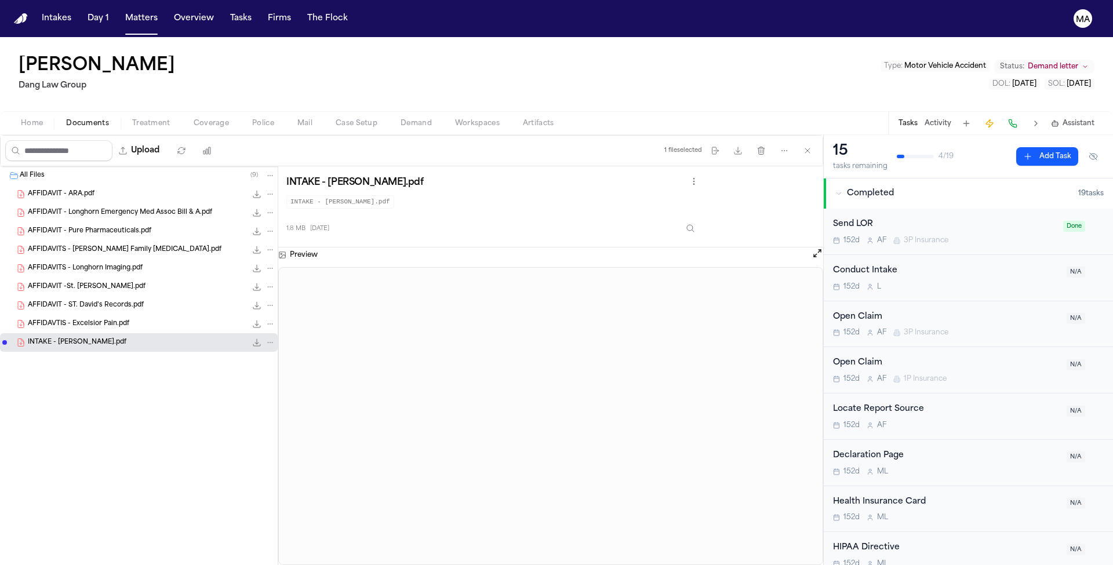
click at [121, 14] on button "Matters" at bounding box center [142, 18] width 42 height 21
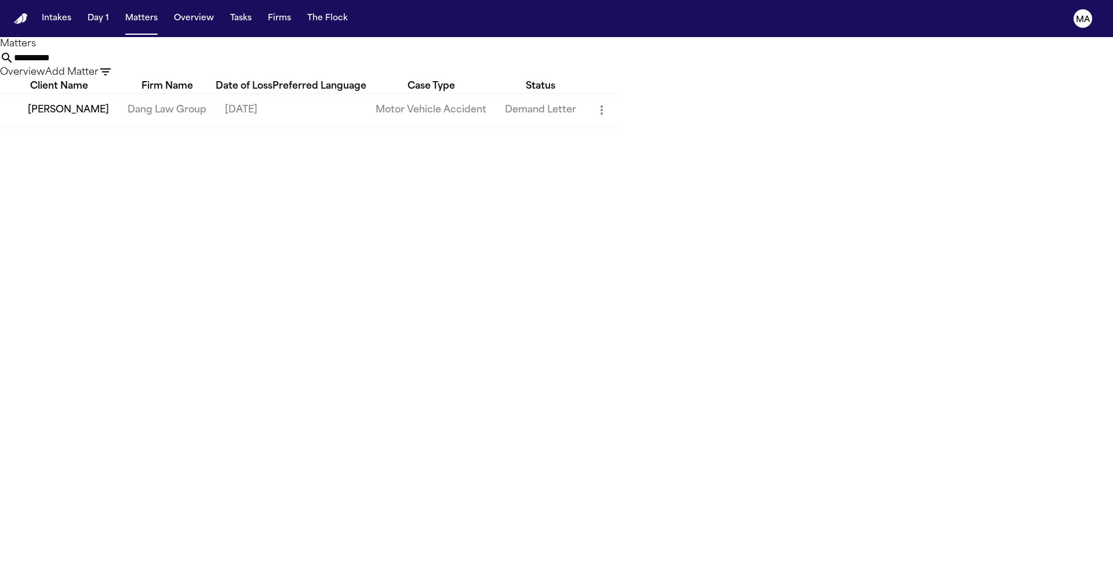
click at [107, 51] on input "**********" at bounding box center [60, 58] width 93 height 14
drag, startPoint x: 838, startPoint y: 50, endPoint x: 654, endPoint y: 53, distance: 183.2
click at [655, 53] on div "**********" at bounding box center [556, 65] width 1113 height 28
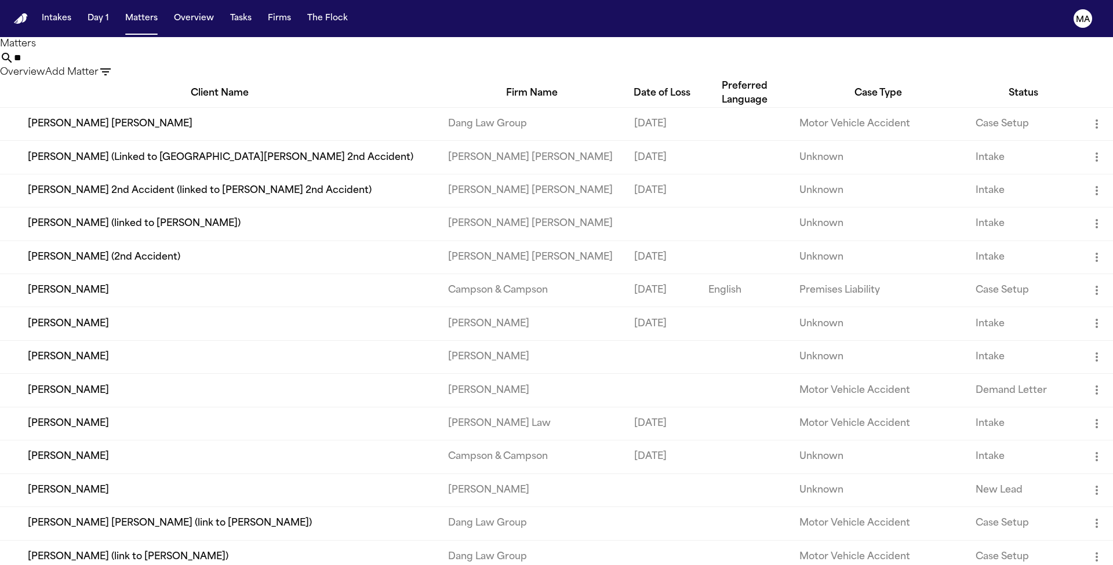
type input "*"
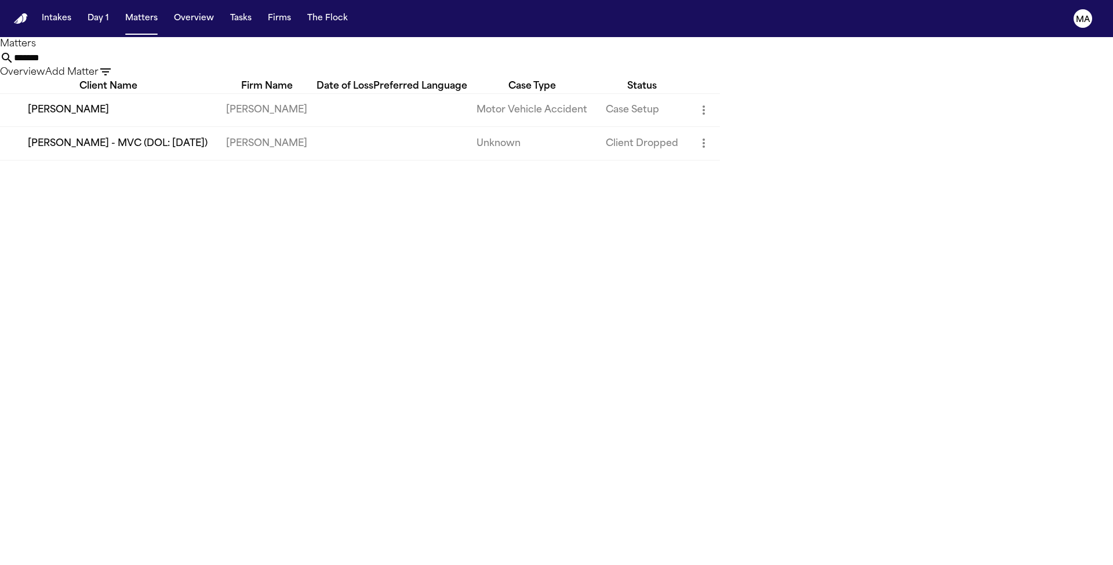
type input "*******"
drag, startPoint x: 654, startPoint y: 53, endPoint x: 97, endPoint y: 102, distance: 559.3
click at [97, 102] on td "[PERSON_NAME]" at bounding box center [108, 109] width 217 height 33
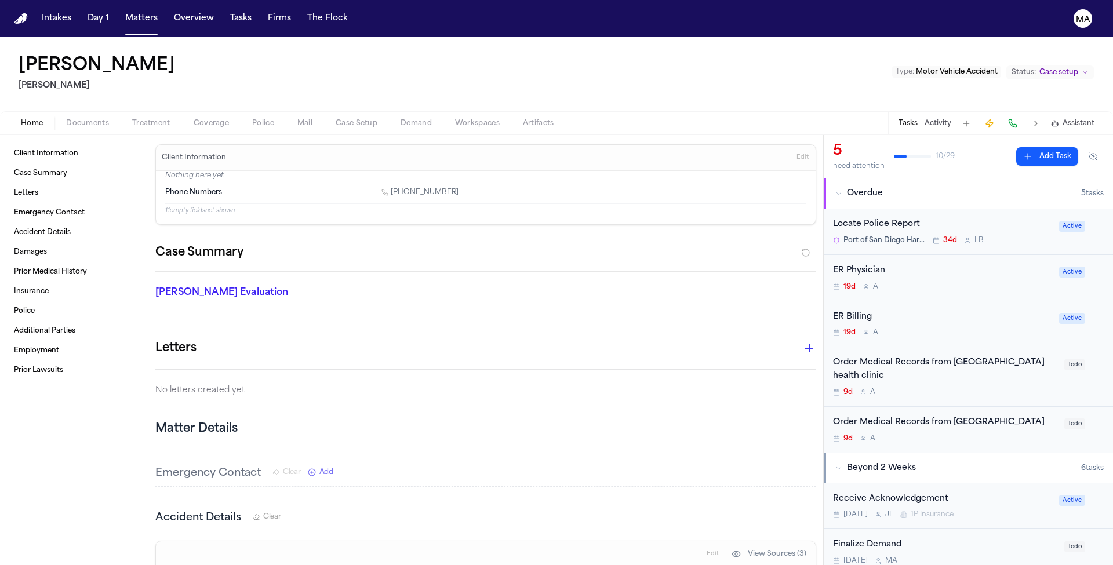
click at [66, 119] on span "Documents" at bounding box center [87, 123] width 43 height 9
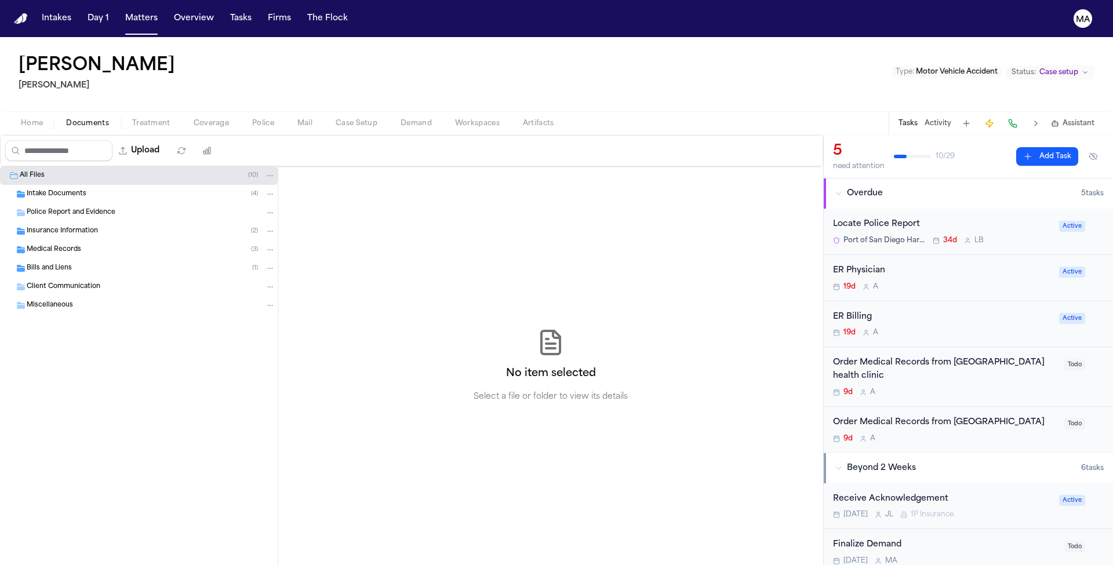
click at [947, 218] on div "Locate Police Report" at bounding box center [942, 224] width 219 height 13
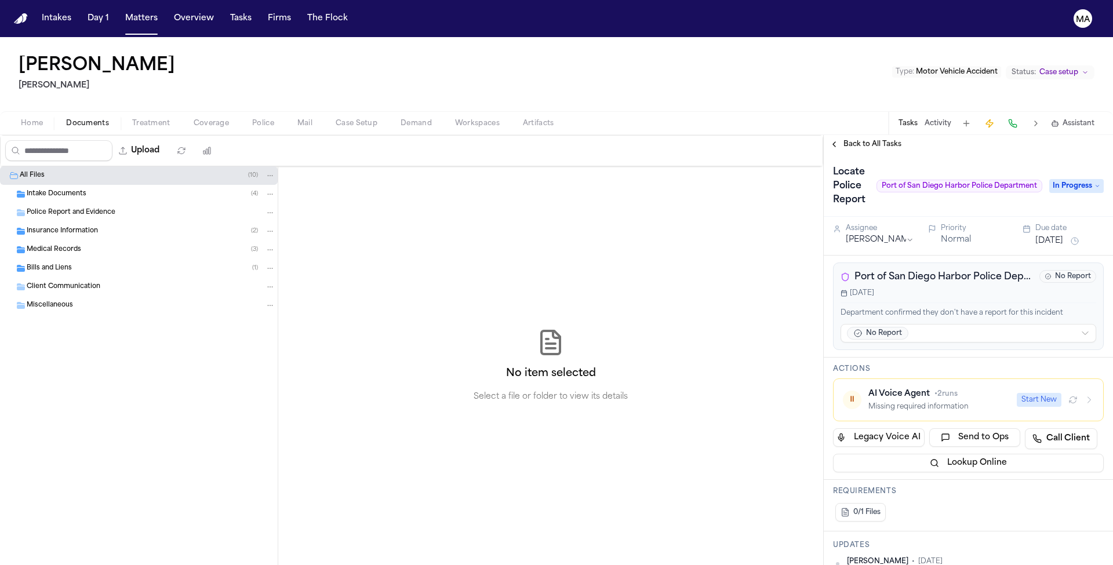
click at [730, 283] on div "No item selected Select a file or folder to view its details" at bounding box center [550, 365] width 545 height 399
click at [121, 15] on button "Matters" at bounding box center [142, 18] width 42 height 21
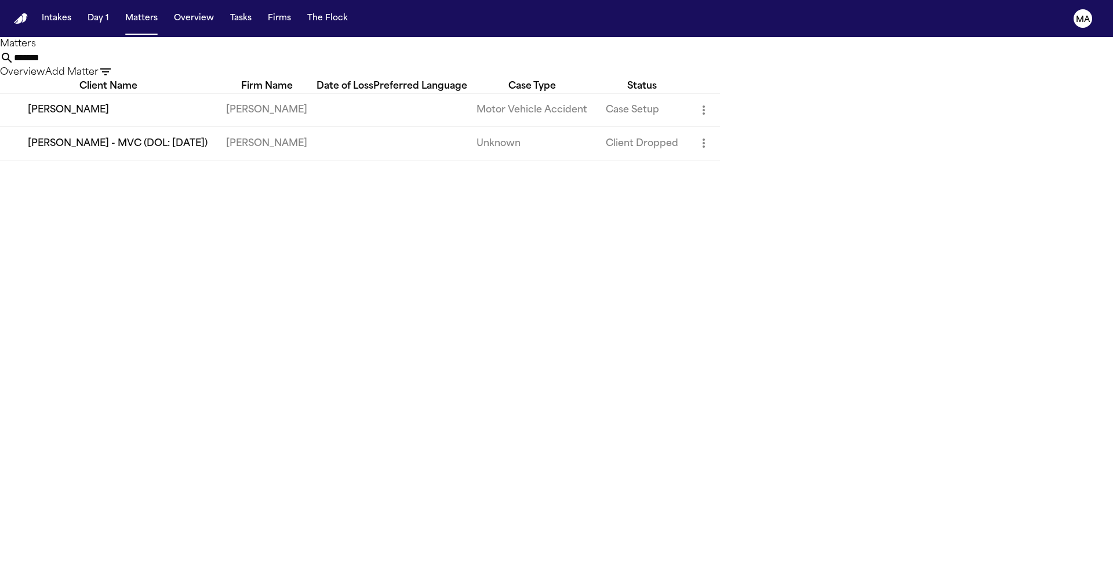
drag, startPoint x: 748, startPoint y: 36, endPoint x: 724, endPoint y: 43, distance: 25.3
click at [724, 51] on div "******* Overview Add Matter" at bounding box center [556, 65] width 1113 height 28
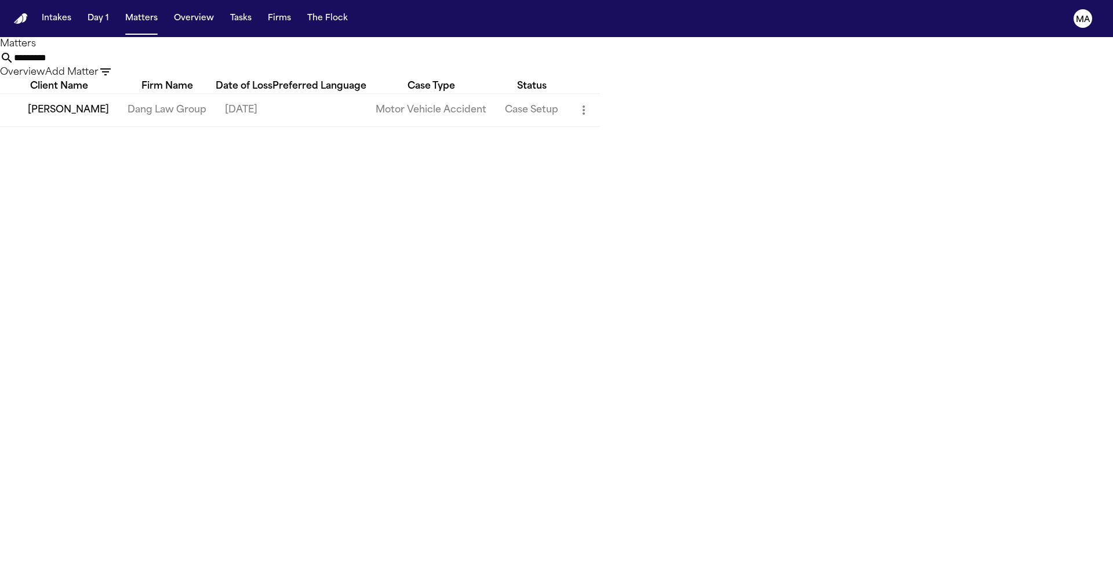
type input "*********"
click at [106, 104] on td "[PERSON_NAME]" at bounding box center [59, 109] width 118 height 33
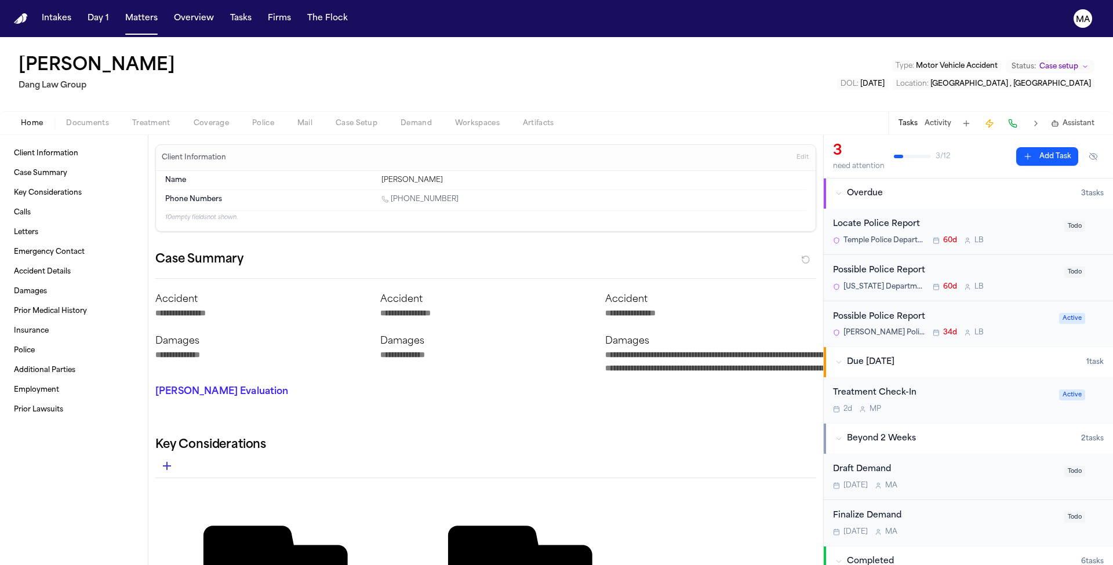
click at [936, 328] on div "Belton Police Department 34d L B" at bounding box center [942, 332] width 219 height 9
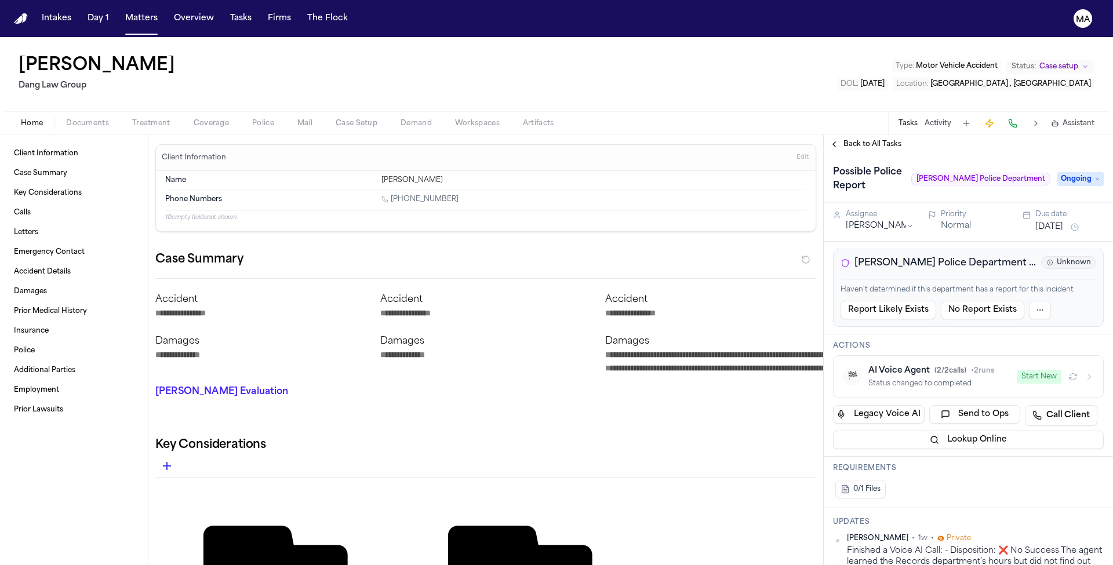
drag, startPoint x: 867, startPoint y: 409, endPoint x: 970, endPoint y: 420, distance: 103.8
click at [853, 135] on div "Back to All Tasks" at bounding box center [968, 144] width 289 height 19
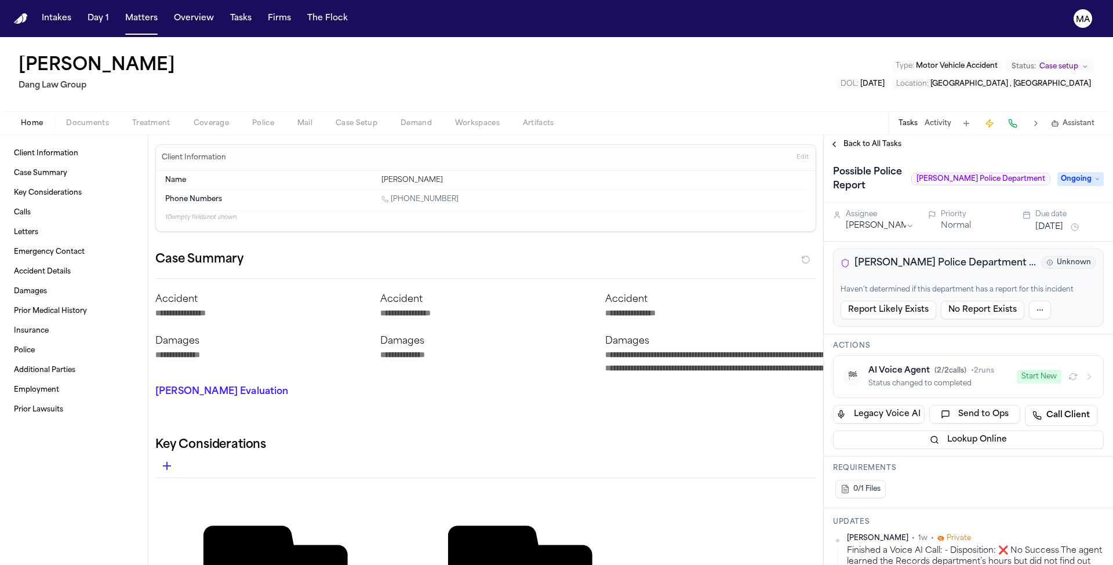
click at [853, 140] on span "Back to All Tasks" at bounding box center [872, 144] width 58 height 9
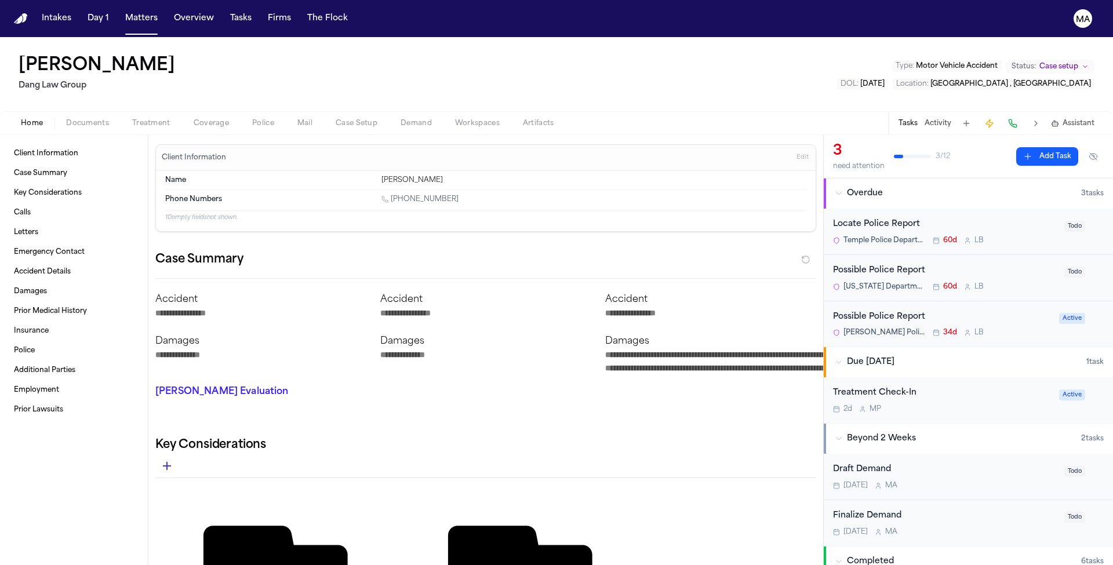
click at [46, 135] on div "Client Information Case Summary Key Considerations Calls Letters Emergency Cont…" at bounding box center [74, 350] width 148 height 430
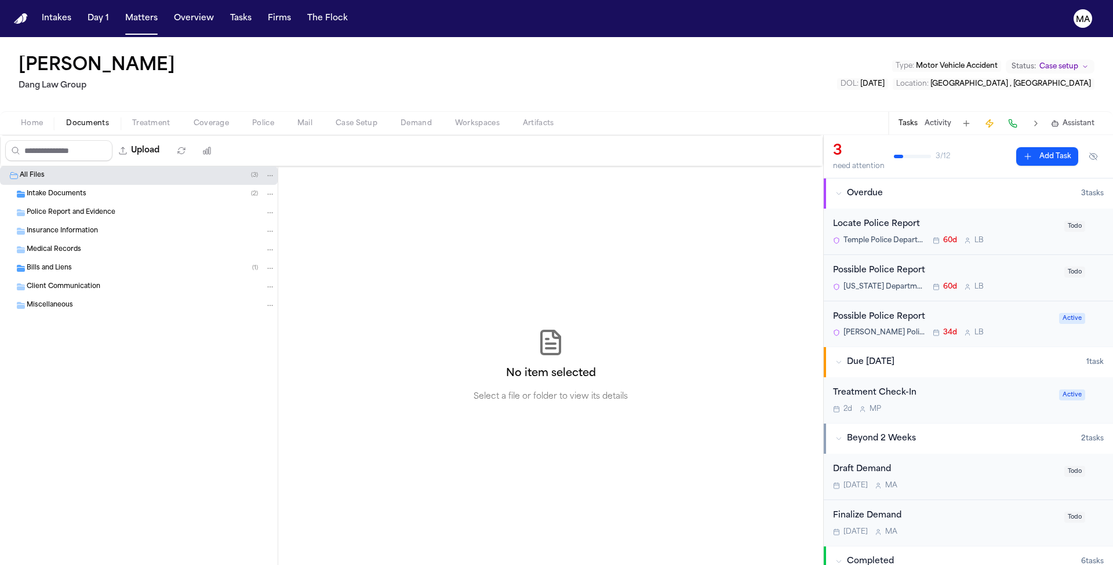
click at [66, 119] on span "Documents" at bounding box center [87, 123] width 43 height 9
click at [59, 259] on div "Bills and Liens ( 1 )" at bounding box center [139, 268] width 278 height 19
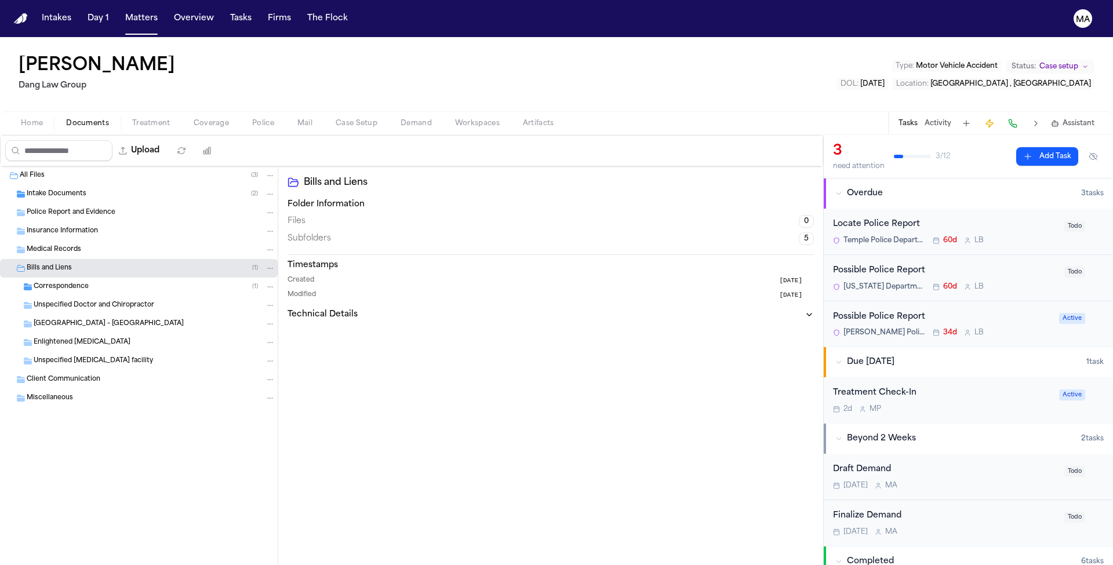
click at [59, 259] on div "Bills and Liens ( 1 )" at bounding box center [139, 268] width 278 height 19
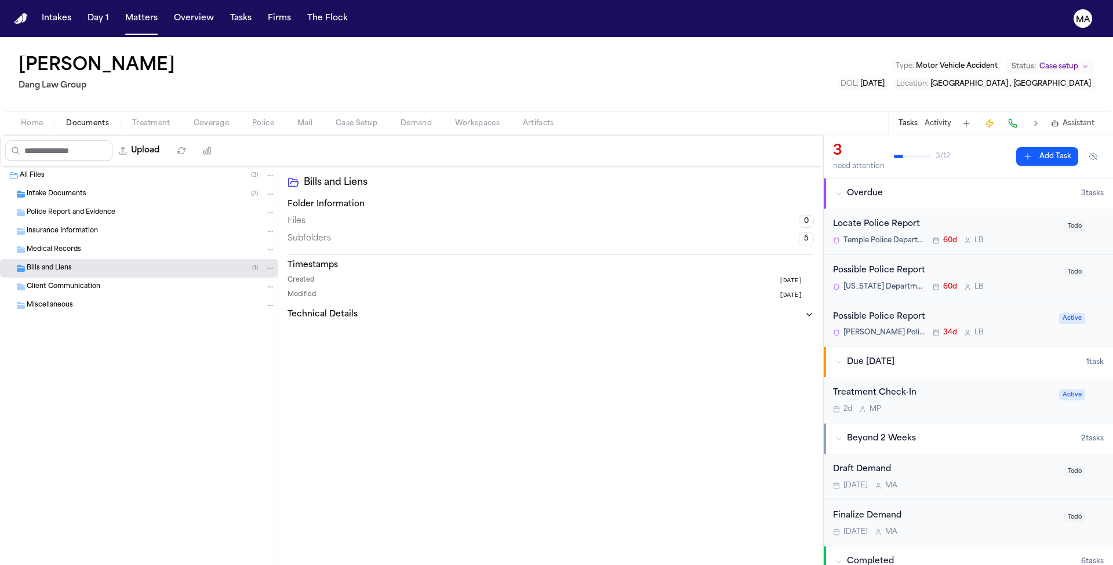
click at [67, 166] on div "All Files ( 3 )" at bounding box center [139, 175] width 278 height 19
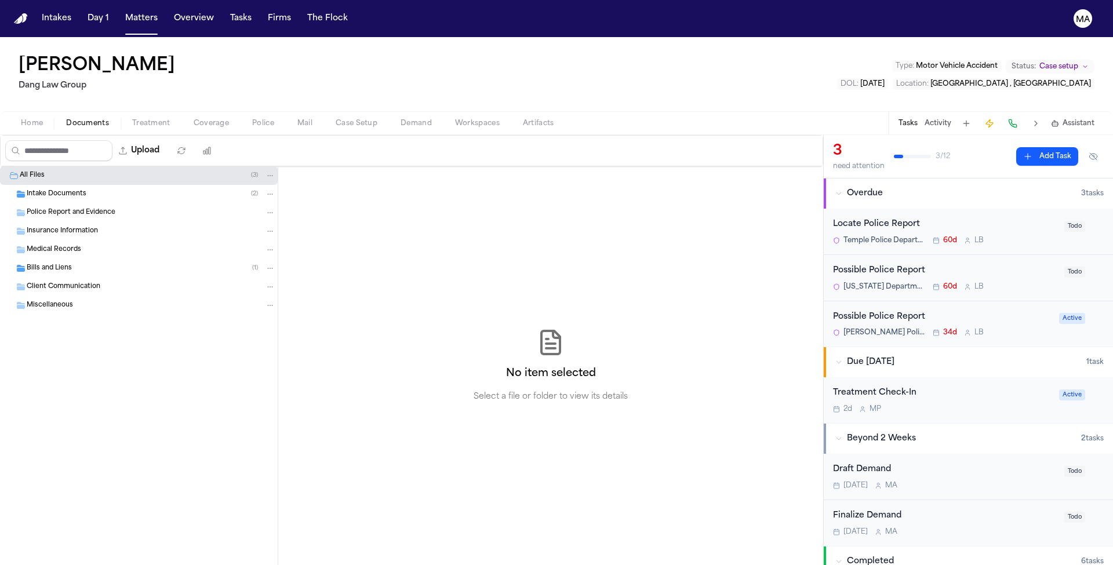
click at [68, 190] on span "Intake Documents" at bounding box center [57, 195] width 60 height 10
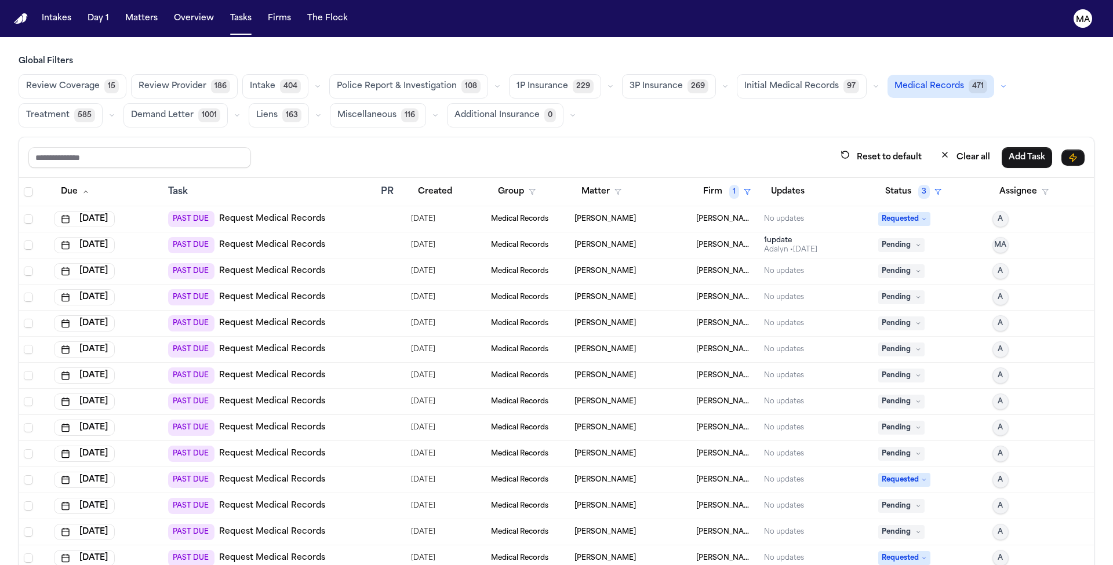
scroll to position [437, 0]
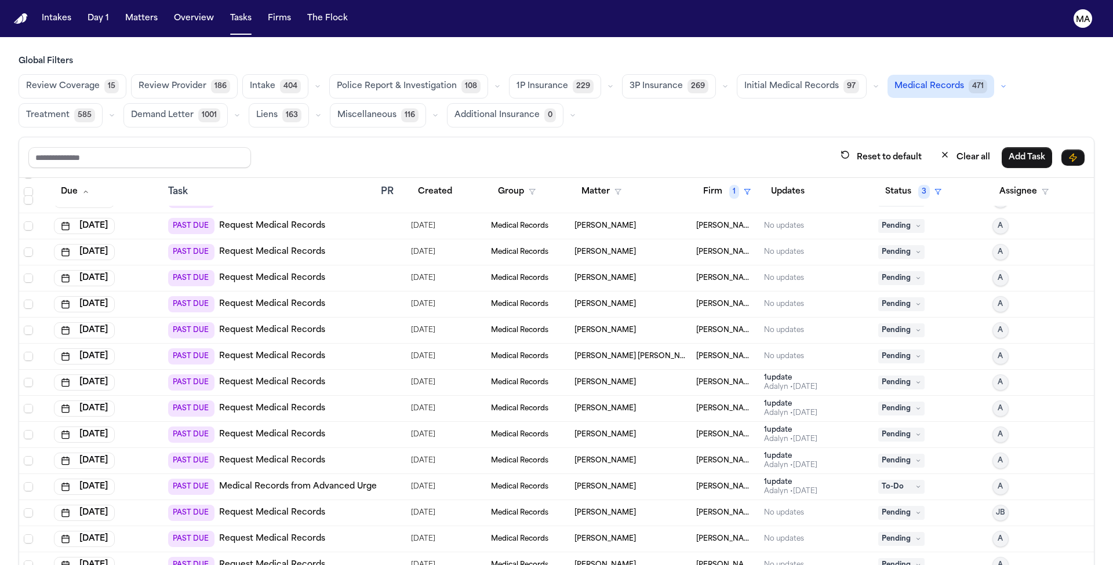
click at [250, 81] on span "Intake" at bounding box center [263, 87] width 26 height 12
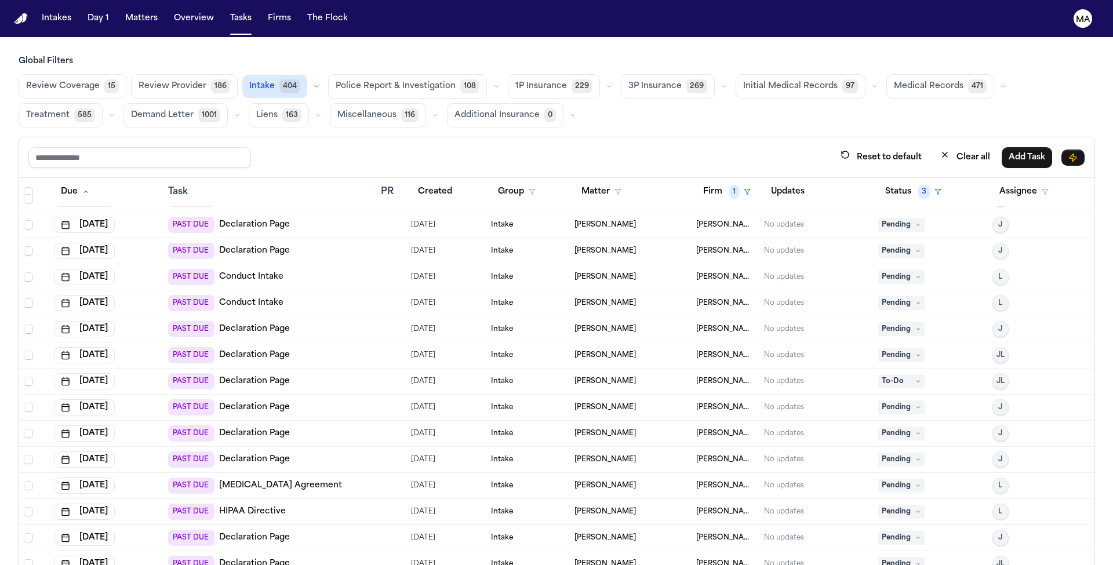
scroll to position [0, 0]
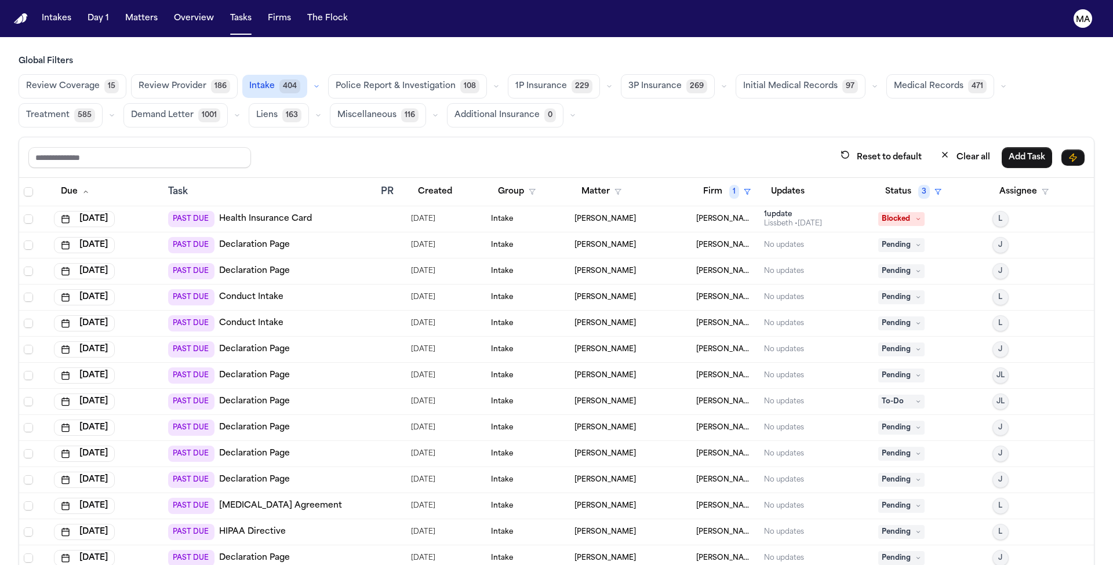
click at [310, 79] on button "button" at bounding box center [317, 86] width 14 height 14
click at [250, 108] on span "Retainer Agreement" at bounding box center [292, 119] width 85 height 23
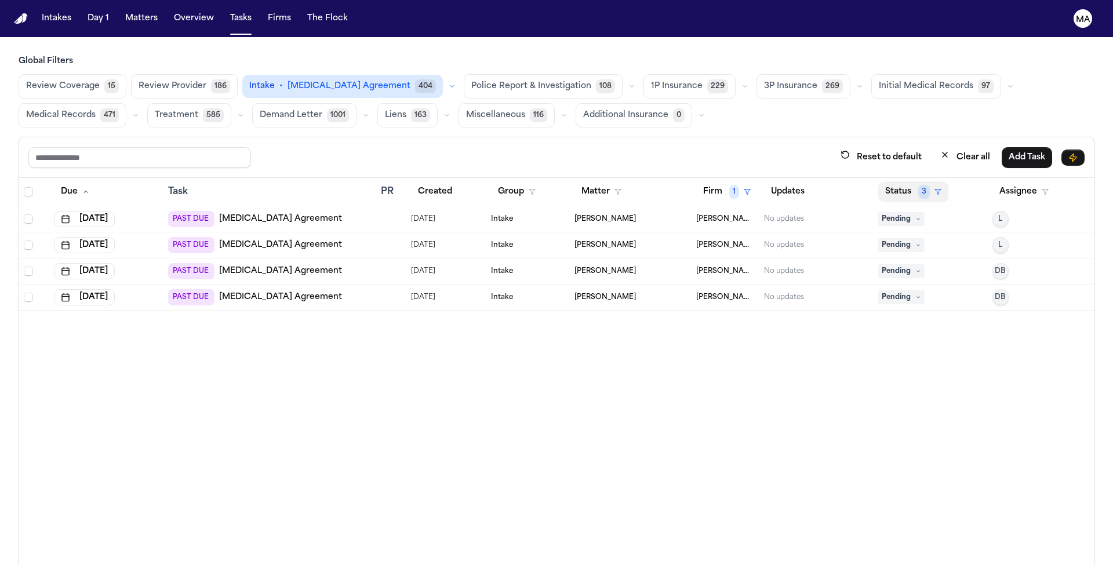
click at [894, 181] on button "Status 3" at bounding box center [913, 191] width 70 height 21
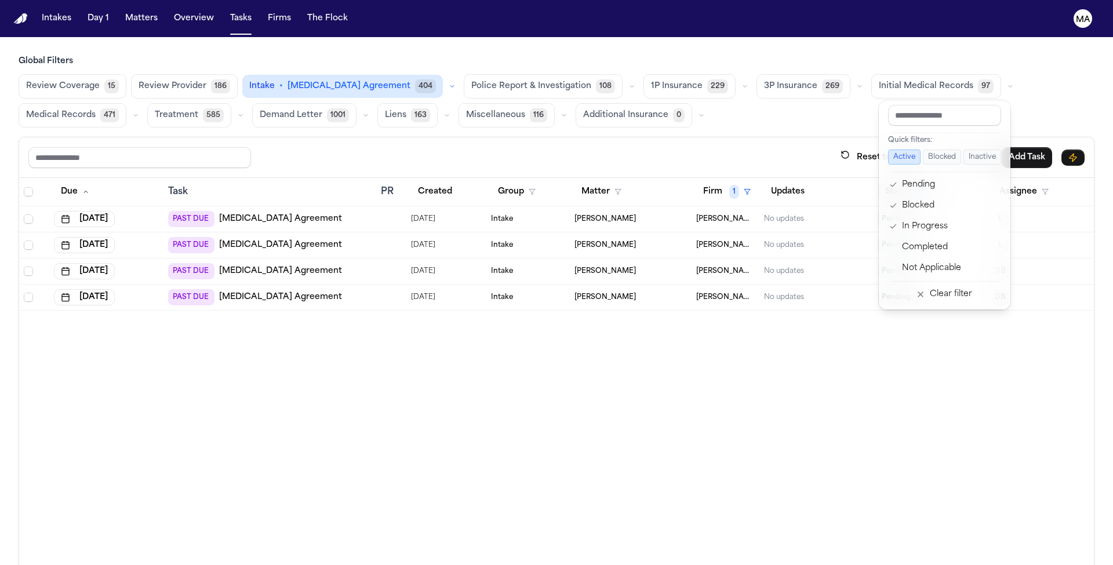
click at [861, 272] on div "Due Task PR Created Group Matter Firm 1 Updates Status 3 Assignee Jul 28, 2025 …" at bounding box center [556, 397] width 1075 height 438
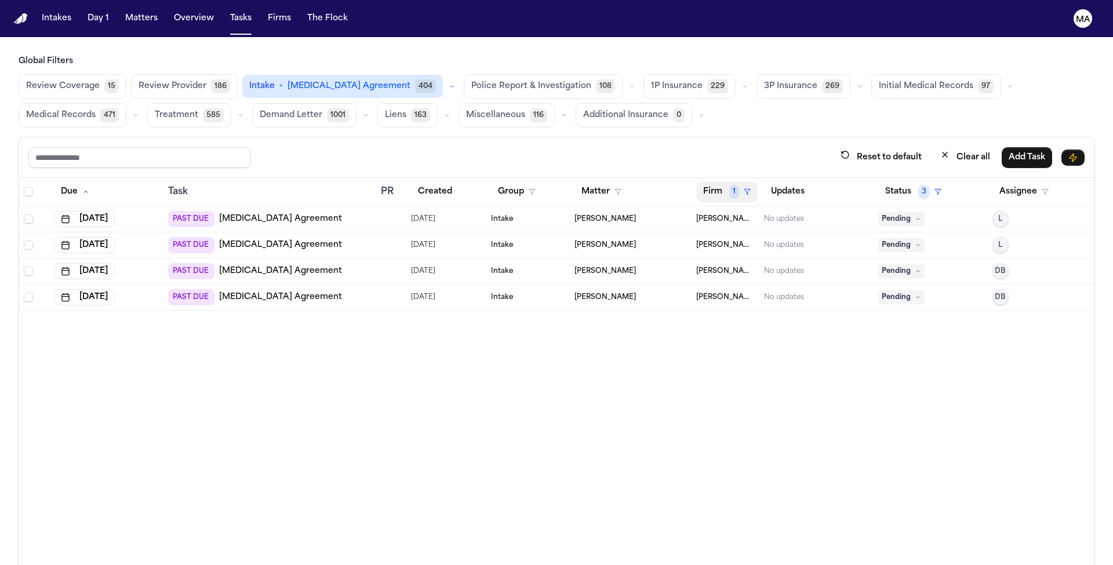
click at [708, 181] on button "Firm 1" at bounding box center [726, 191] width 61 height 21
click at [737, 168] on icon "button" at bounding box center [736, 172] width 9 height 9
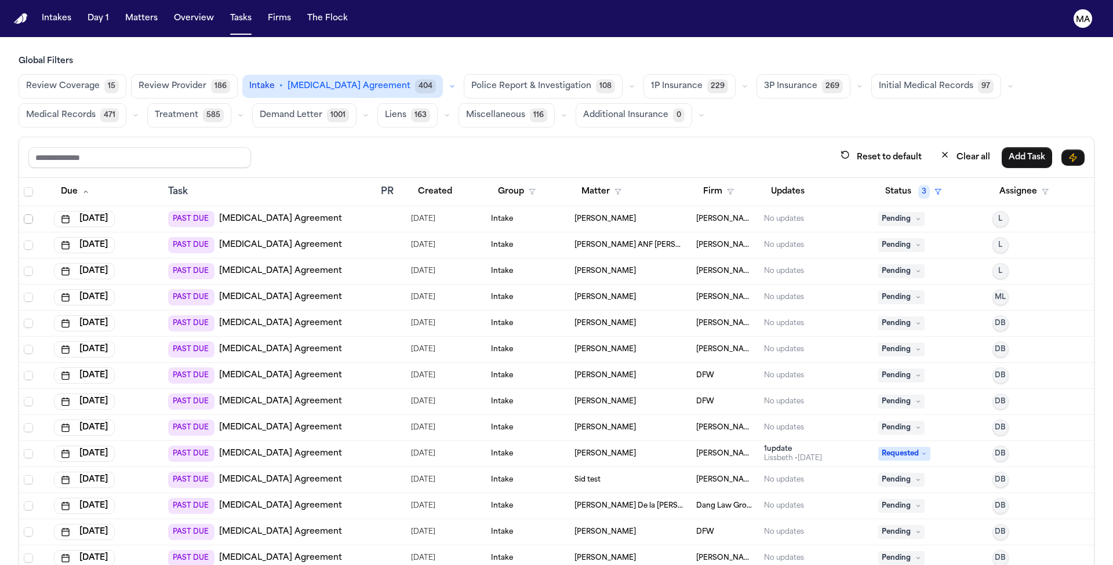
click at [24, 214] on span "Select row" at bounding box center [28, 218] width 9 height 9
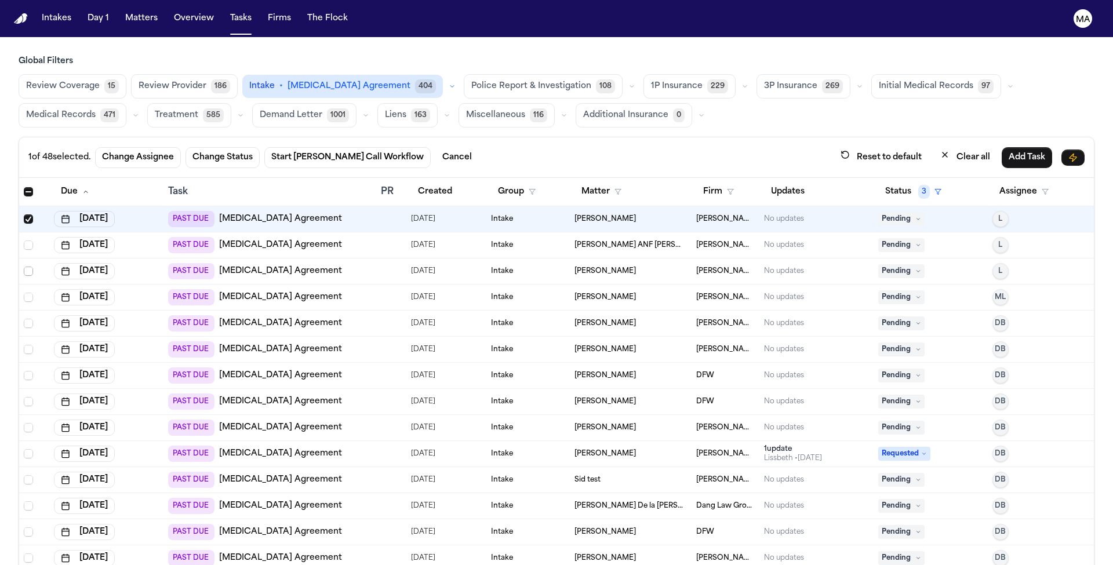
click at [24, 267] on span "Select row" at bounding box center [28, 271] width 9 height 9
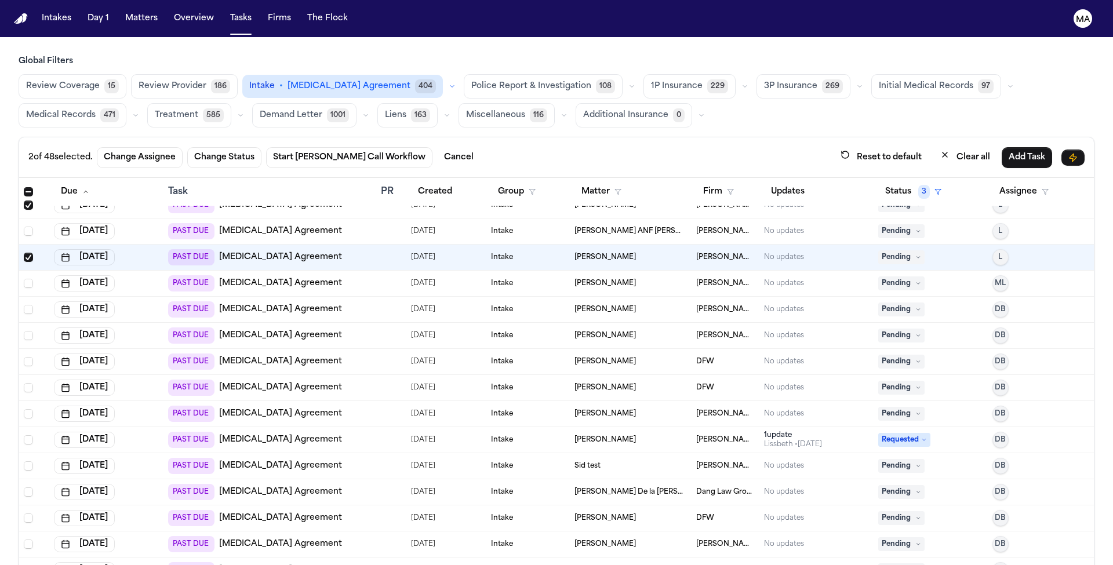
scroll to position [36, 0]
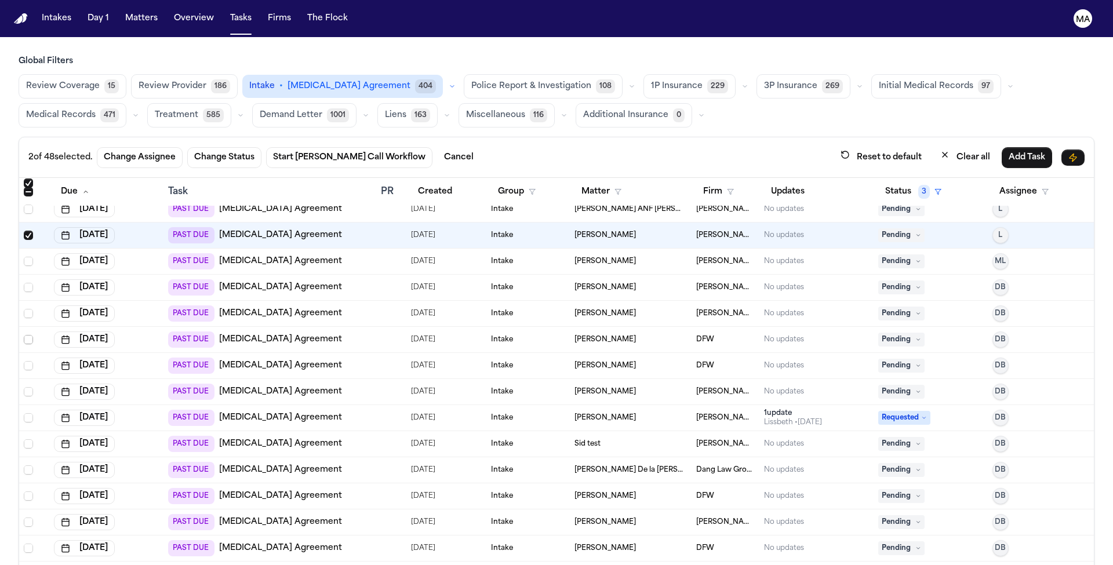
click at [24, 335] on span "Select row" at bounding box center [28, 339] width 9 height 9
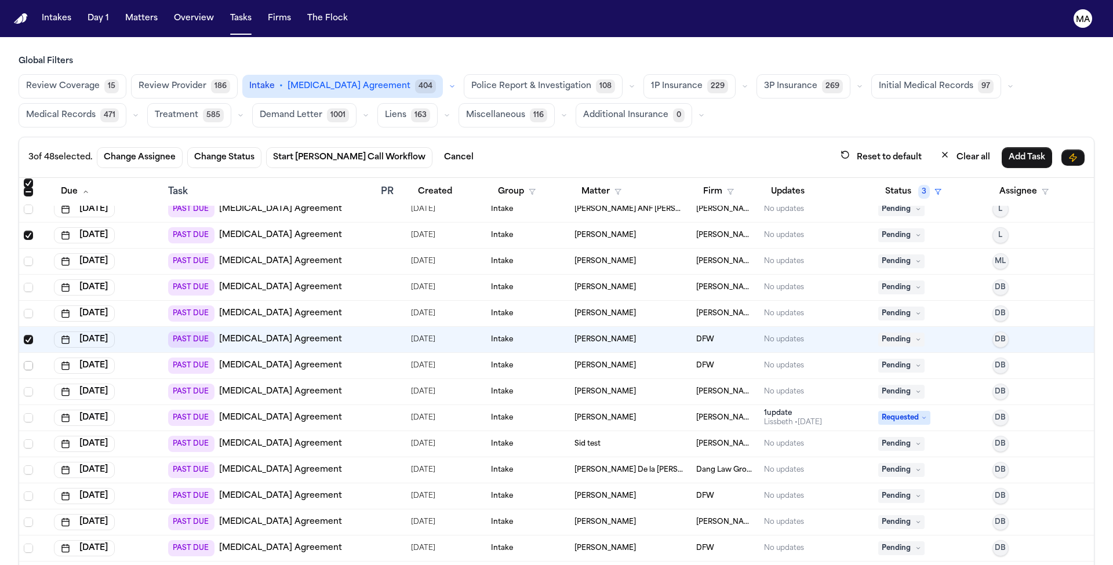
click at [24, 361] on span "Select row" at bounding box center [28, 365] width 9 height 9
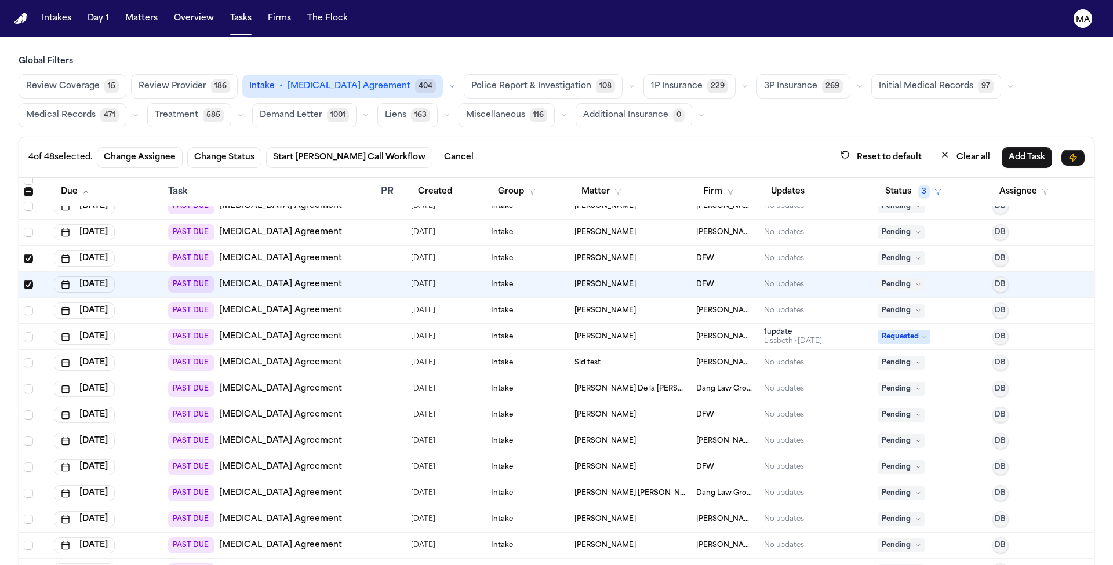
scroll to position [119, 0]
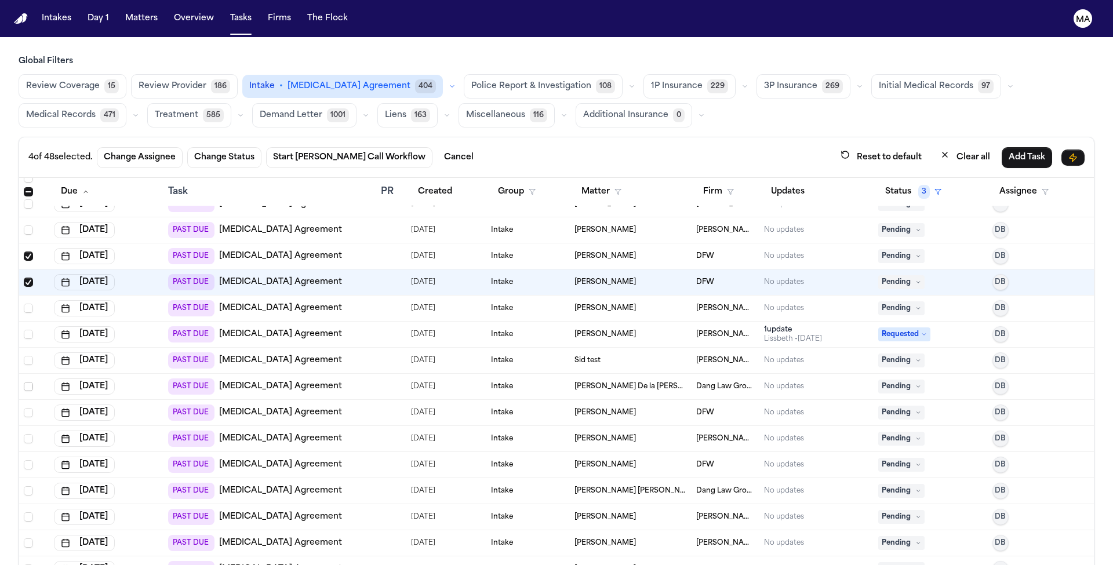
click at [24, 382] on span "Select row" at bounding box center [28, 386] width 9 height 9
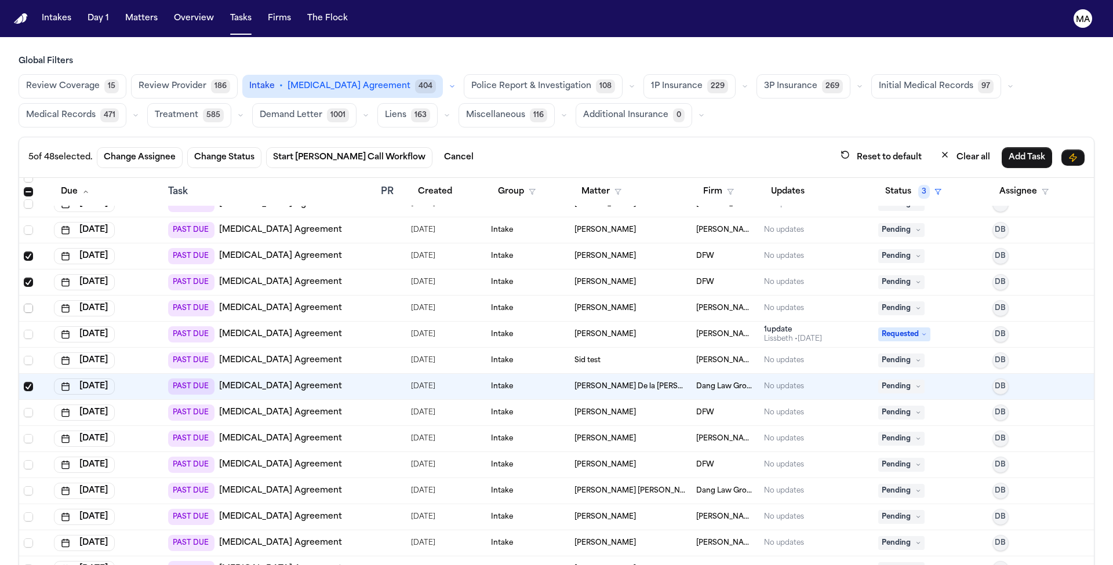
click at [24, 304] on span "Select row" at bounding box center [28, 308] width 9 height 9
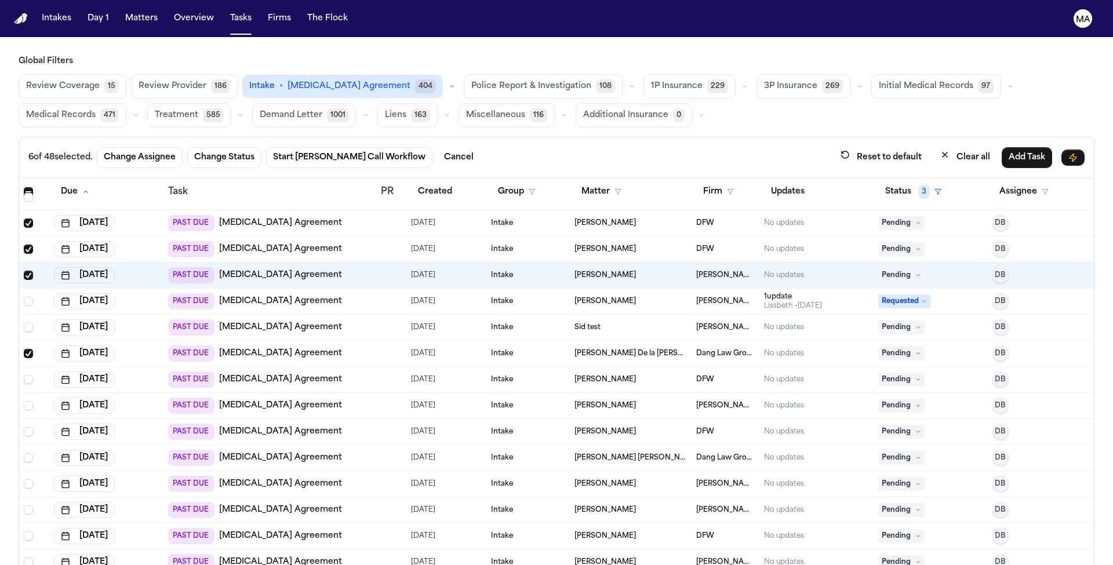
scroll to position [155, 0]
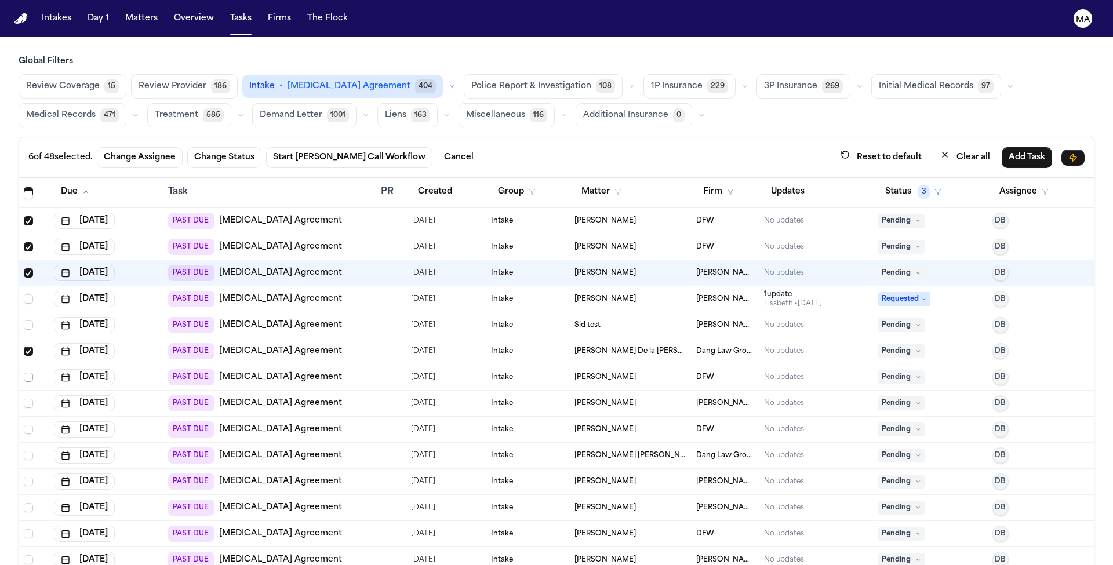
click at [24, 373] on span "Select row" at bounding box center [28, 377] width 9 height 9
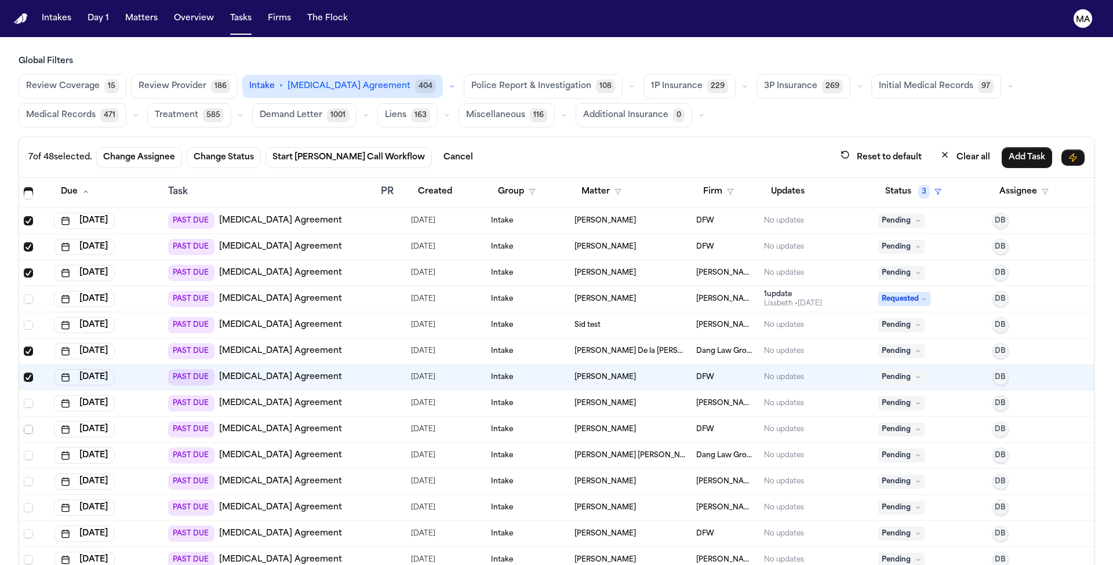
click at [24, 425] on span "Select row" at bounding box center [28, 429] width 9 height 9
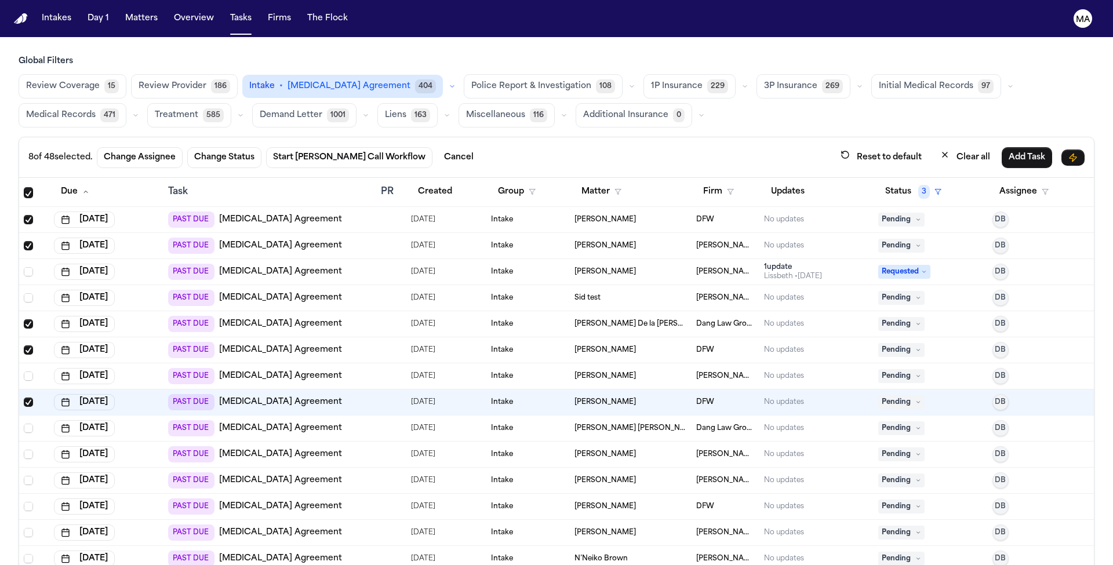
scroll to position [184, 0]
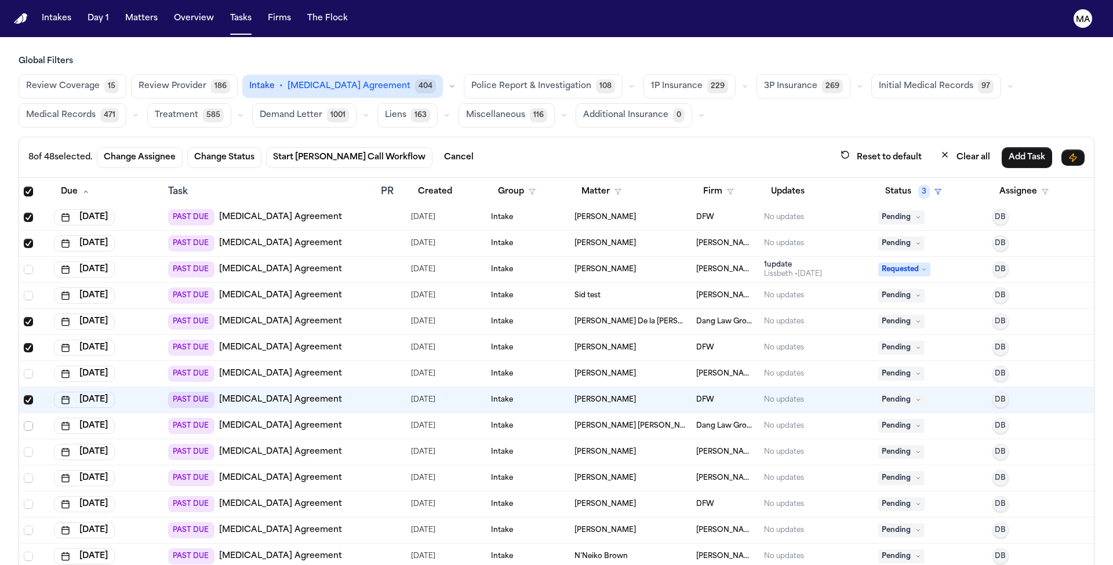
click at [24, 421] on span "Select row" at bounding box center [28, 425] width 9 height 9
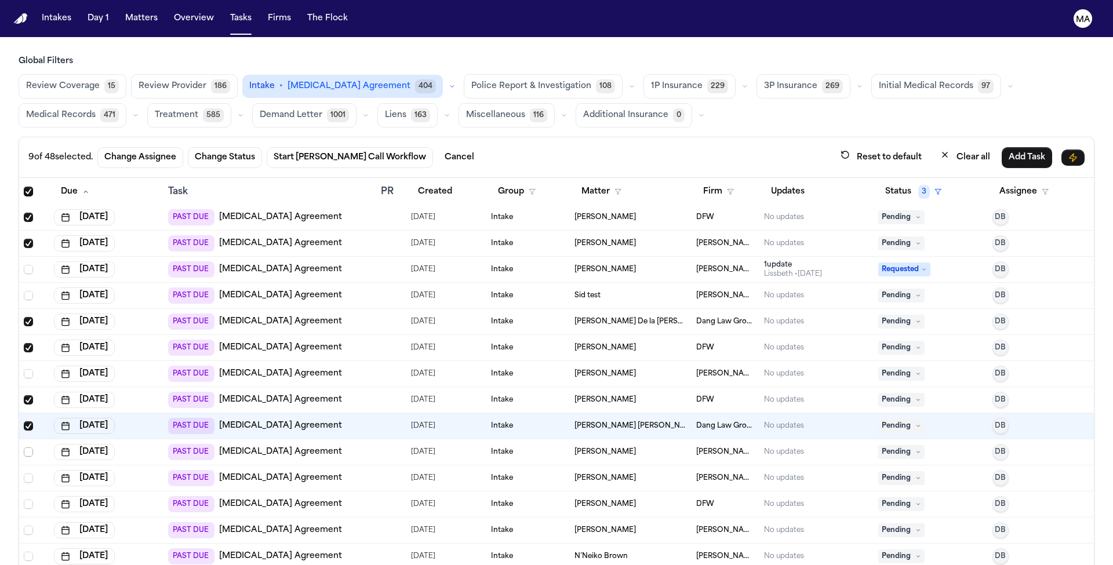
click at [24, 448] on span "Select row" at bounding box center [28, 452] width 9 height 9
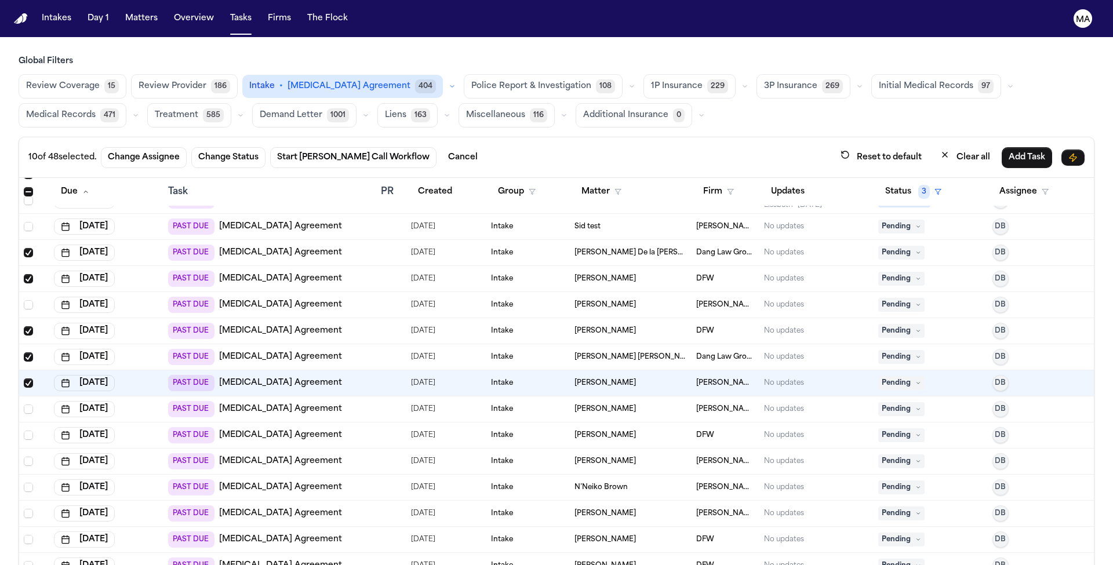
scroll to position [302, 0]
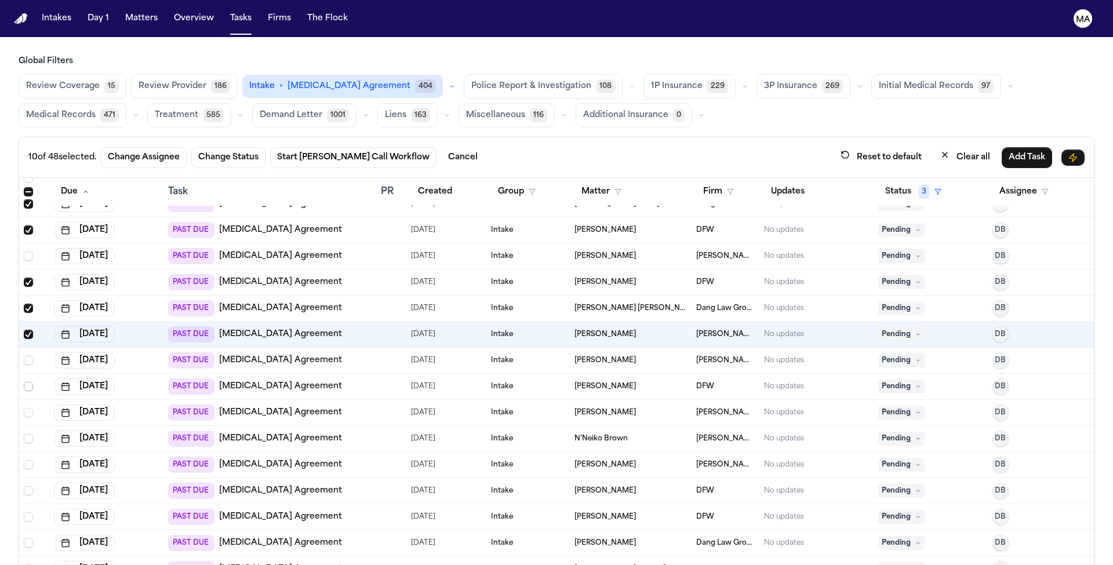
click at [24, 382] on span "Select row" at bounding box center [28, 386] width 9 height 9
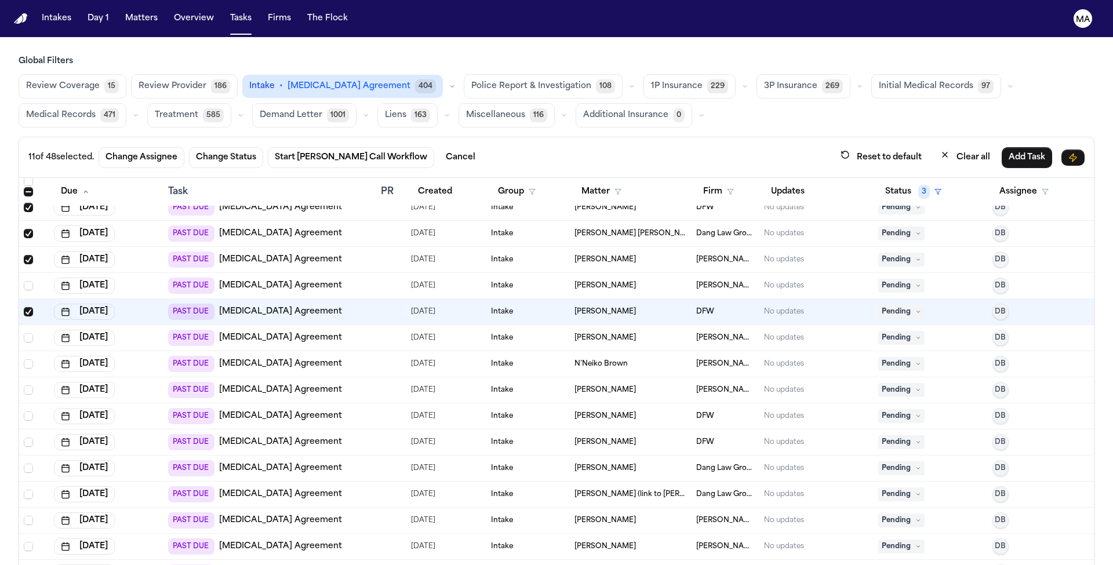
scroll to position [399, 0]
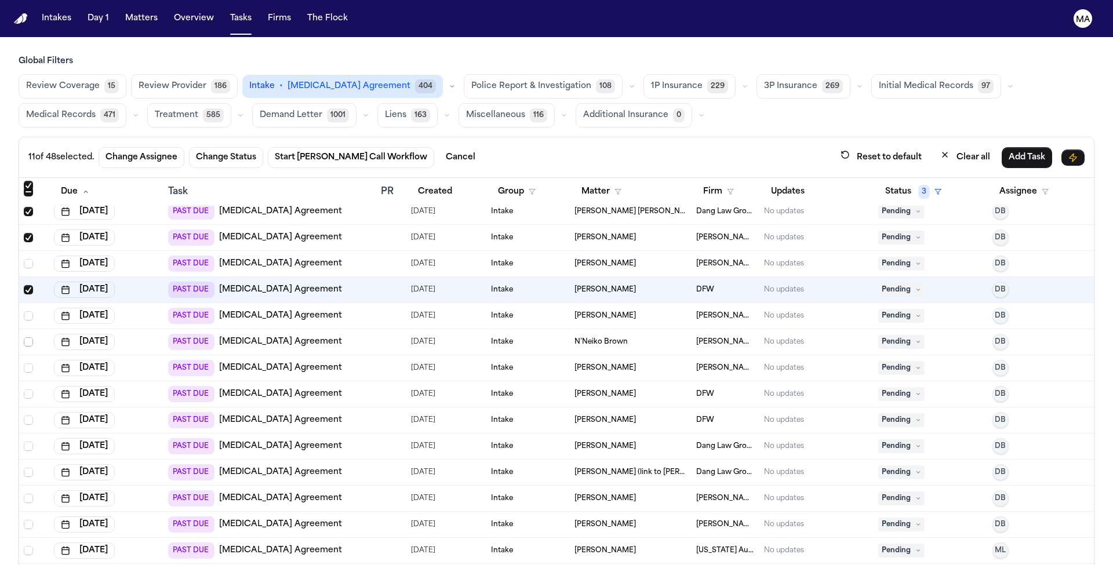
click at [24, 337] on span "Select row" at bounding box center [28, 341] width 9 height 9
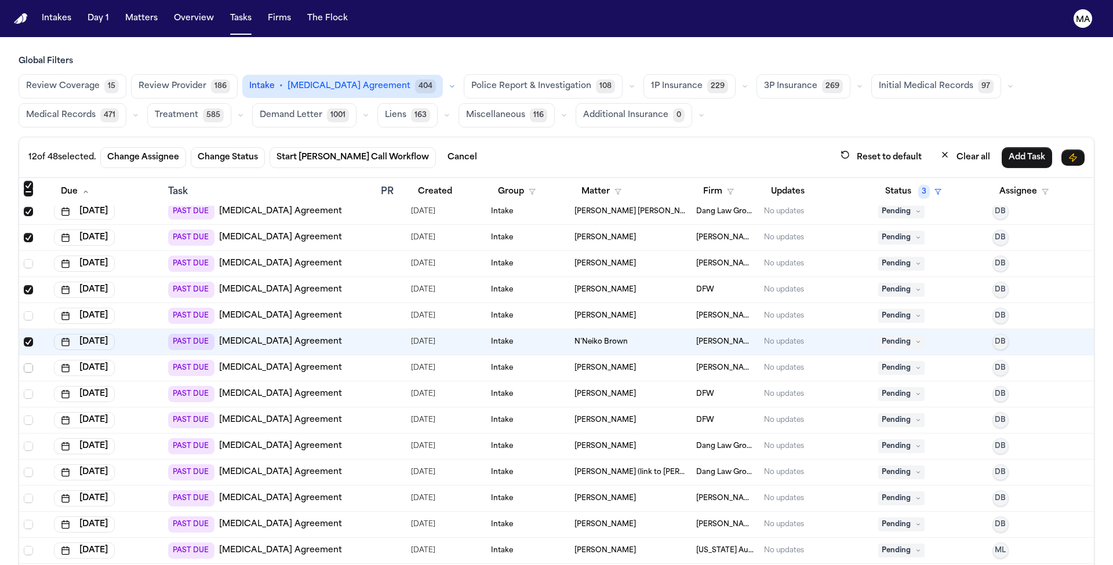
click at [24, 363] on span "Select row" at bounding box center [28, 367] width 9 height 9
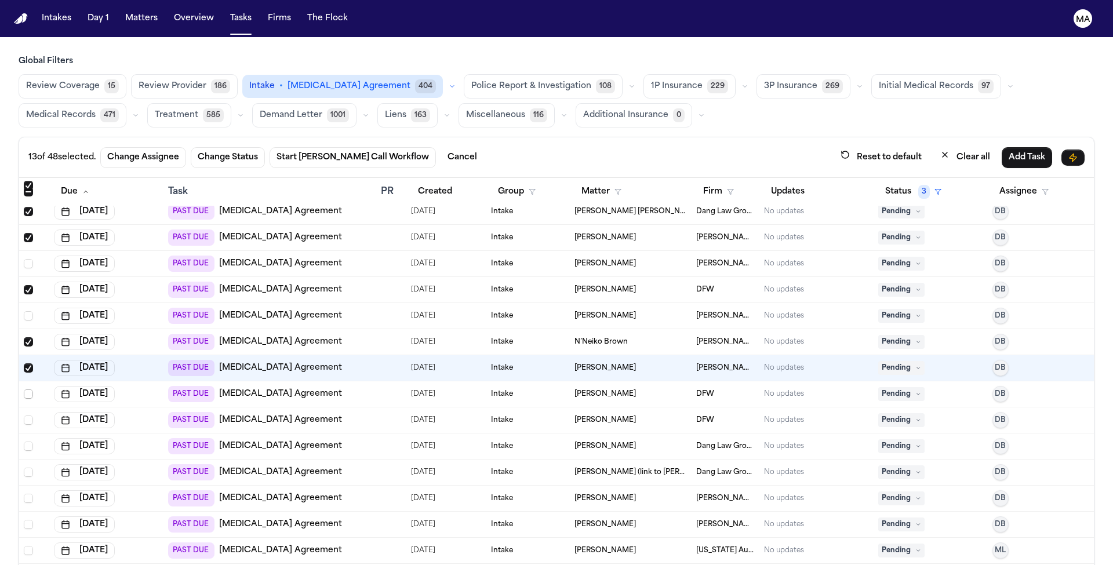
click at [24, 390] on span "Select row" at bounding box center [28, 394] width 9 height 9
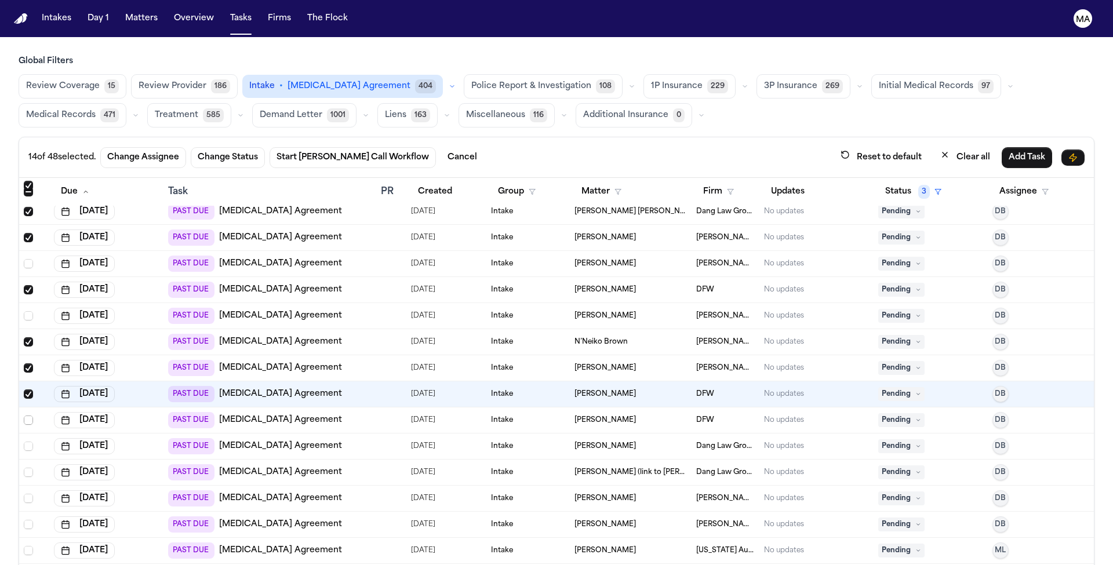
click at [24, 416] on span "Select row" at bounding box center [28, 420] width 9 height 9
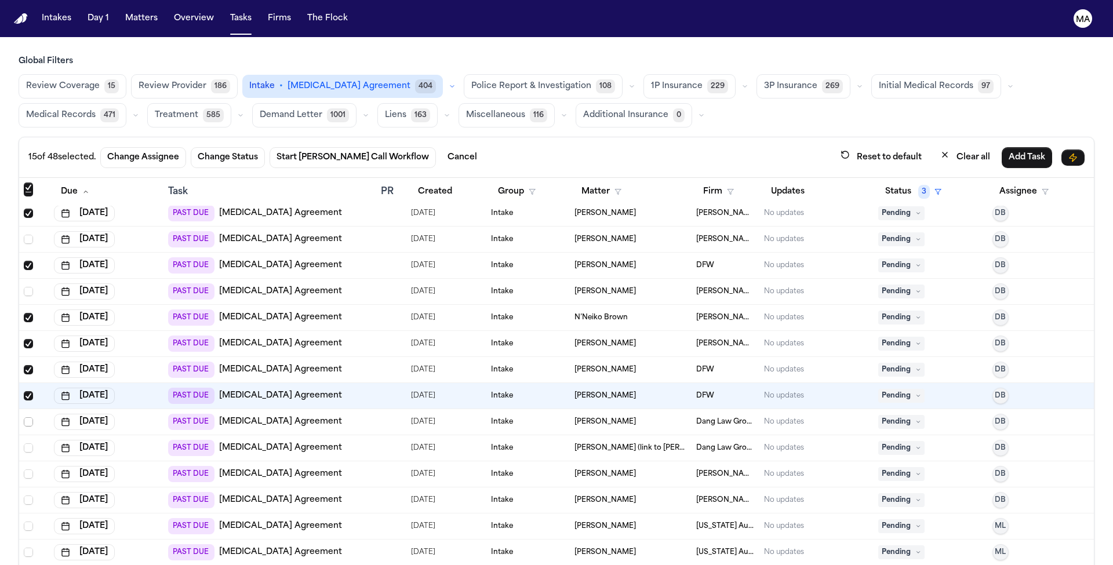
scroll to position [517, 0]
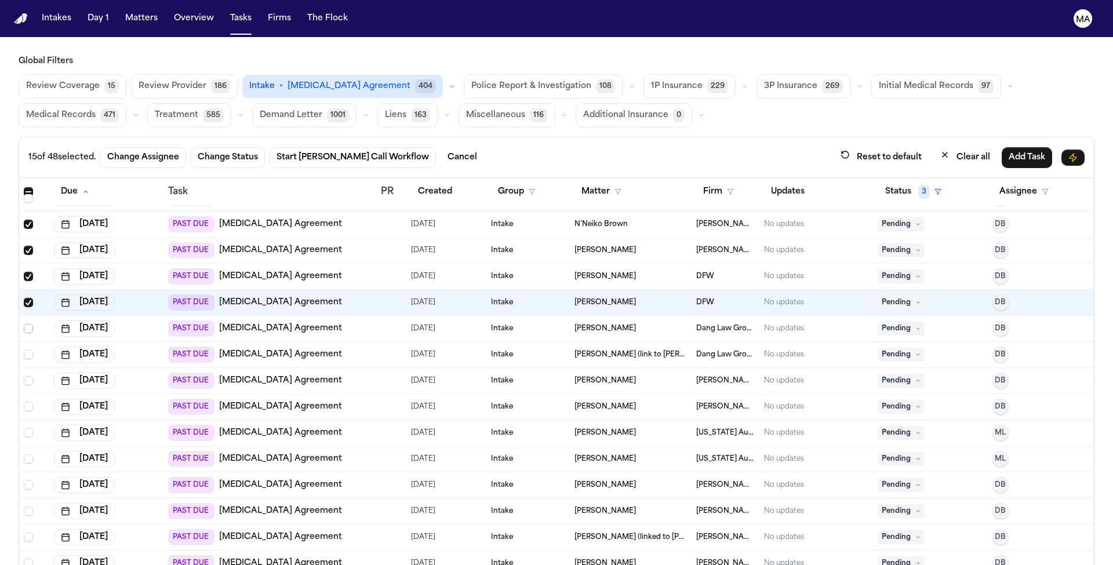
click at [24, 324] on span "Select row" at bounding box center [28, 328] width 9 height 9
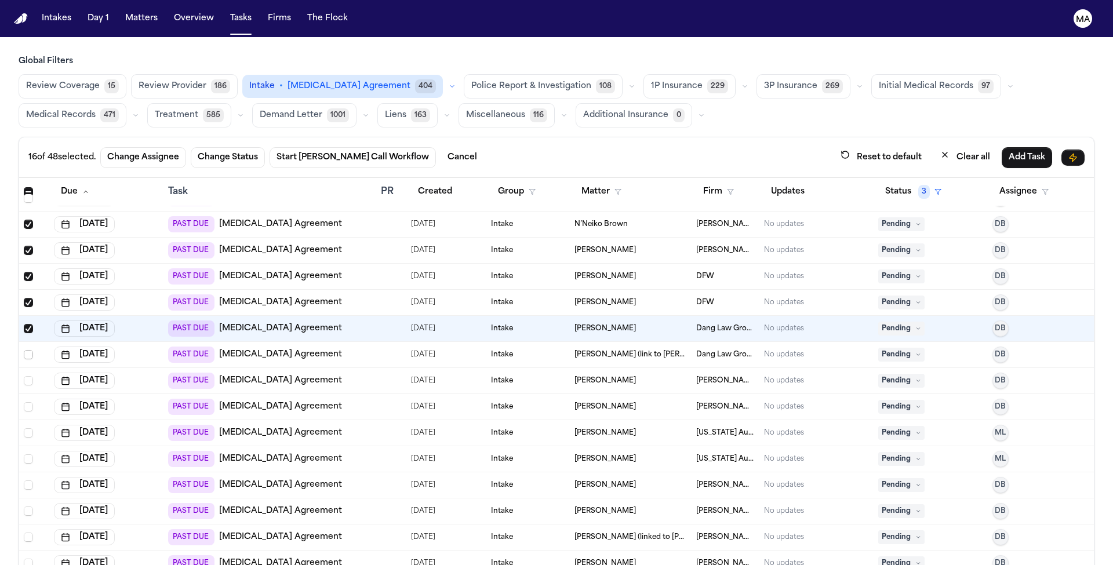
click at [24, 350] on span "Select row" at bounding box center [28, 354] width 9 height 9
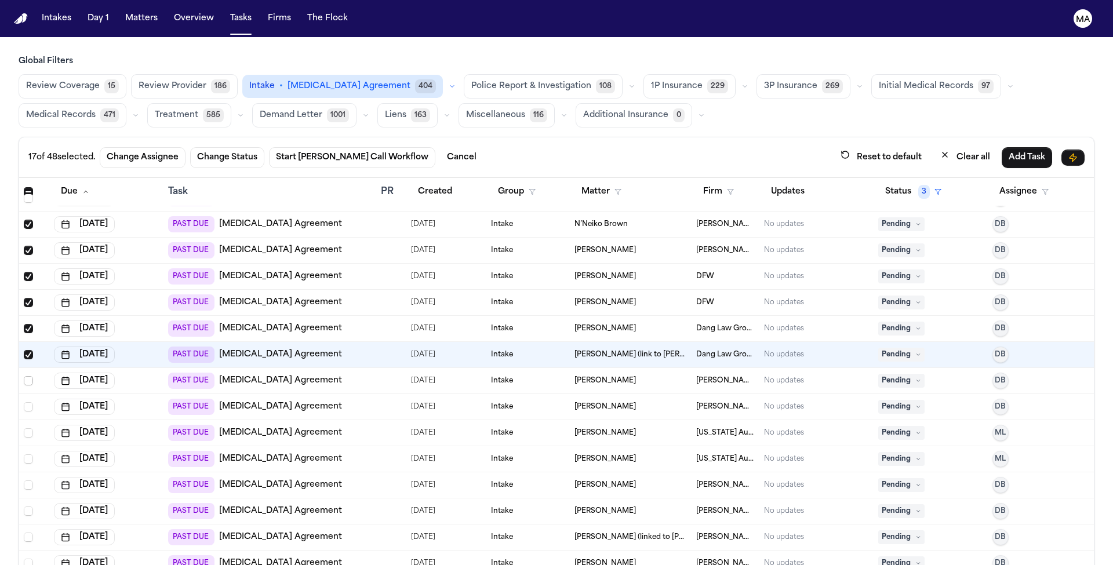
click at [24, 376] on span "Select row" at bounding box center [28, 380] width 9 height 9
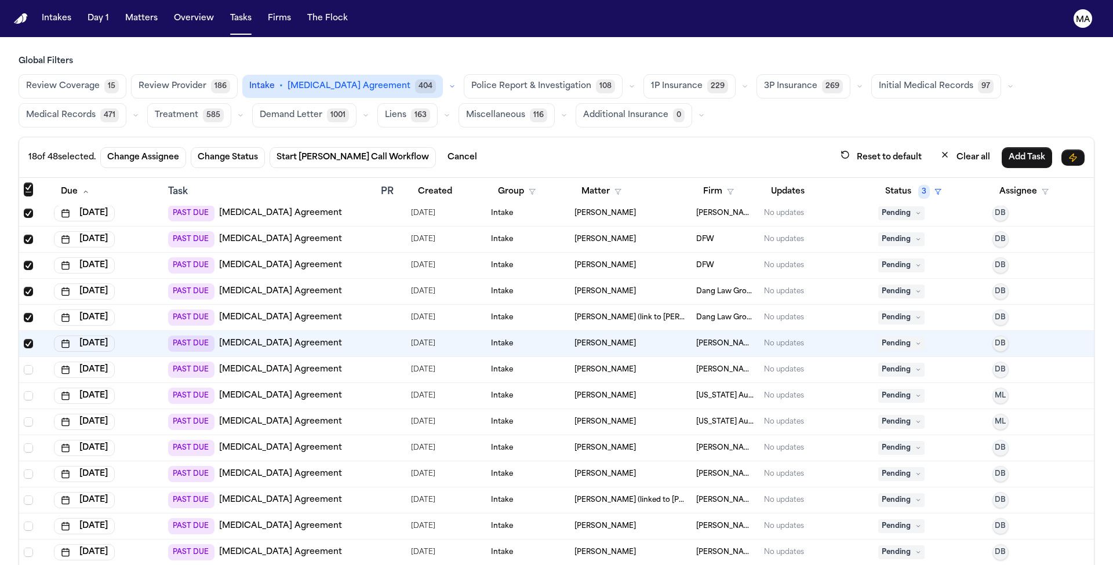
scroll to position [568, 0]
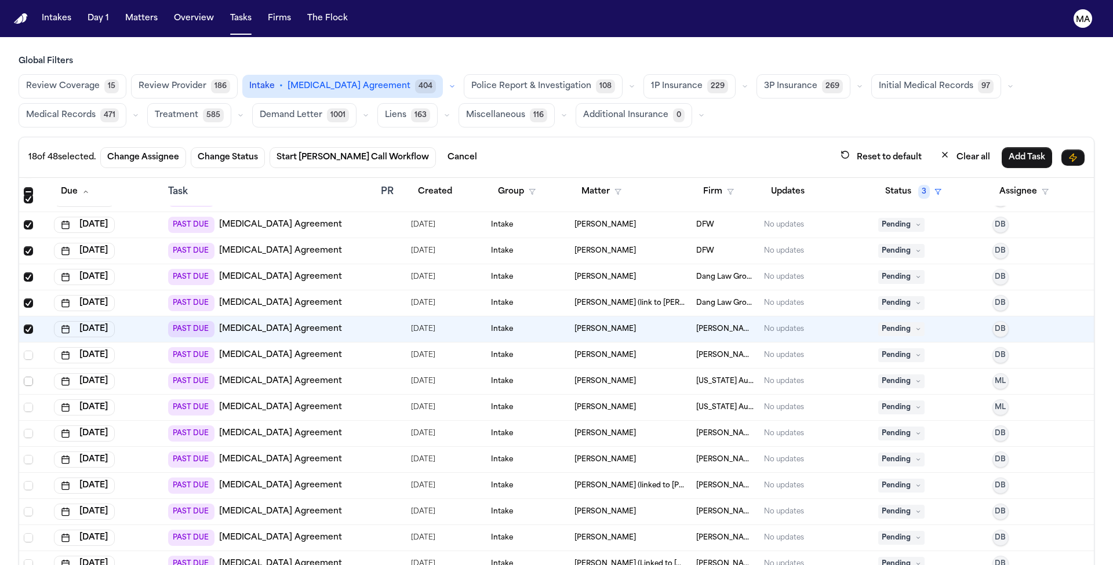
click at [24, 377] on span "Select row" at bounding box center [28, 381] width 9 height 9
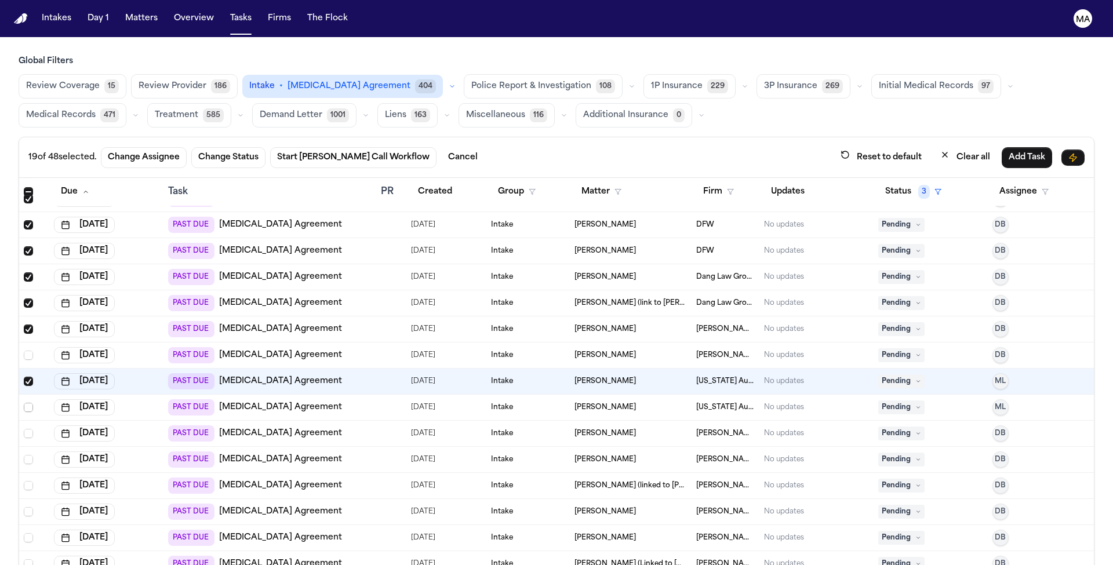
click at [24, 403] on span "Select row" at bounding box center [28, 407] width 9 height 9
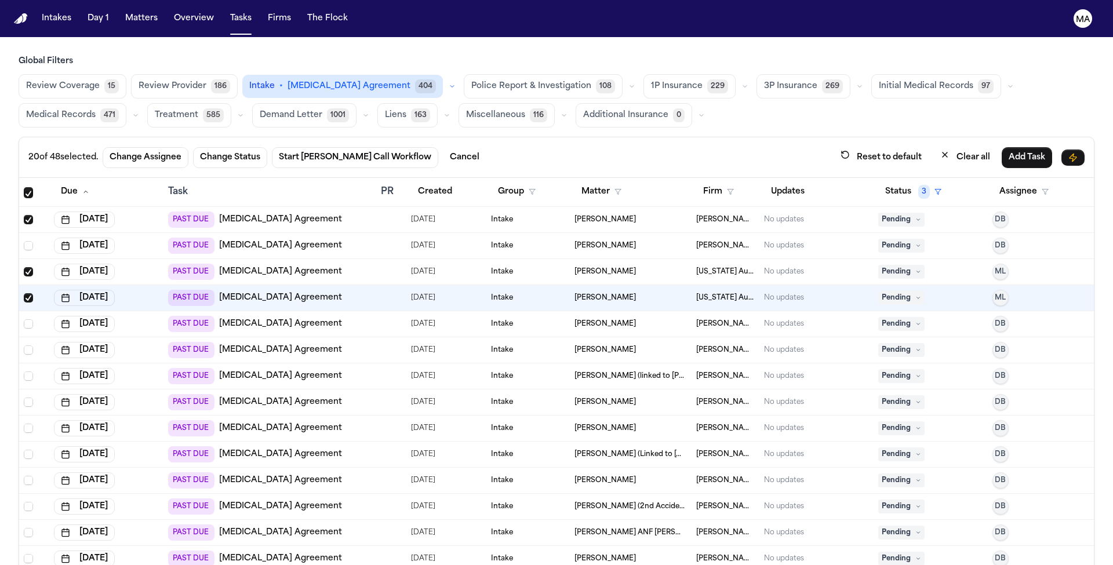
scroll to position [726, 0]
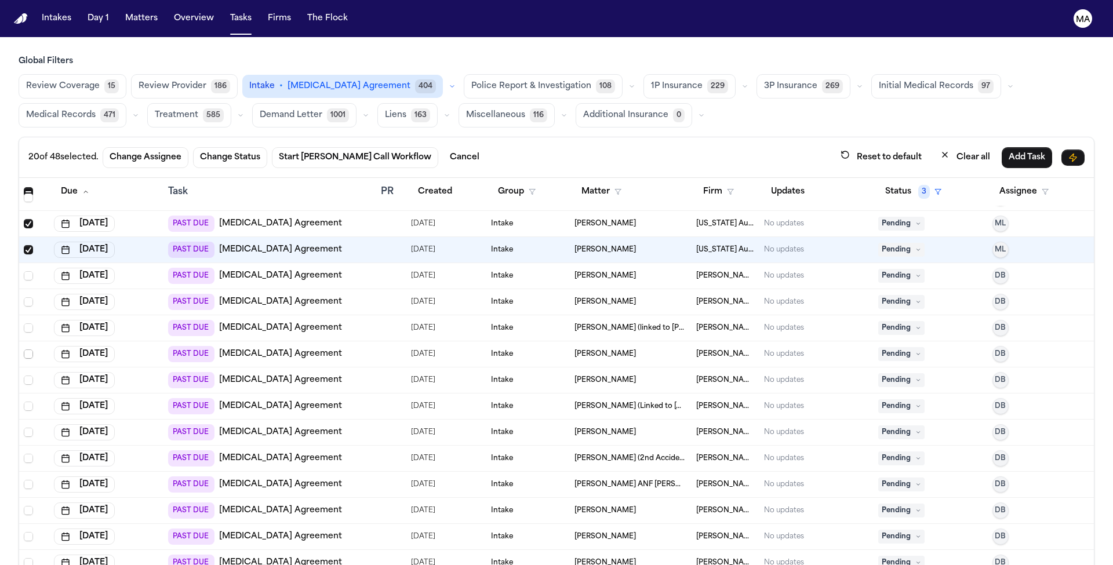
click at [24, 350] on span "Select row" at bounding box center [28, 354] width 9 height 9
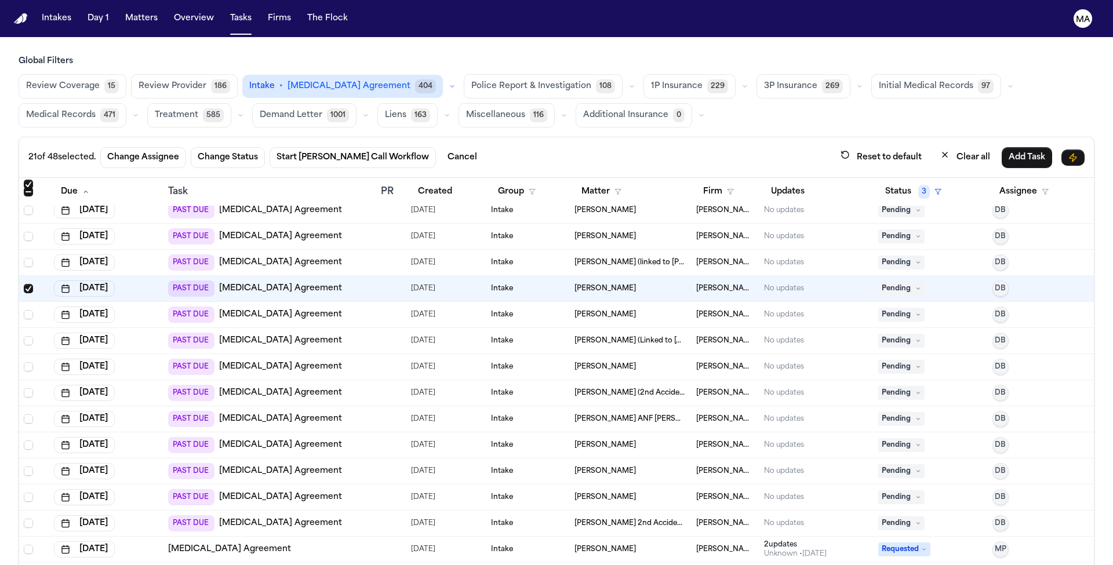
scroll to position [794, 0]
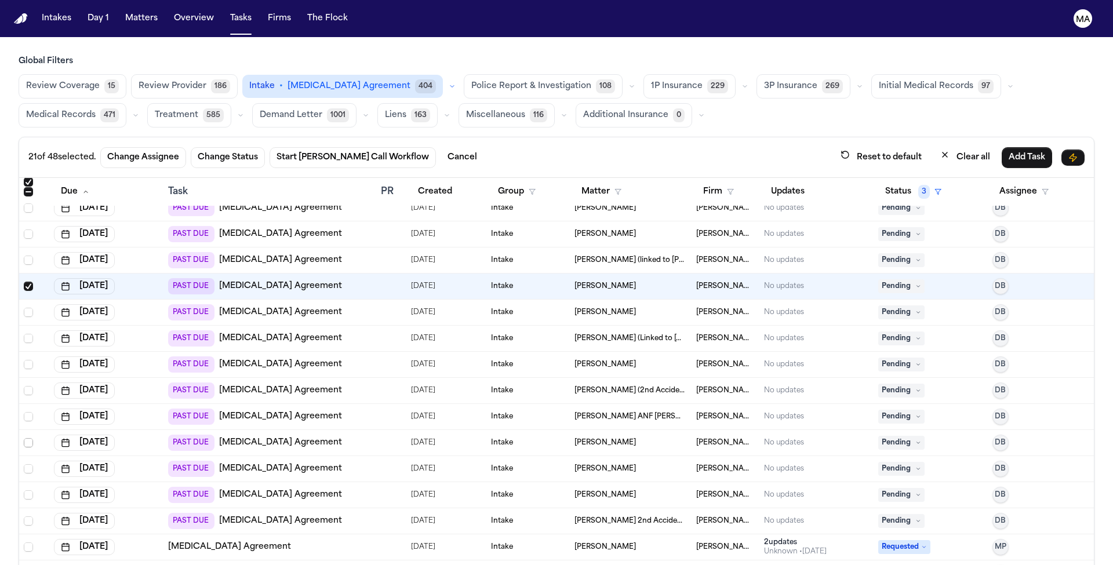
click at [24, 438] on span "Select row" at bounding box center [28, 442] width 9 height 9
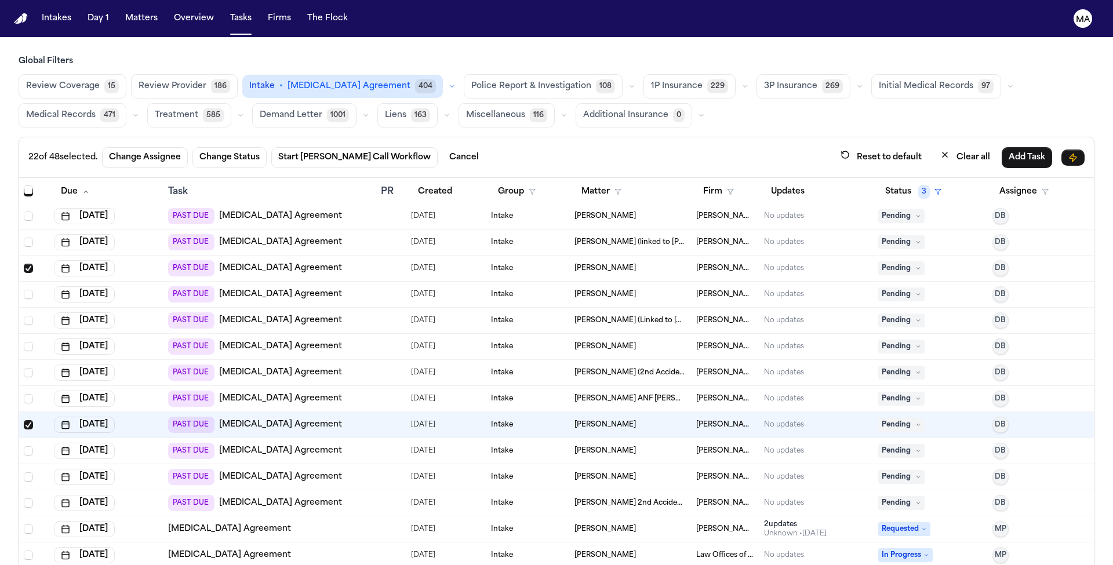
scroll to position [828, 0]
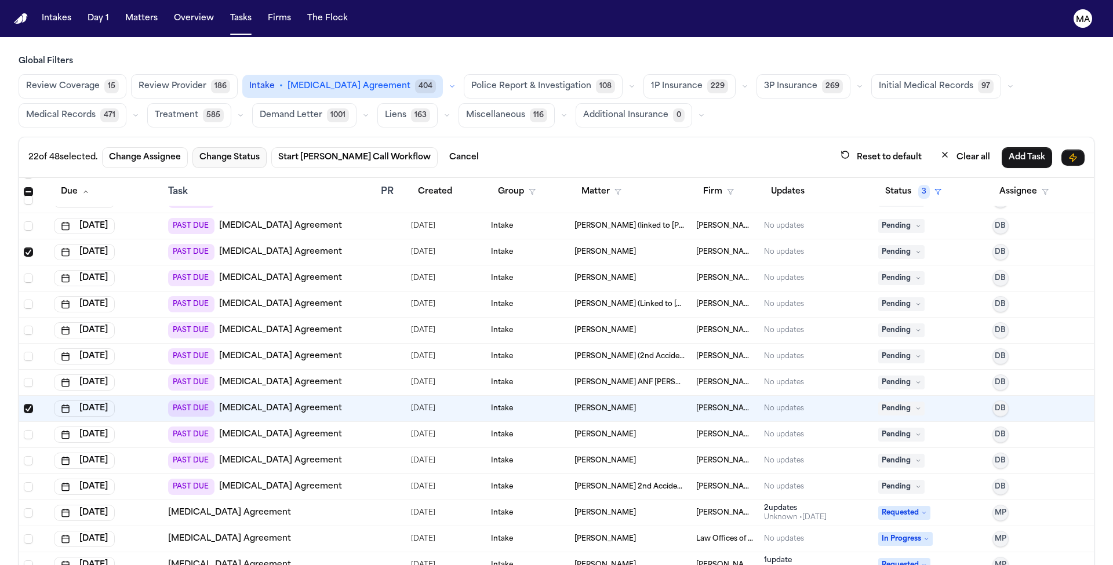
click at [192, 147] on button "Change Status" at bounding box center [229, 157] width 74 height 21
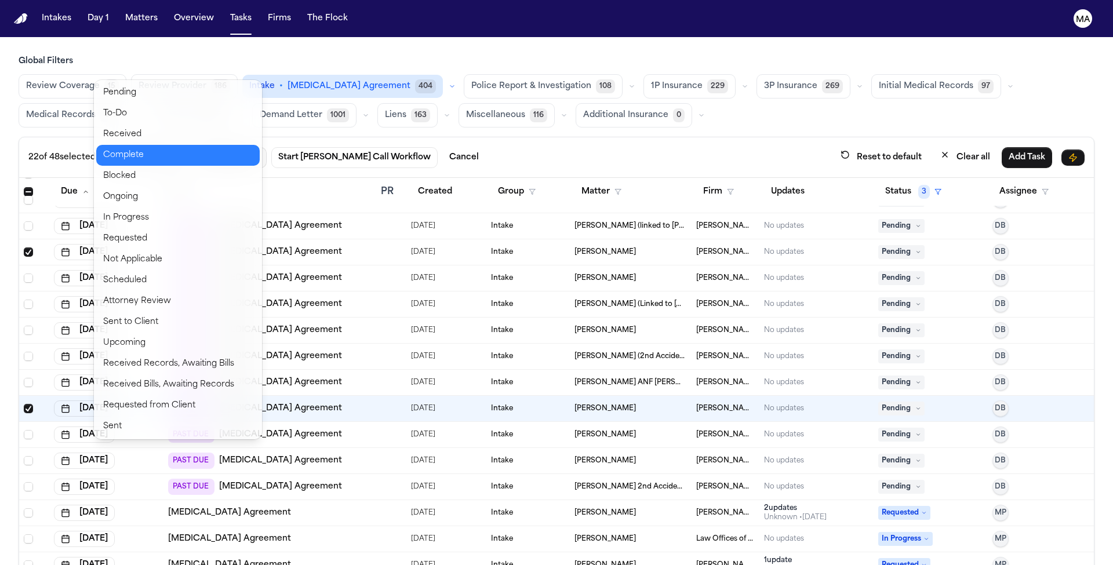
click at [138, 145] on button "Complete" at bounding box center [177, 155] width 163 height 21
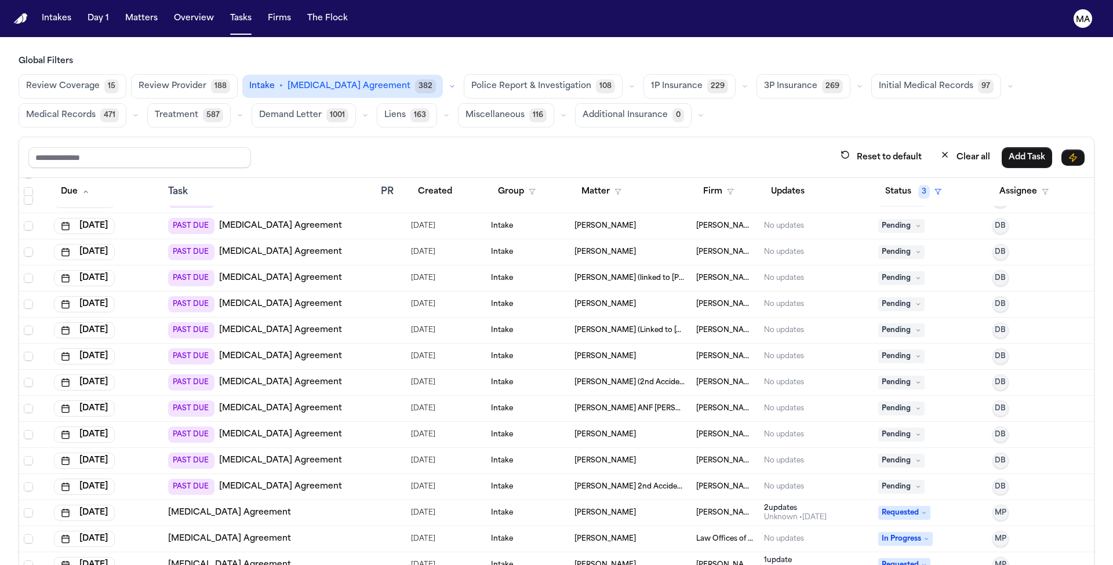
scroll to position [0, 0]
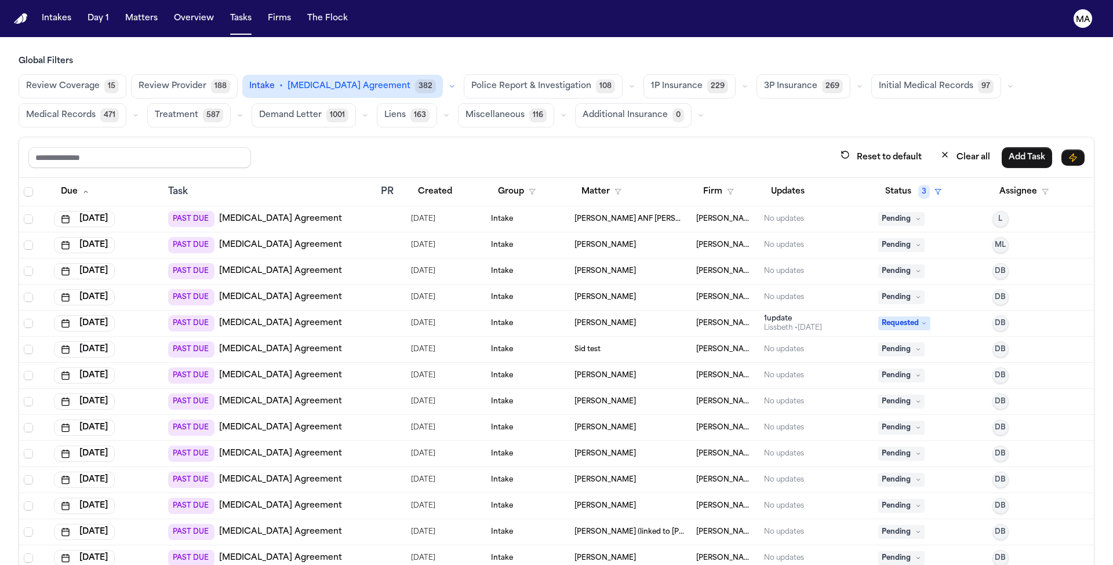
click at [464, 74] on button "Police Report & Investigation 108" at bounding box center [543, 86] width 159 height 24
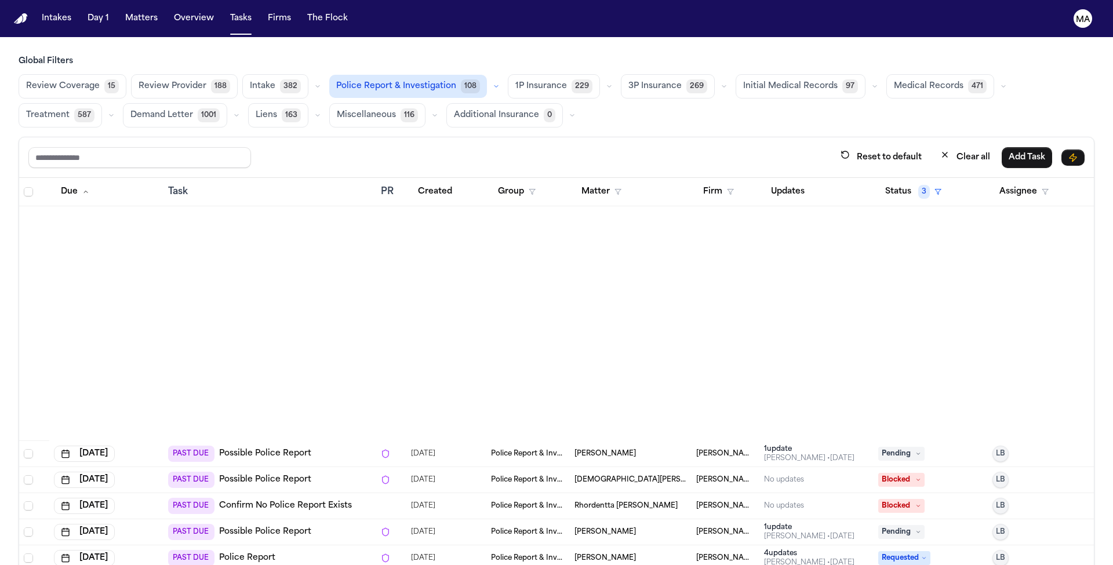
scroll to position [2445, 0]
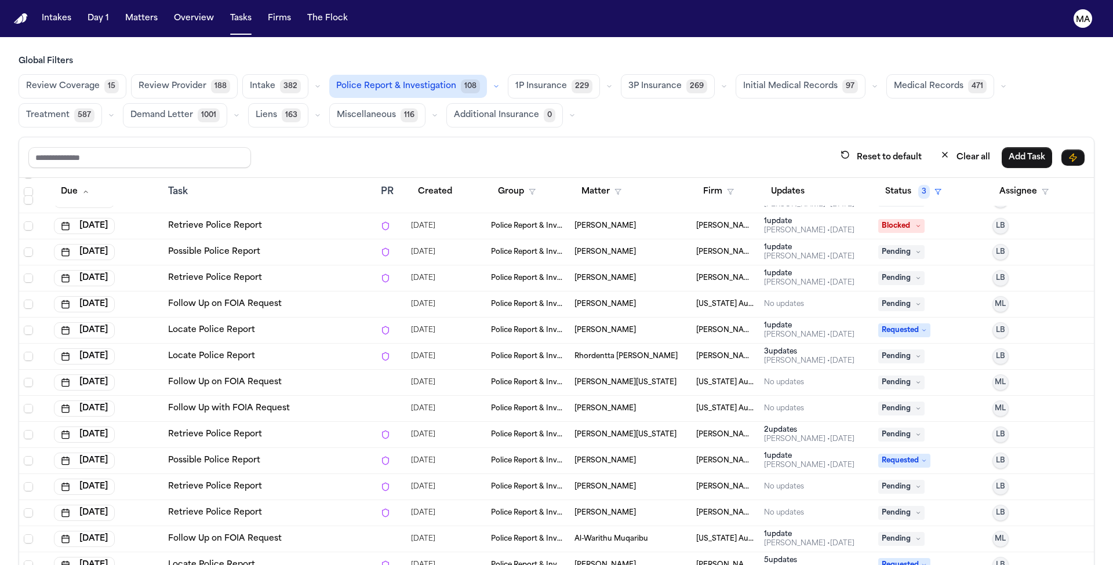
click at [340, 147] on div "Reset to default Clear all Add Task" at bounding box center [556, 157] width 1056 height 21
click at [599, 137] on div "Reset to default Clear all Add Task" at bounding box center [556, 157] width 1075 height 41
click at [894, 81] on span "Medical Records" at bounding box center [929, 87] width 70 height 12
click at [1000, 83] on icon "button" at bounding box center [1003, 86] width 7 height 7
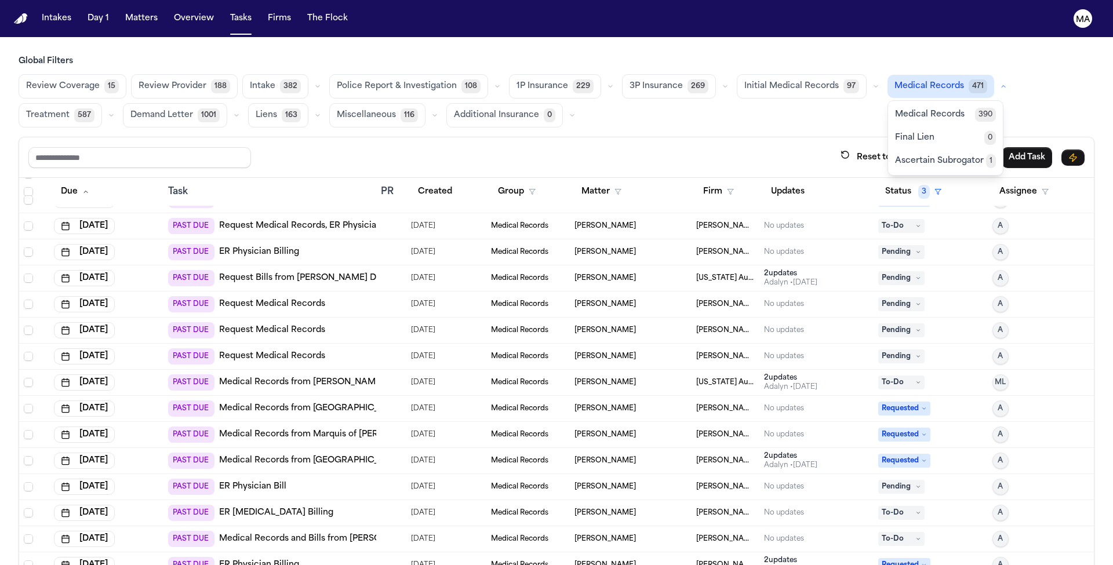
click at [622, 37] on main "Global Filters Review Coverage 15 Review Provider 188 Intake 382 Police Report …" at bounding box center [556, 301] width 1113 height 528
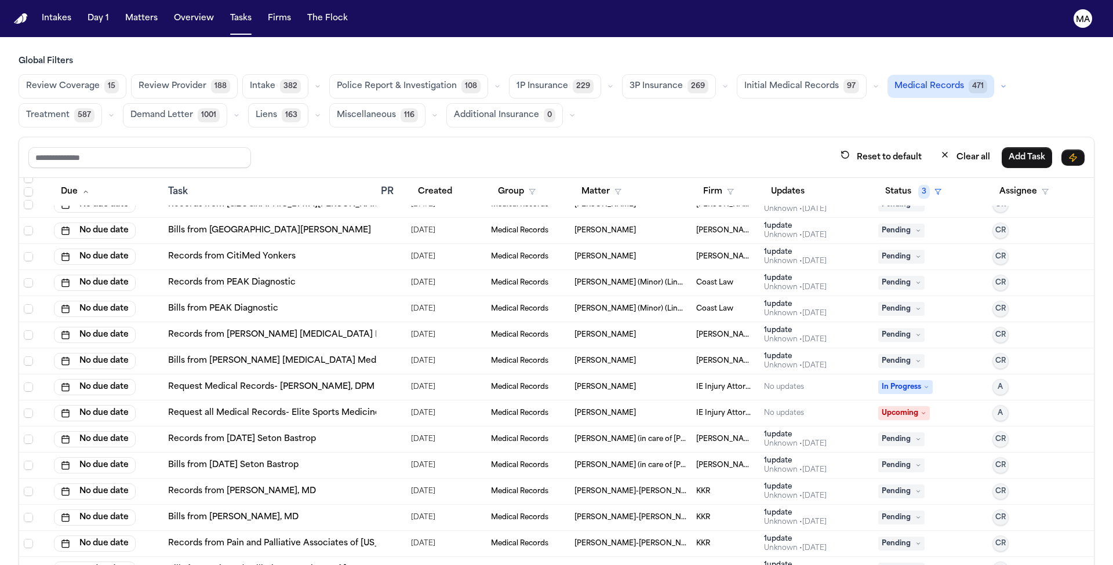
scroll to position [11862, 0]
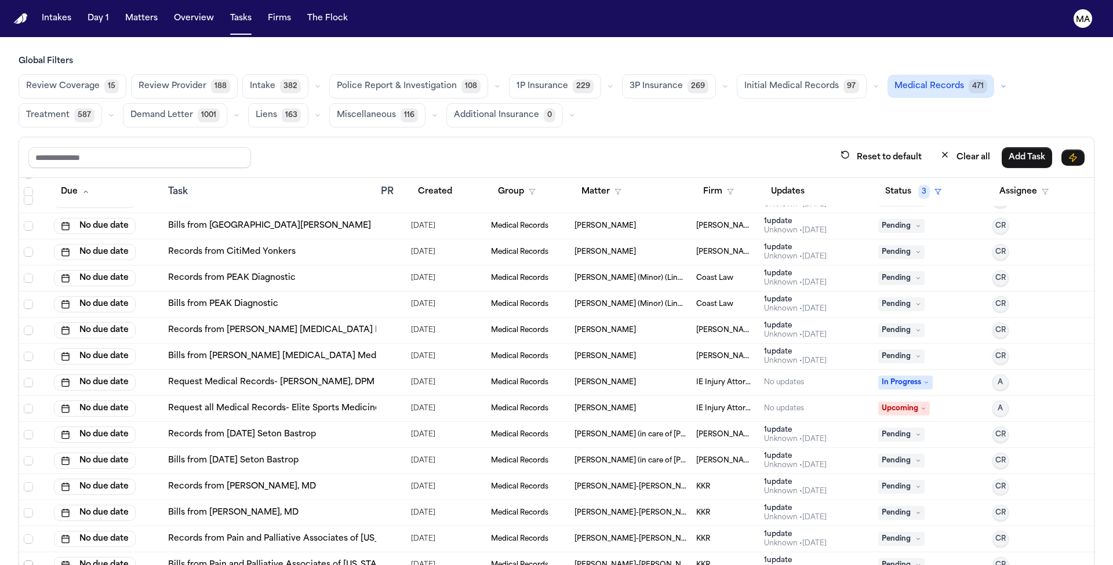
click at [24, 561] on span "Select row" at bounding box center [28, 565] width 9 height 9
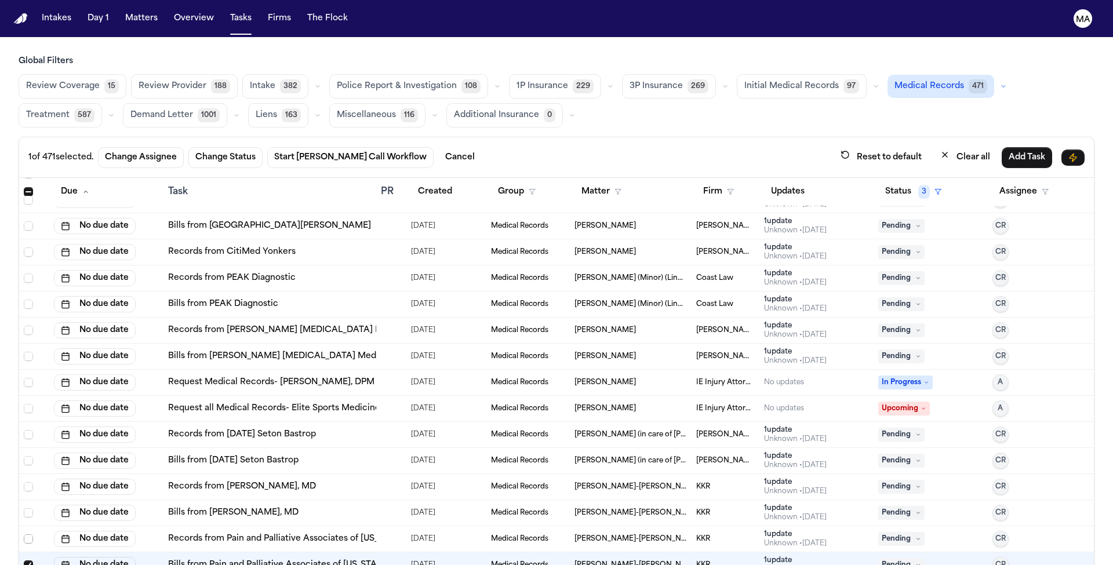
click at [24, 534] on span "Select row" at bounding box center [28, 538] width 9 height 9
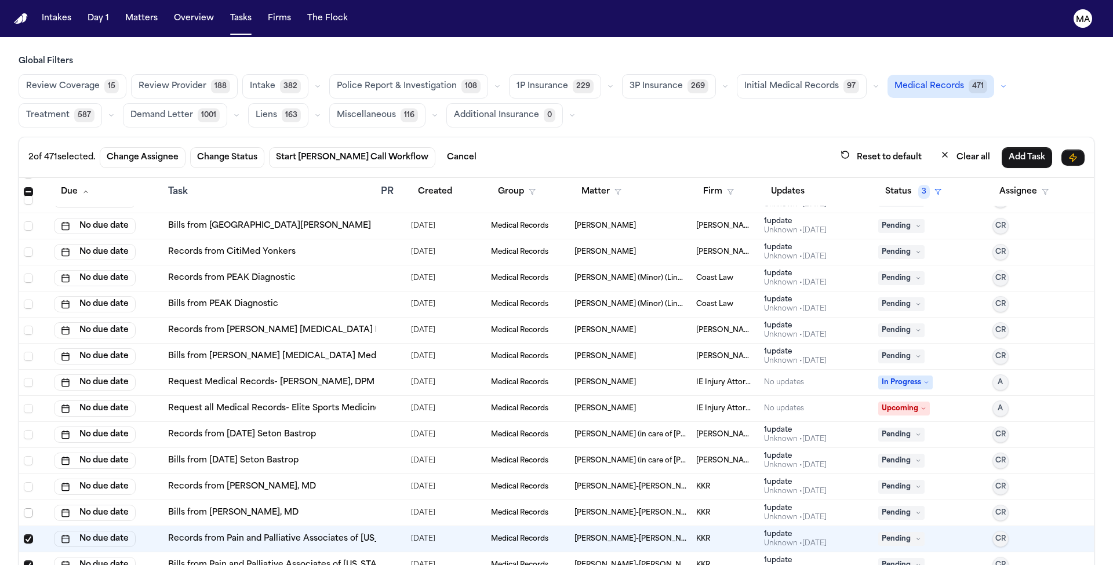
click at [24, 508] on span "Select row" at bounding box center [28, 512] width 9 height 9
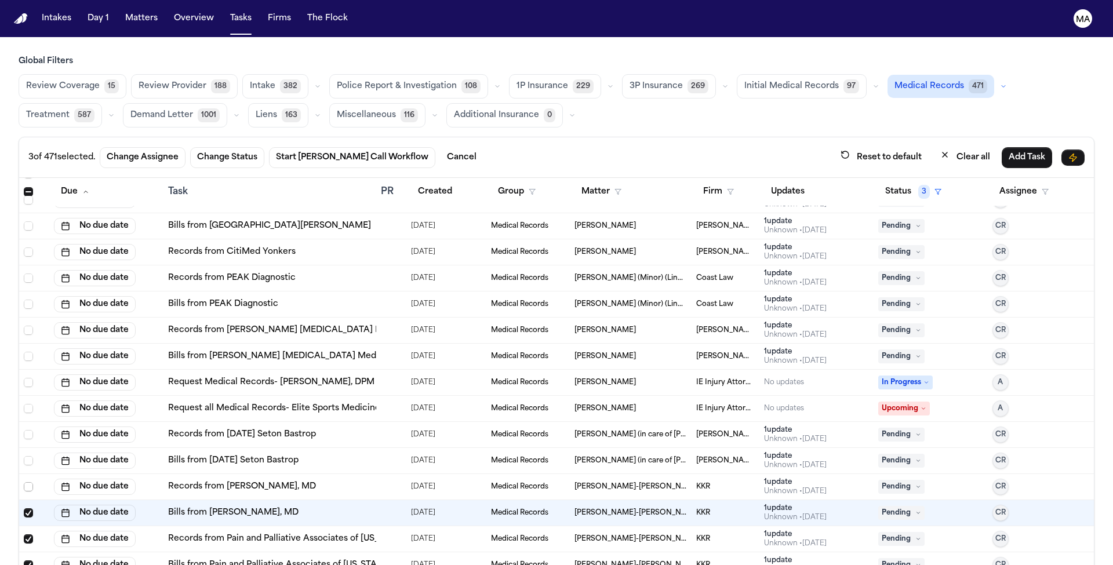
click at [24, 482] on span "Select row" at bounding box center [28, 486] width 9 height 9
